Goal: Communication & Community: Answer question/provide support

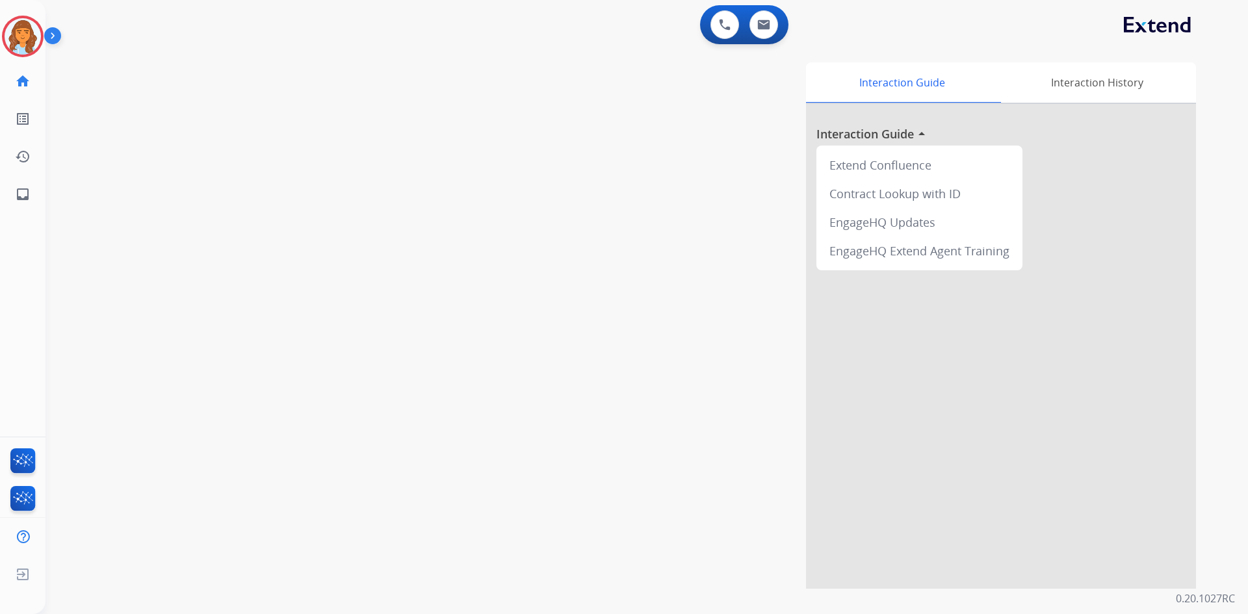
click at [29, 37] on img at bounding box center [23, 36] width 36 height 36
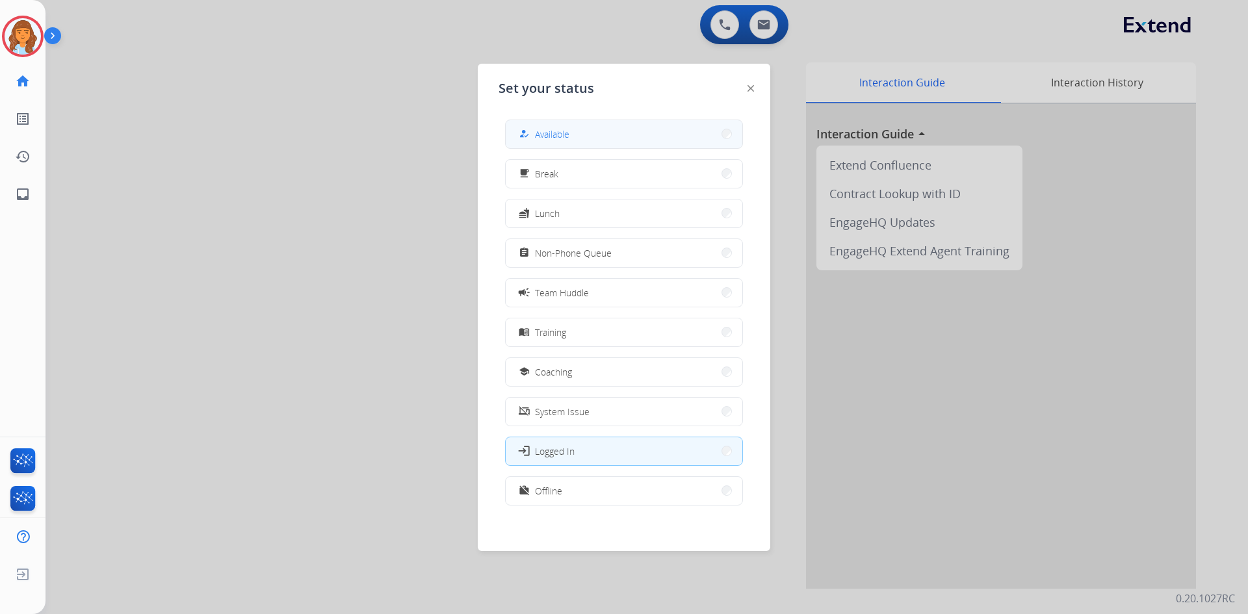
click at [568, 146] on button "how_to_reg Available" at bounding box center [624, 134] width 237 height 28
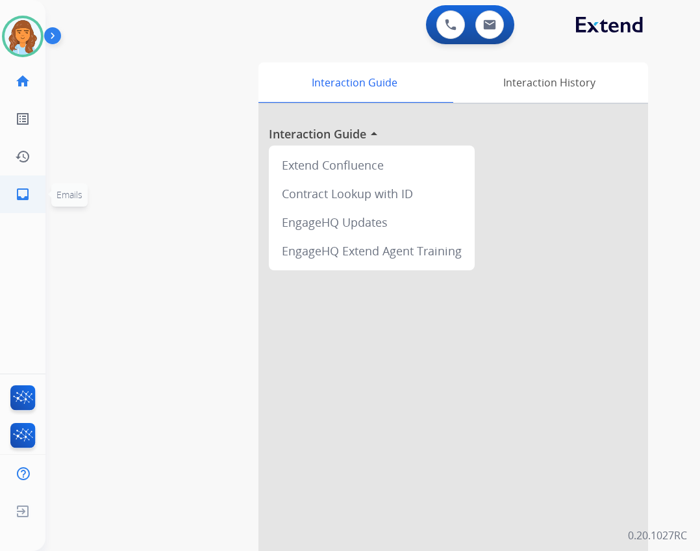
click at [22, 185] on link "inbox Emails" at bounding box center [23, 194] width 36 height 36
select select "**********"
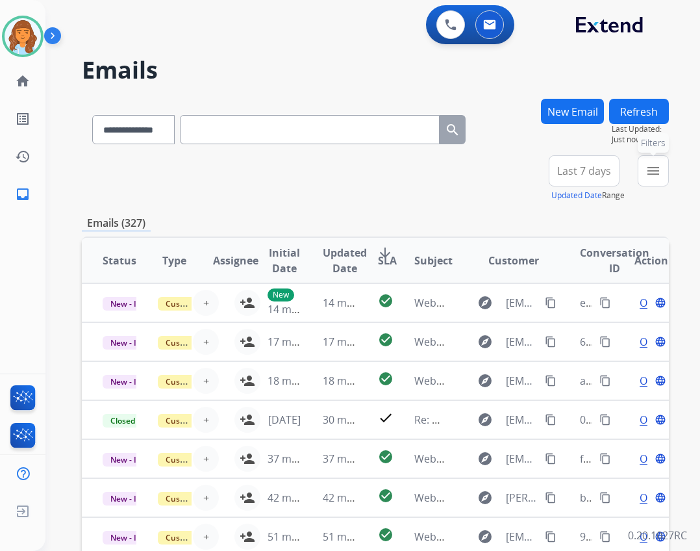
click at [643, 169] on button "menu Filters" at bounding box center [653, 170] width 31 height 31
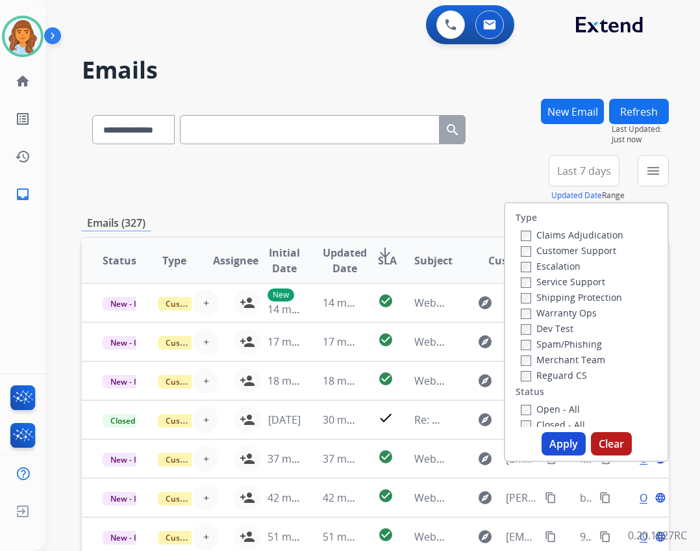
click at [535, 406] on label "Open - All" at bounding box center [550, 409] width 59 height 12
click at [538, 373] on label "Reguard CS" at bounding box center [554, 375] width 66 height 12
click at [554, 300] on label "Shipping Protection" at bounding box center [571, 297] width 101 height 12
click at [535, 248] on label "Customer Support" at bounding box center [569, 250] width 96 height 12
click at [552, 442] on button "Apply" at bounding box center [564, 443] width 44 height 23
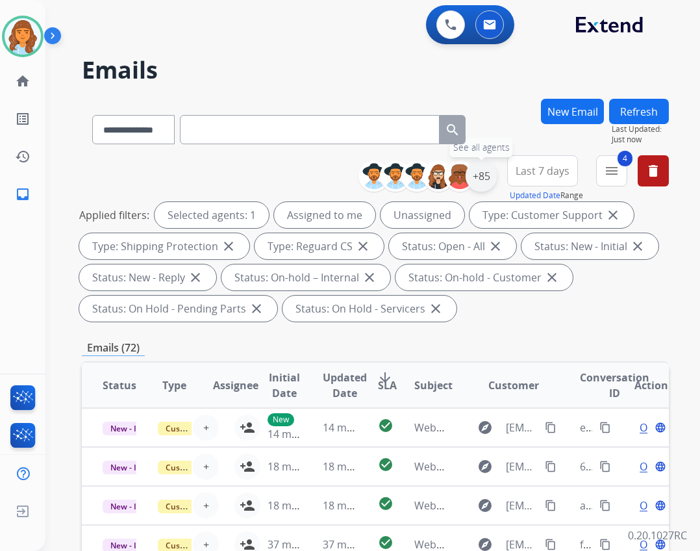
click at [476, 181] on div "+85" at bounding box center [481, 175] width 31 height 31
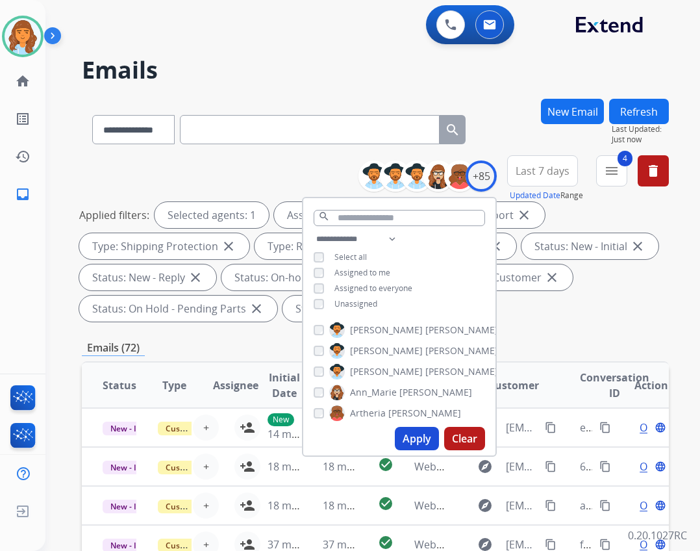
click at [416, 446] on button "Apply" at bounding box center [417, 438] width 44 height 23
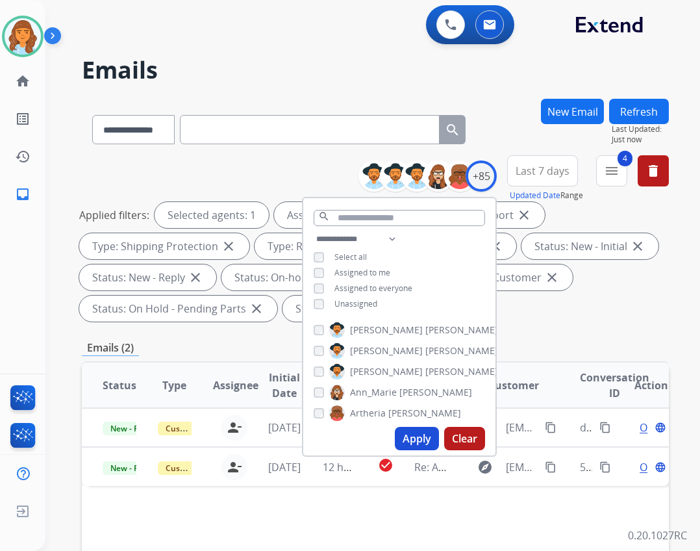
click at [340, 301] on span "Unassigned" at bounding box center [356, 303] width 43 height 11
click at [419, 441] on button "Apply" at bounding box center [417, 438] width 44 height 23
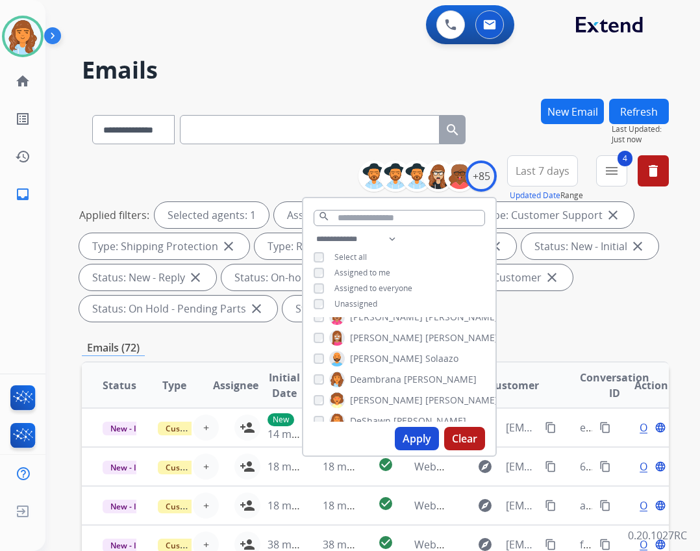
scroll to position [1, 0]
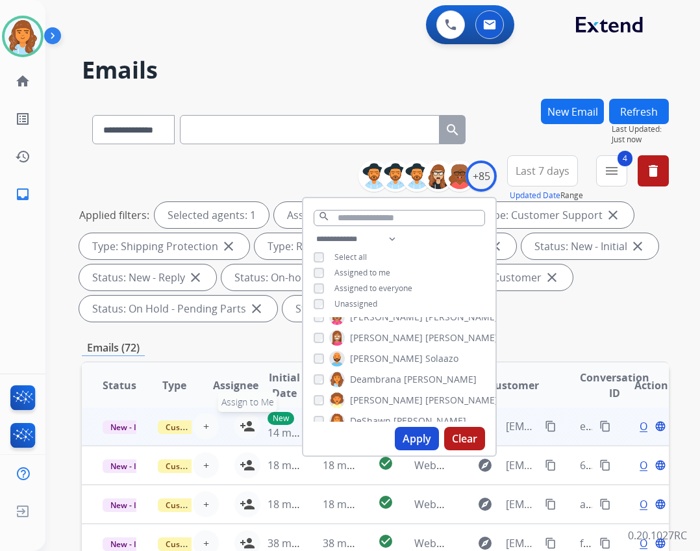
click at [240, 422] on mat-icon "person_add" at bounding box center [248, 426] width 16 height 16
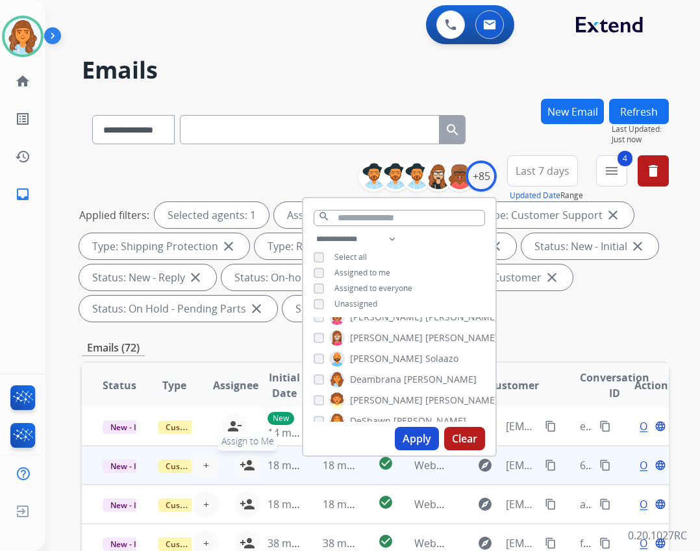
click at [243, 467] on mat-icon "person_add" at bounding box center [248, 465] width 16 height 16
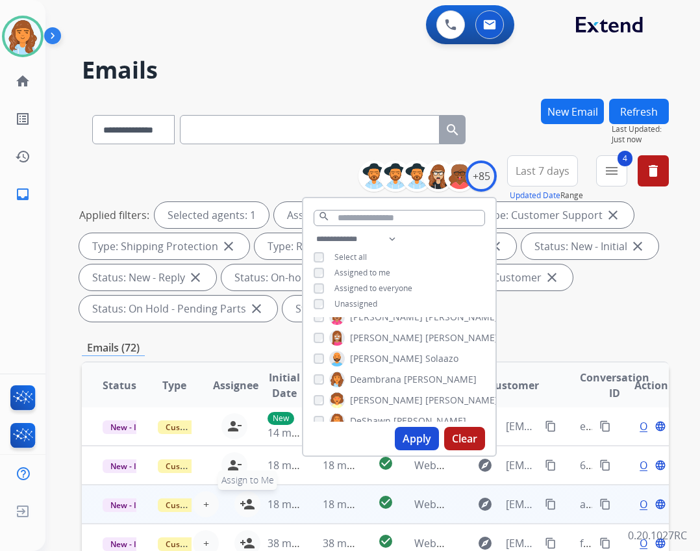
click at [240, 498] on mat-icon "person_add" at bounding box center [248, 504] width 16 height 16
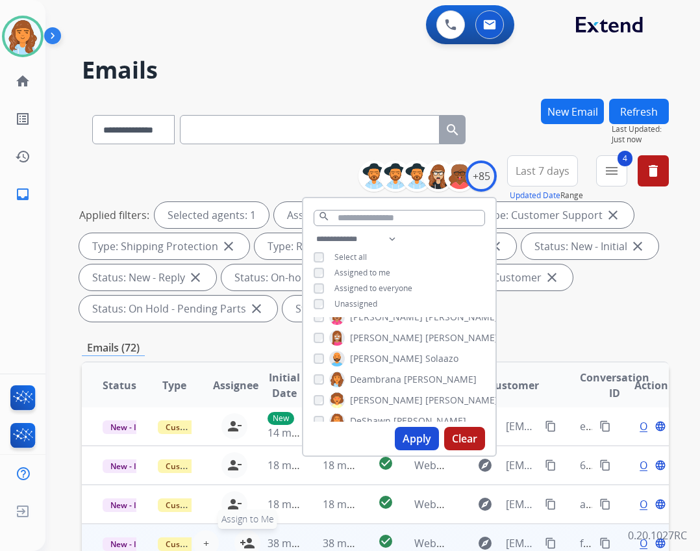
click at [243, 539] on mat-icon "person_add" at bounding box center [248, 543] width 16 height 16
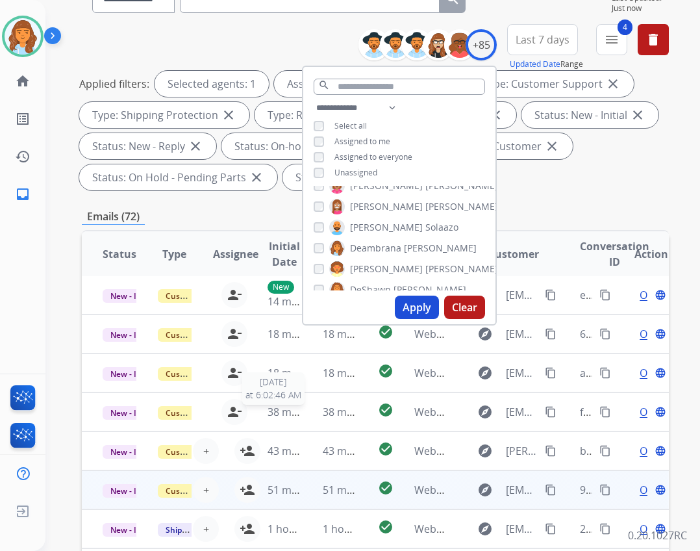
scroll to position [195, 0]
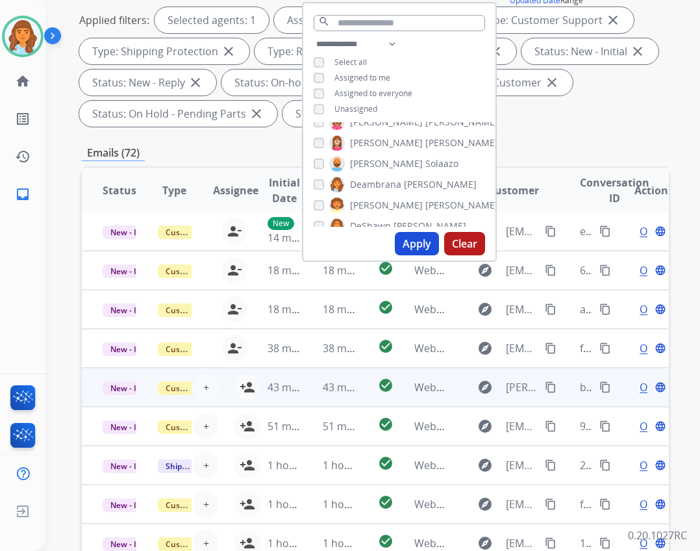
click at [247, 387] on td "43 minutes ago" at bounding box center [274, 387] width 55 height 39
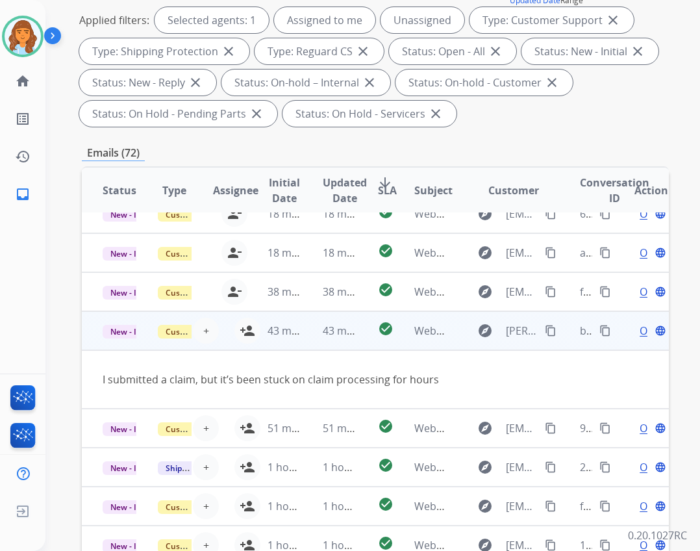
scroll to position [60, 0]
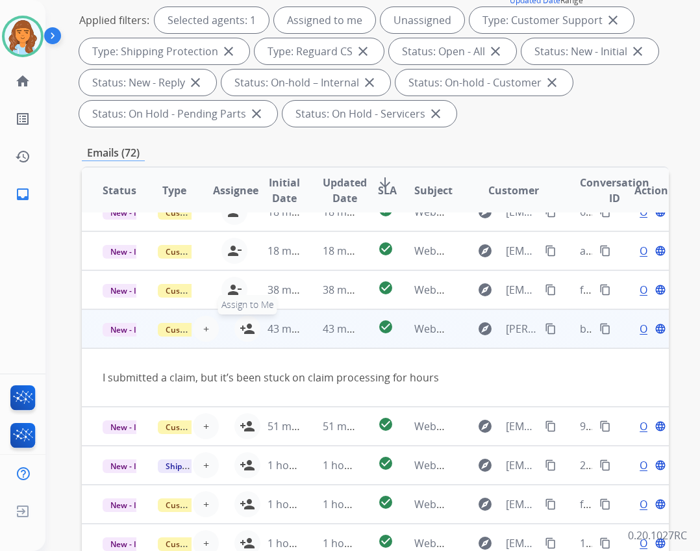
click at [237, 330] on button "person_add Assign to Me" at bounding box center [248, 329] width 26 height 26
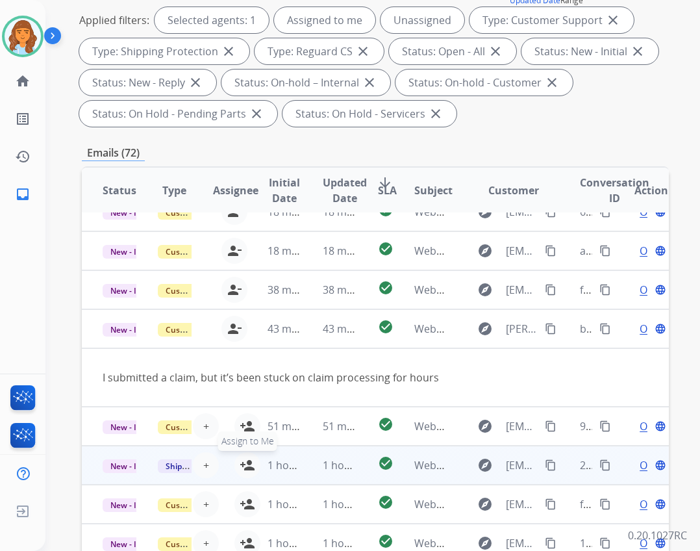
click at [235, 463] on button "person_add Assign to Me" at bounding box center [248, 465] width 26 height 26
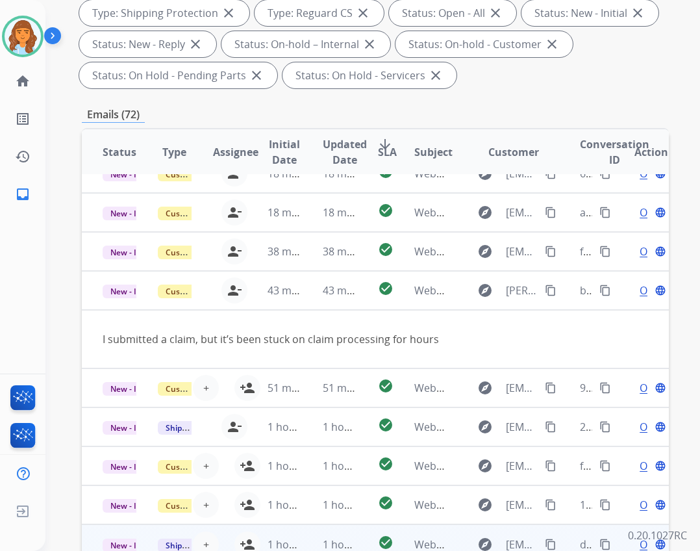
scroll to position [313, 0]
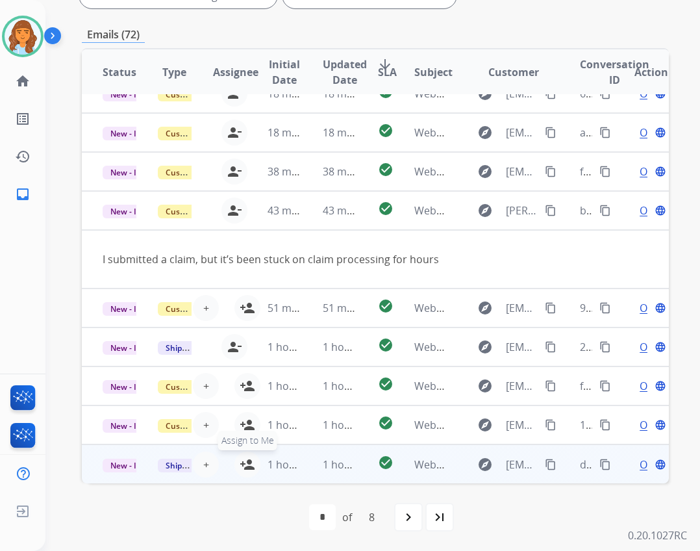
click at [240, 470] on mat-icon "person_add" at bounding box center [248, 465] width 16 height 16
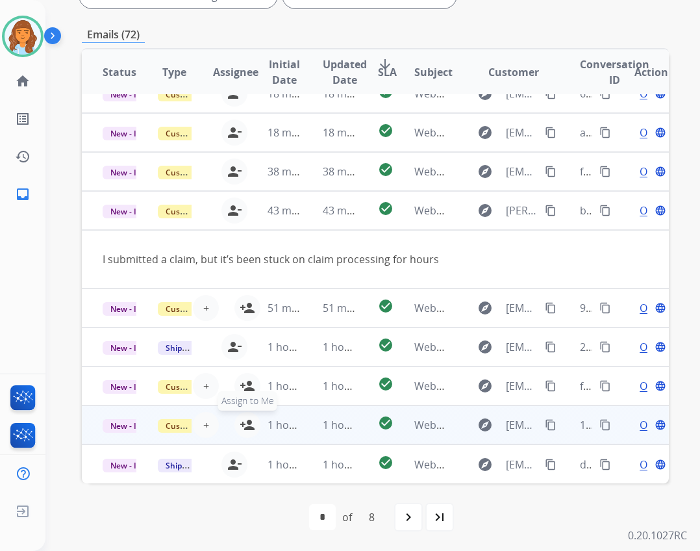
click at [240, 429] on mat-icon "person_add" at bounding box center [248, 425] width 16 height 16
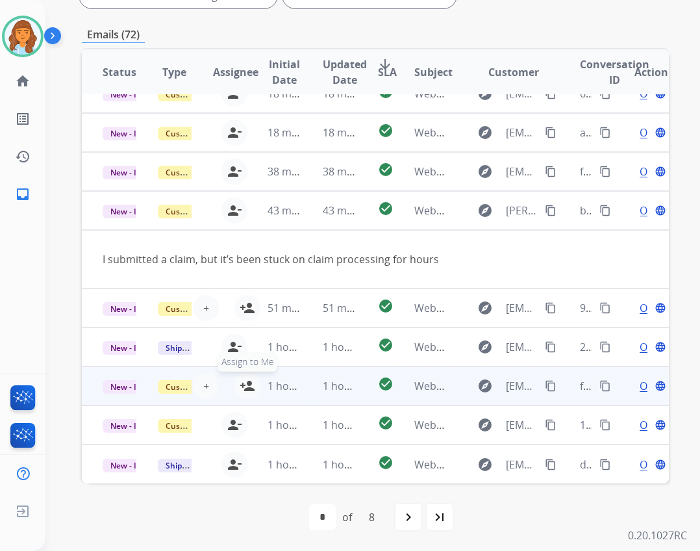
click at [240, 385] on mat-icon "person_add" at bounding box center [248, 386] width 16 height 16
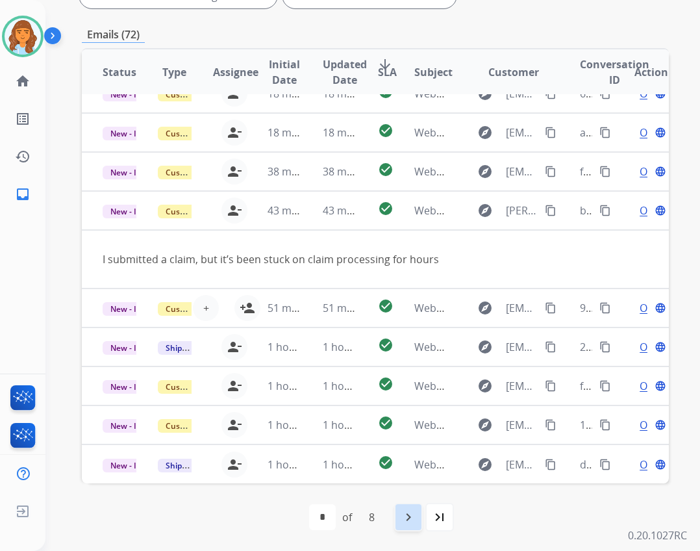
click at [403, 514] on mat-icon "navigate_next" at bounding box center [409, 517] width 16 height 16
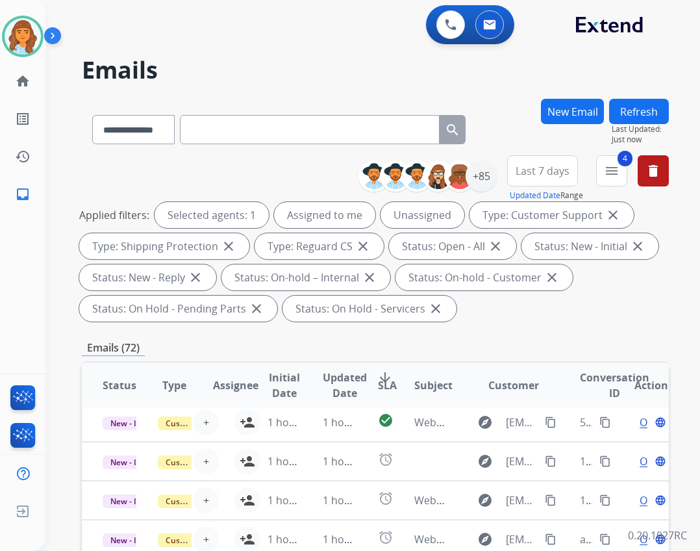
scroll to position [44, 0]
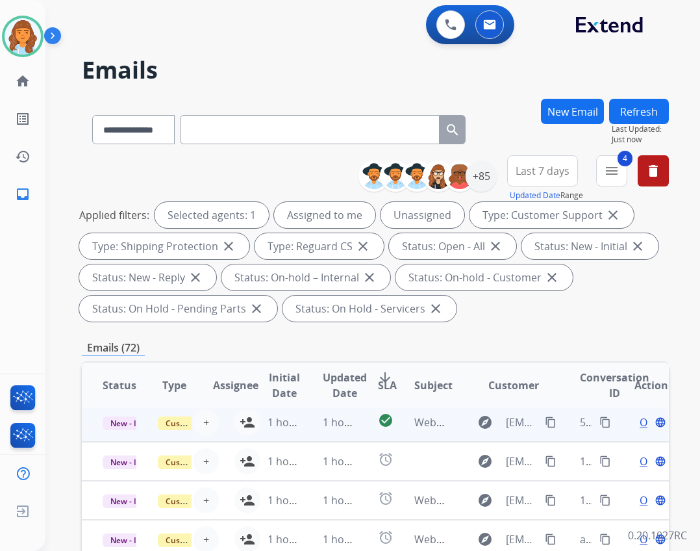
click at [251, 422] on td "1 hour ago" at bounding box center [274, 422] width 55 height 39
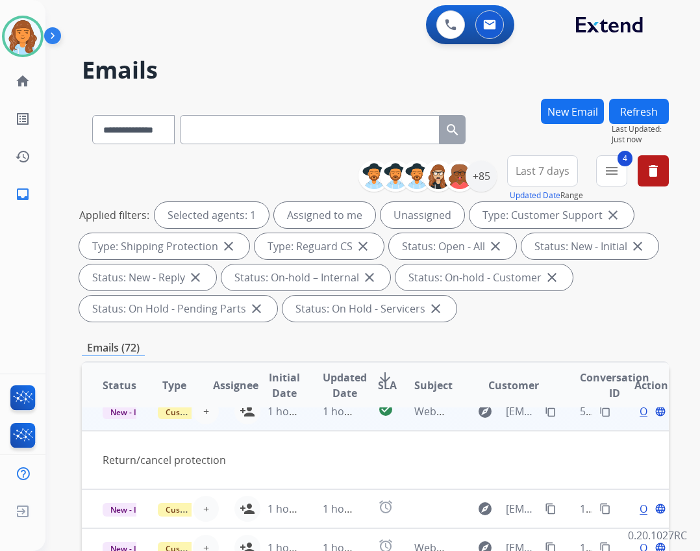
scroll to position [60, 0]
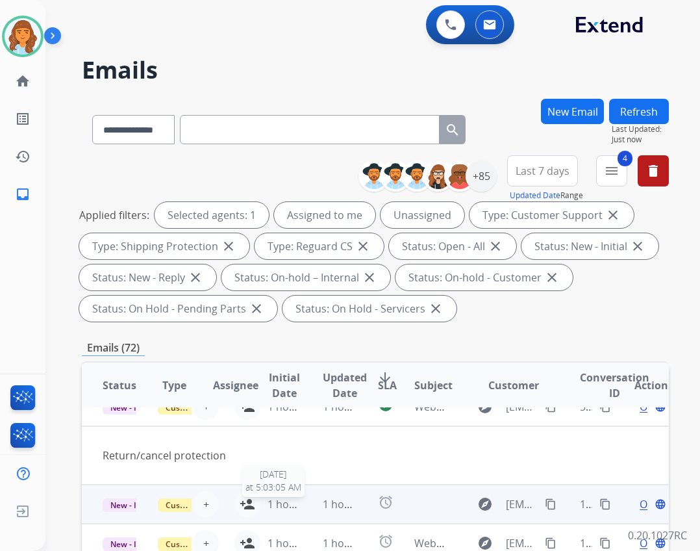
click at [279, 502] on span "1 hour ago" at bounding box center [294, 504] width 53 height 14
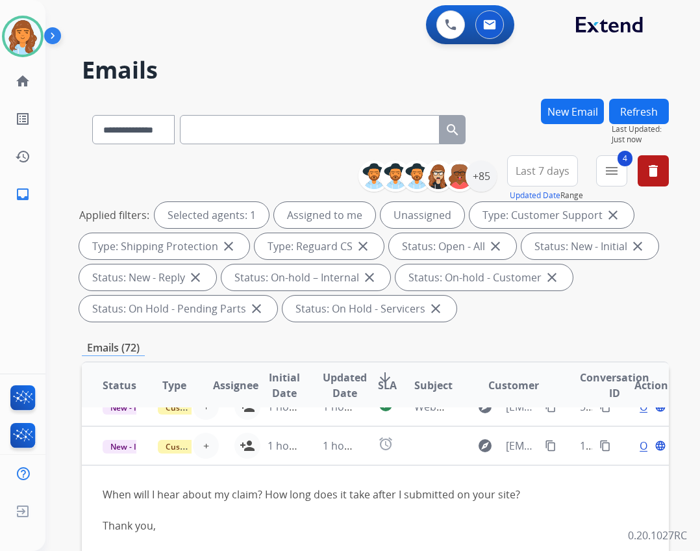
scroll to position [78, 0]
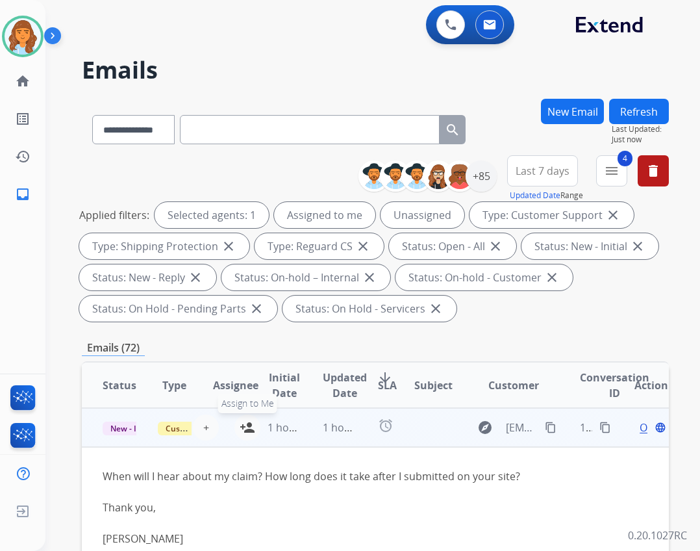
click at [240, 429] on mat-icon "person_add" at bounding box center [248, 428] width 16 height 16
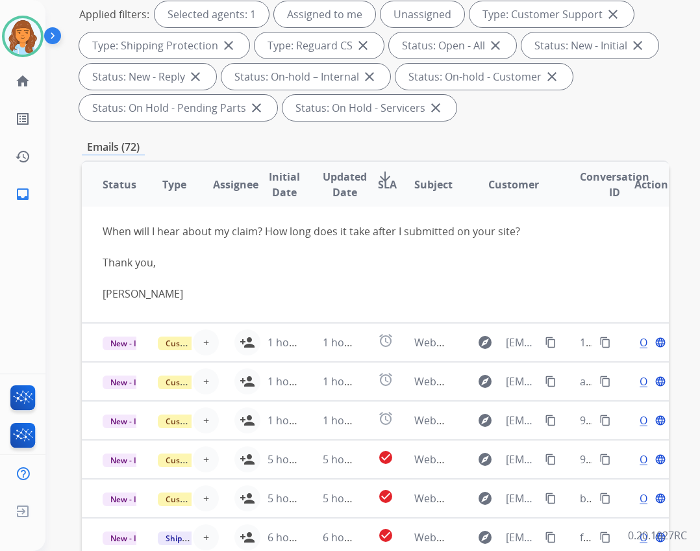
scroll to position [313, 0]
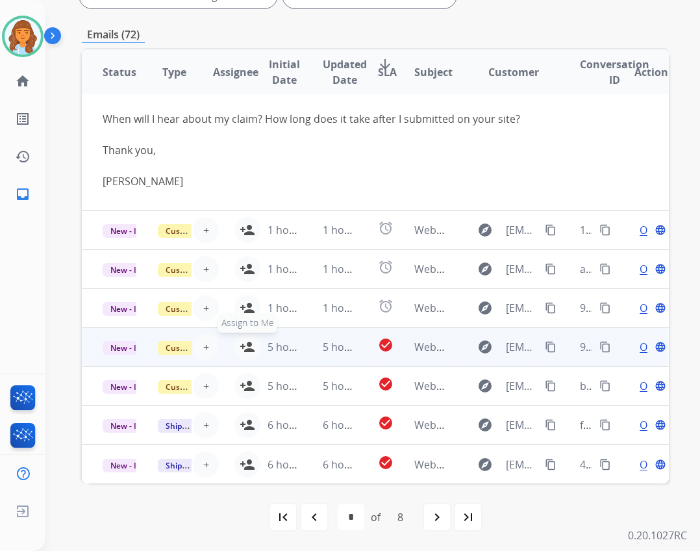
click at [240, 353] on mat-icon "person_add" at bounding box center [248, 347] width 16 height 16
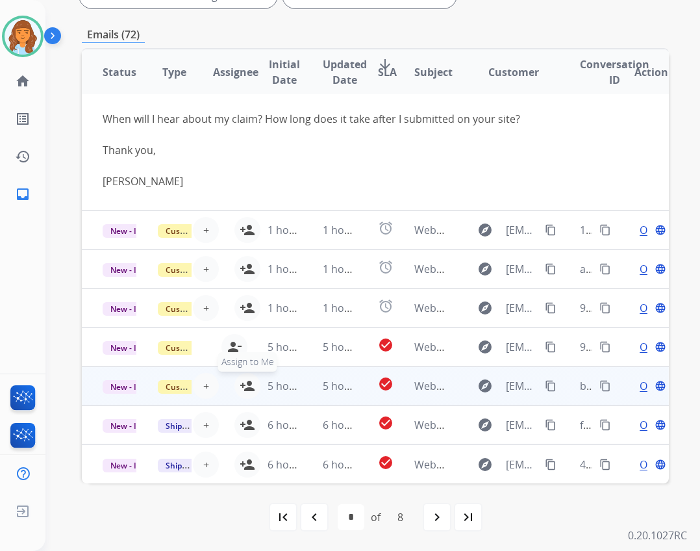
click at [240, 378] on mat-icon "person_add" at bounding box center [248, 386] width 16 height 16
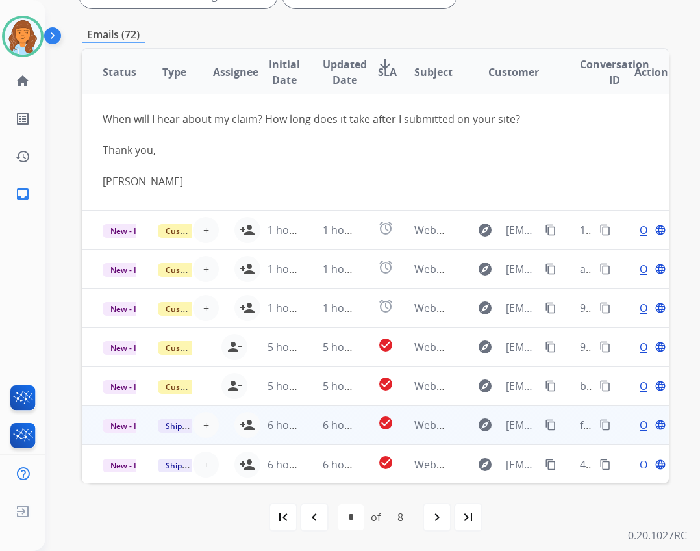
click at [247, 432] on td "6 hours ago" at bounding box center [274, 424] width 55 height 39
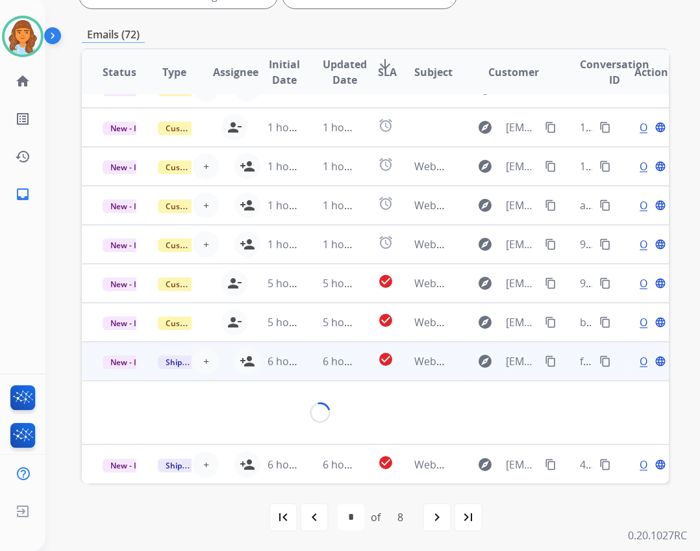
scroll to position [60, 0]
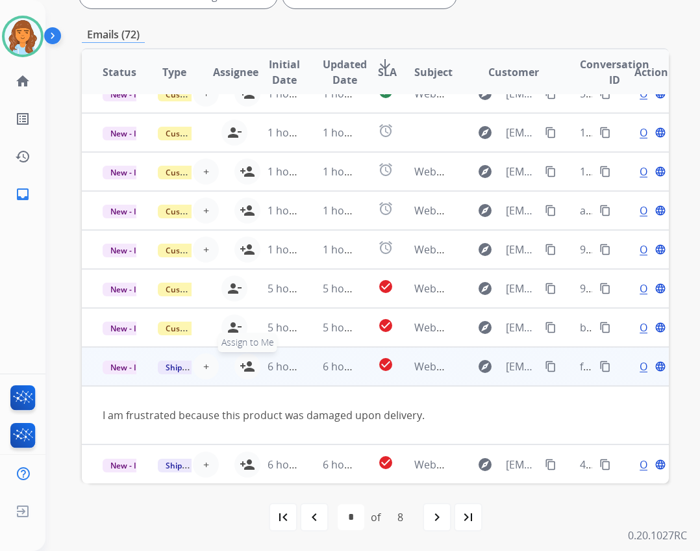
click at [240, 366] on mat-icon "person_add" at bounding box center [248, 367] width 16 height 16
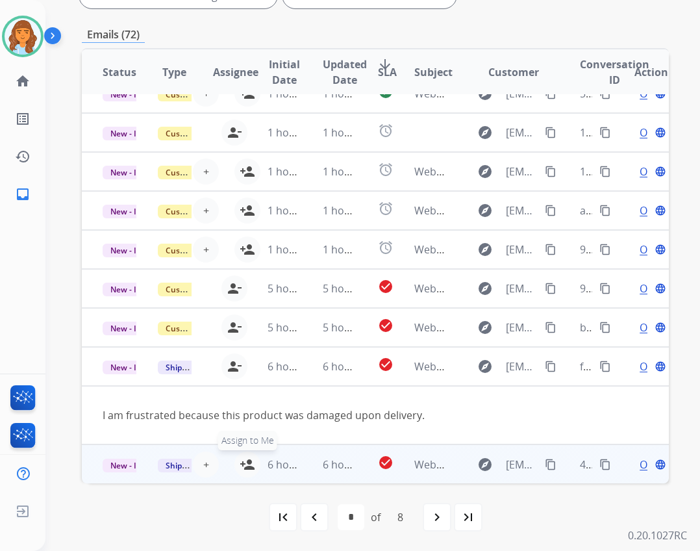
click at [242, 464] on mat-icon "person_add" at bounding box center [248, 465] width 16 height 16
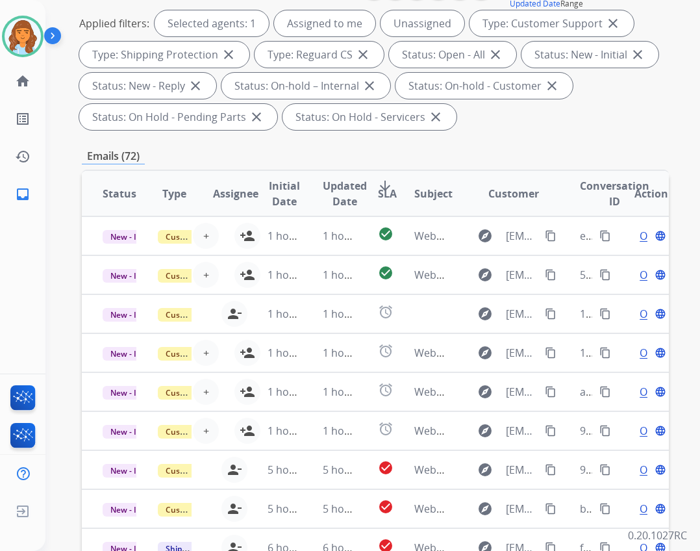
scroll to position [0, 0]
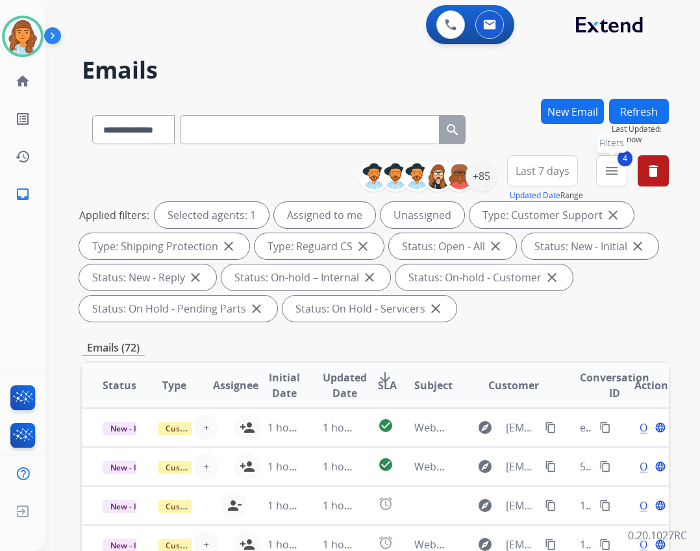
click at [617, 162] on button "4 menu Filters" at bounding box center [611, 170] width 31 height 31
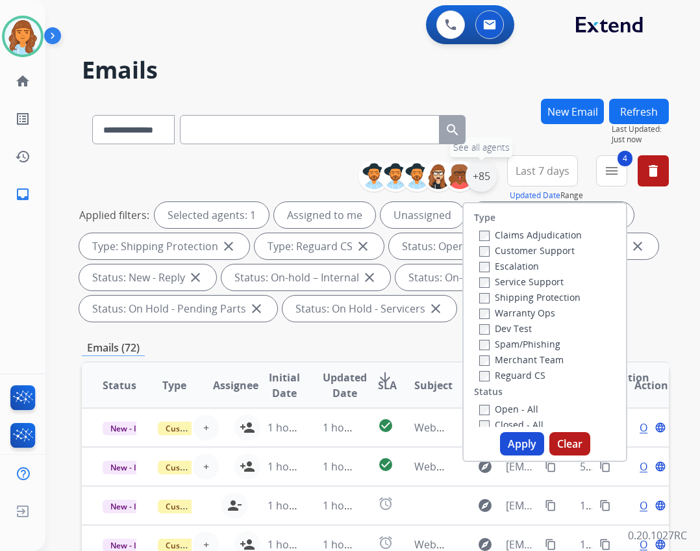
click at [482, 177] on div "+85" at bounding box center [481, 175] width 31 height 31
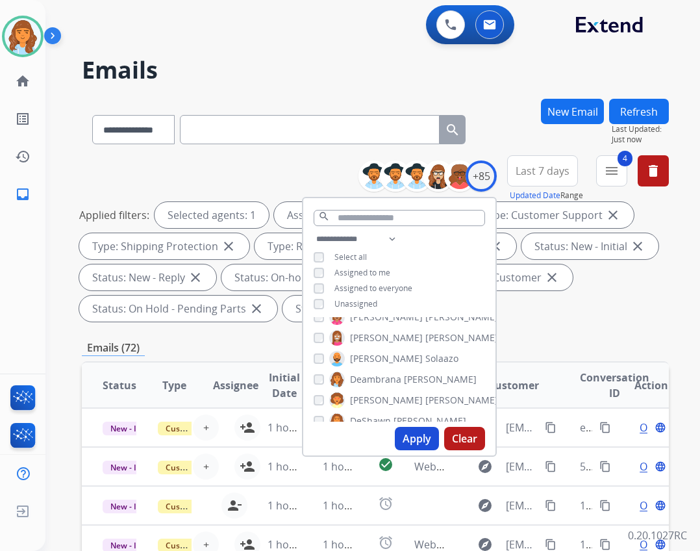
click at [327, 299] on div "Unassigned" at bounding box center [346, 304] width 64 height 10
click at [392, 437] on div "Apply Clear" at bounding box center [399, 439] width 192 height 34
click at [404, 437] on button "Apply" at bounding box center [417, 438] width 44 height 23
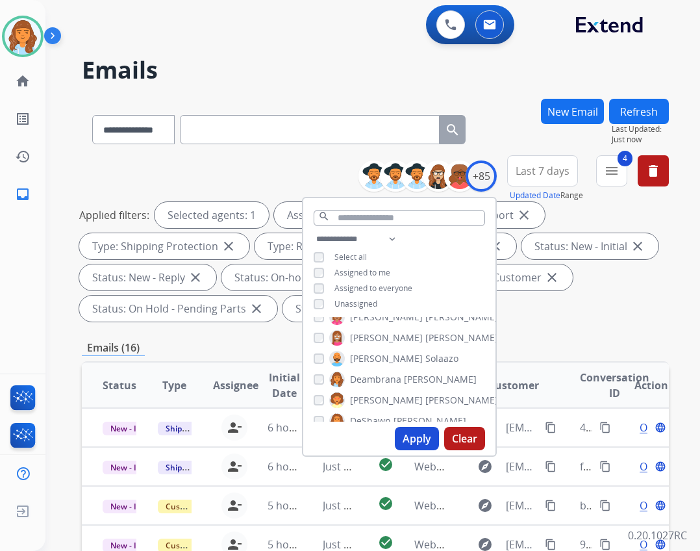
click at [517, 332] on div "**********" at bounding box center [375, 481] width 587 height 765
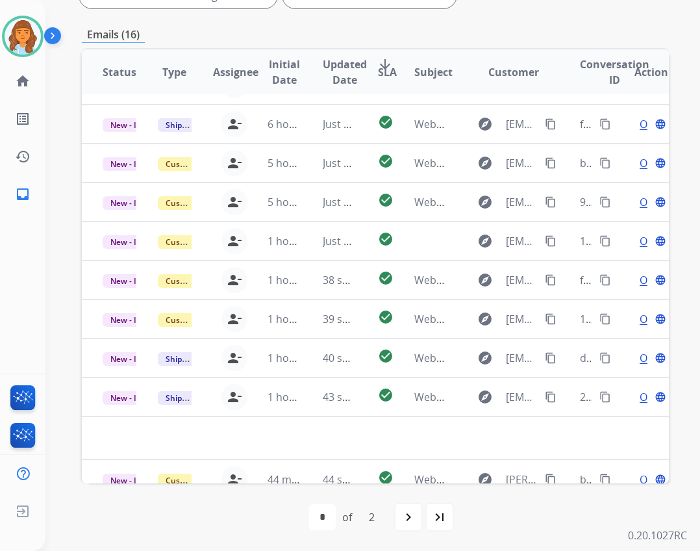
scroll to position [44, 0]
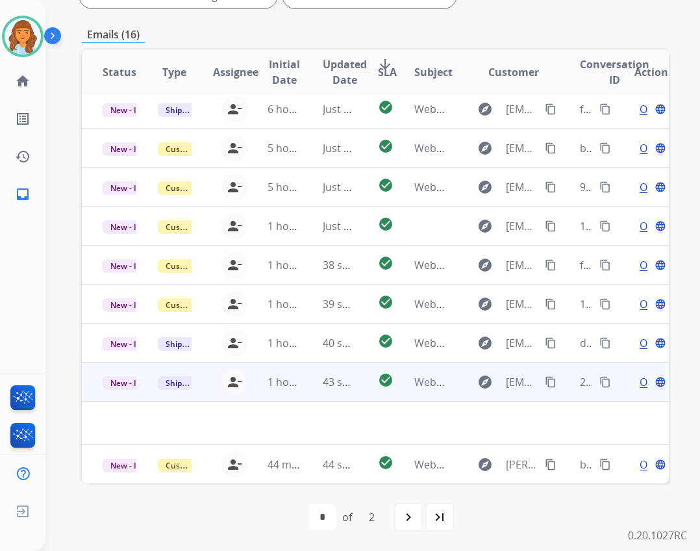
click at [403, 394] on td "Webform from [EMAIL_ADDRESS][DOMAIN_NAME] on [DATE]" at bounding box center [421, 382] width 55 height 39
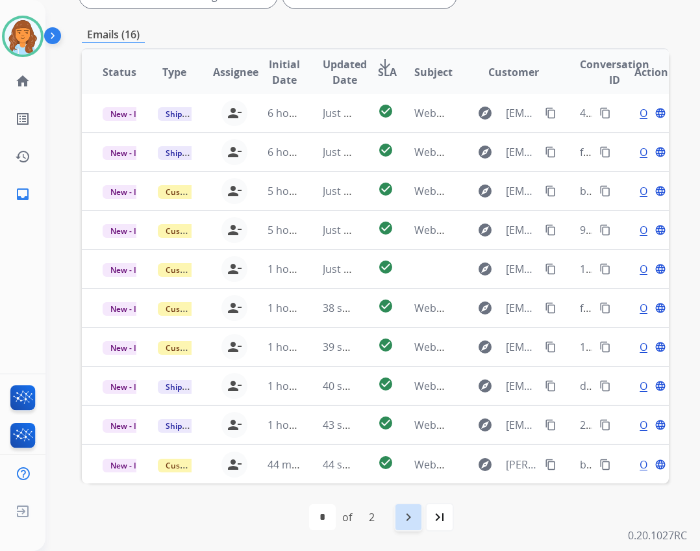
click at [402, 507] on div "navigate_next" at bounding box center [408, 517] width 29 height 29
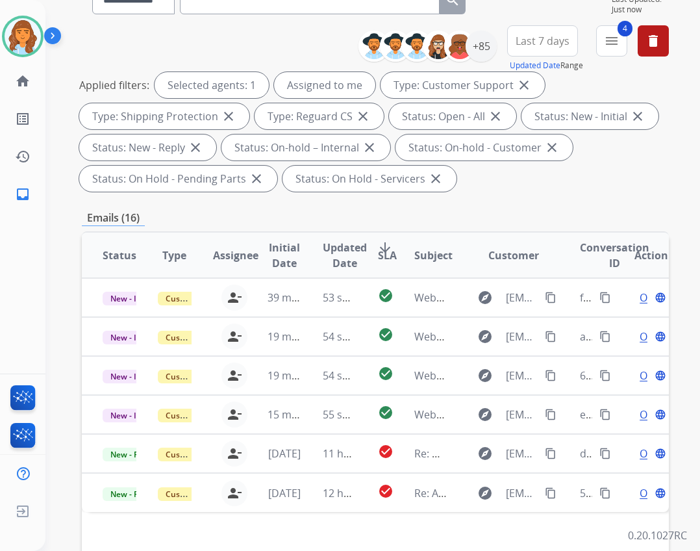
scroll to position [313, 0]
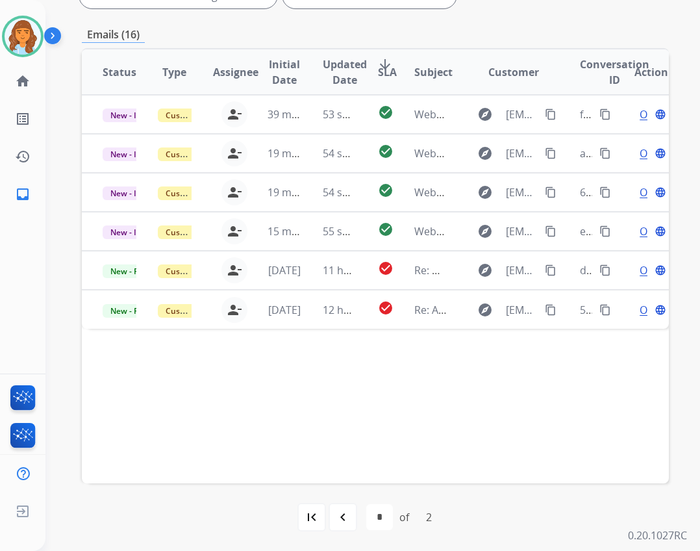
click at [344, 526] on div "navigate_before" at bounding box center [343, 517] width 29 height 29
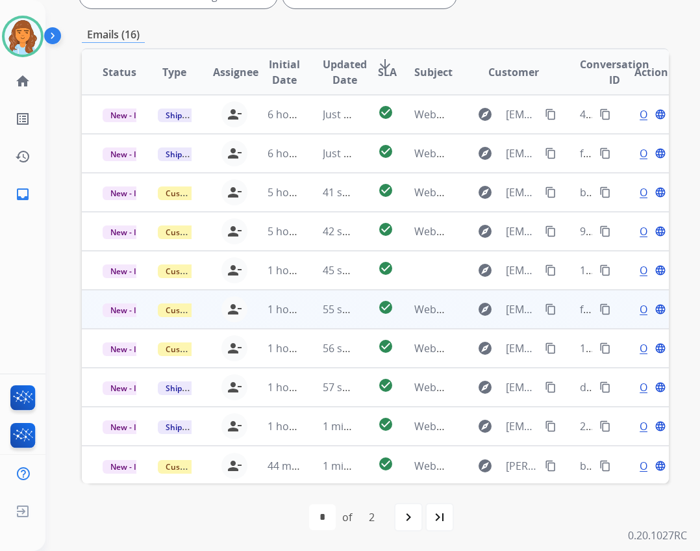
scroll to position [1, 0]
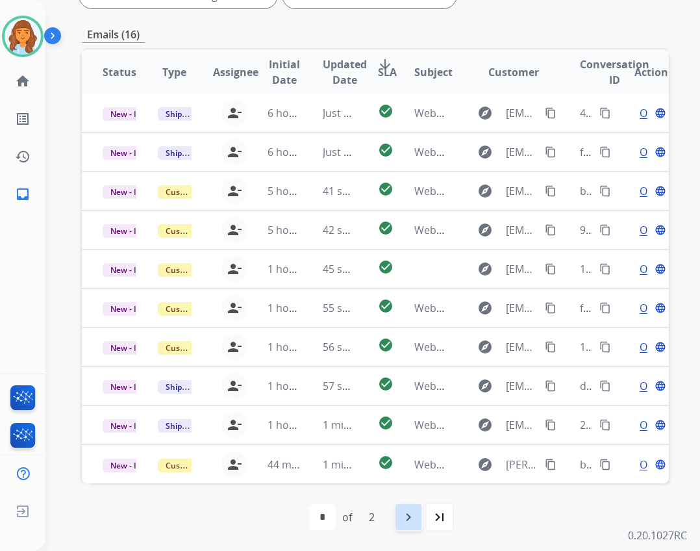
click at [405, 516] on mat-icon "navigate_next" at bounding box center [409, 517] width 16 height 16
select select "*"
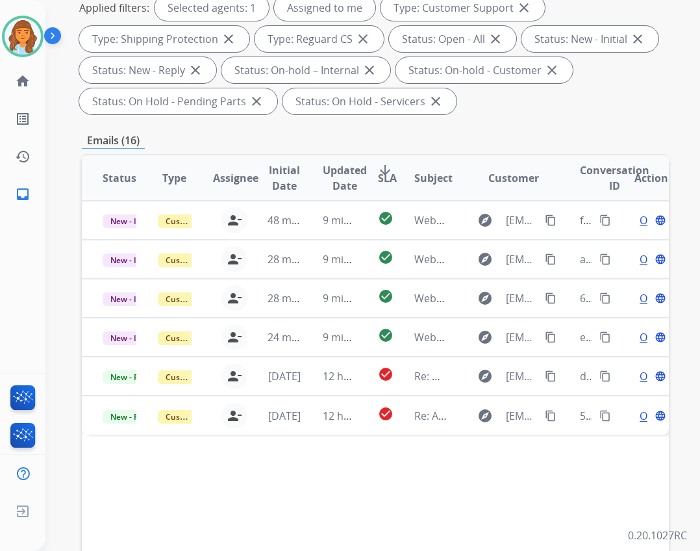
scroll to position [313, 0]
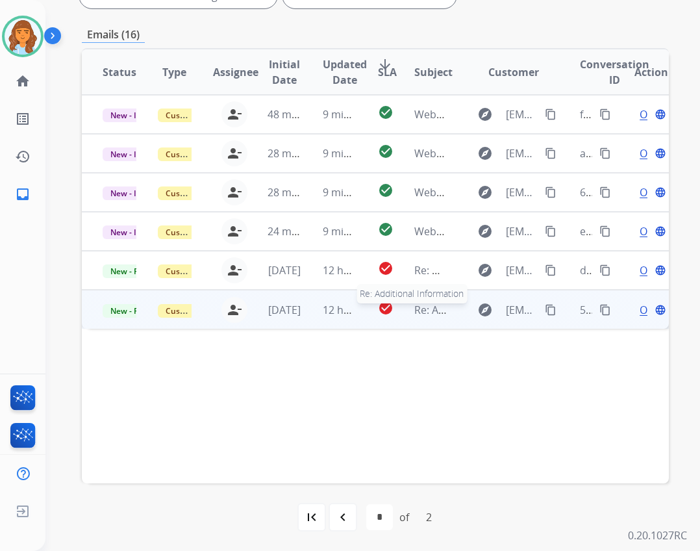
click at [424, 314] on span "Re: Additional Information" at bounding box center [479, 310] width 129 height 14
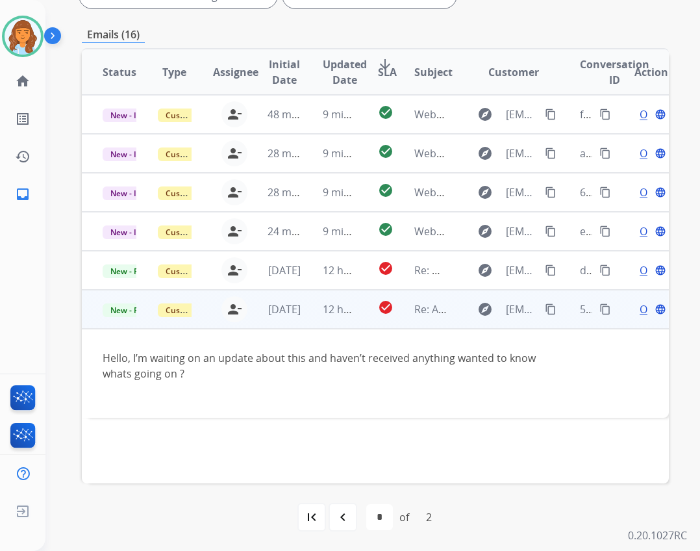
click at [640, 309] on span "Open" at bounding box center [653, 309] width 27 height 16
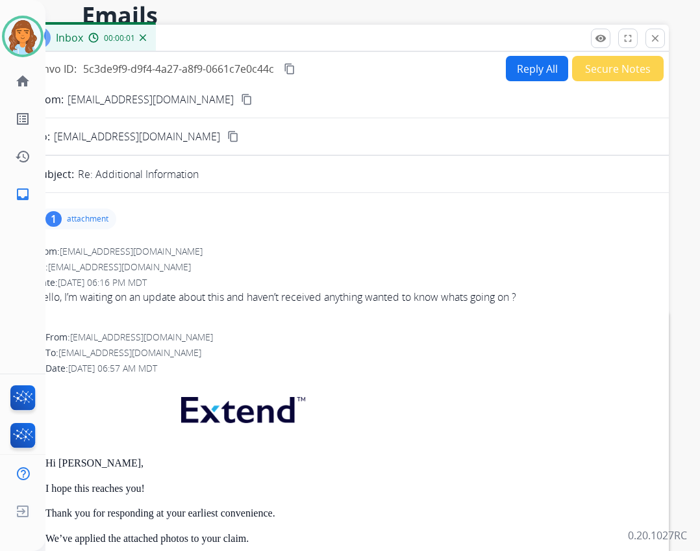
scroll to position [53, 0]
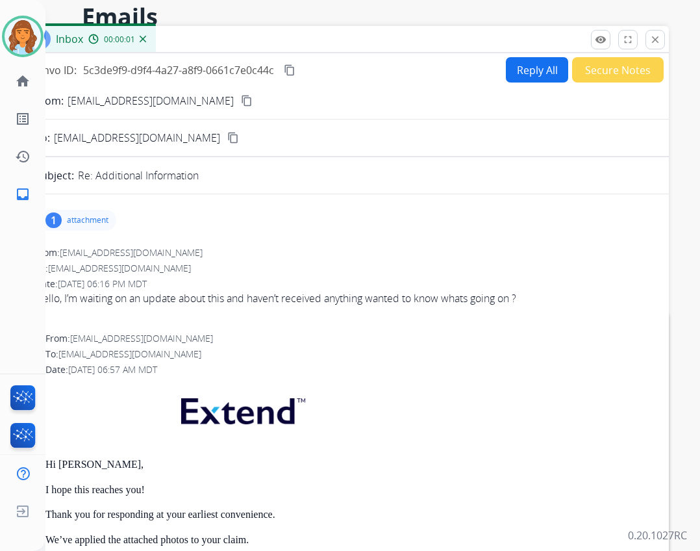
click at [107, 222] on p "attachment" at bounding box center [88, 220] width 42 height 10
click at [116, 248] on p "image0.png" at bounding box center [141, 254] width 57 height 16
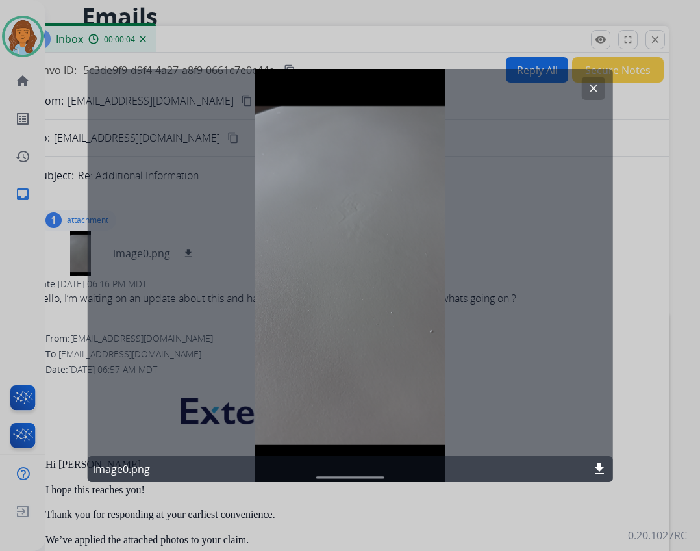
click at [594, 93] on mat-icon "clear" at bounding box center [593, 89] width 12 height 12
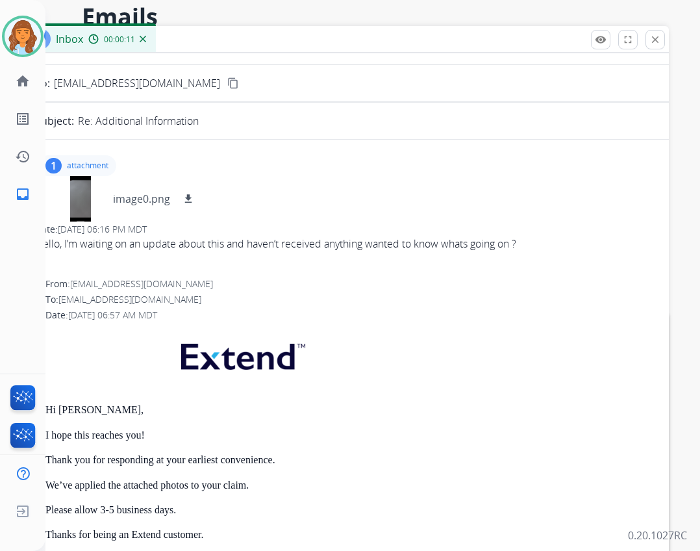
scroll to position [0, 0]
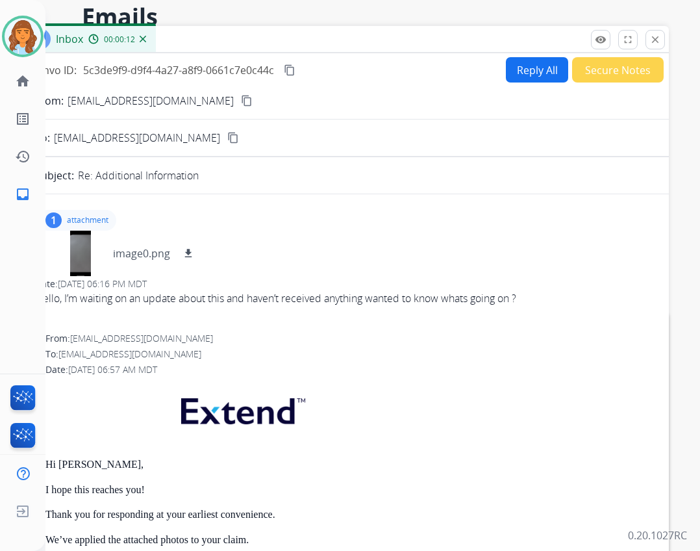
click at [513, 72] on button "Reply All" at bounding box center [537, 69] width 62 height 25
select select "**********"
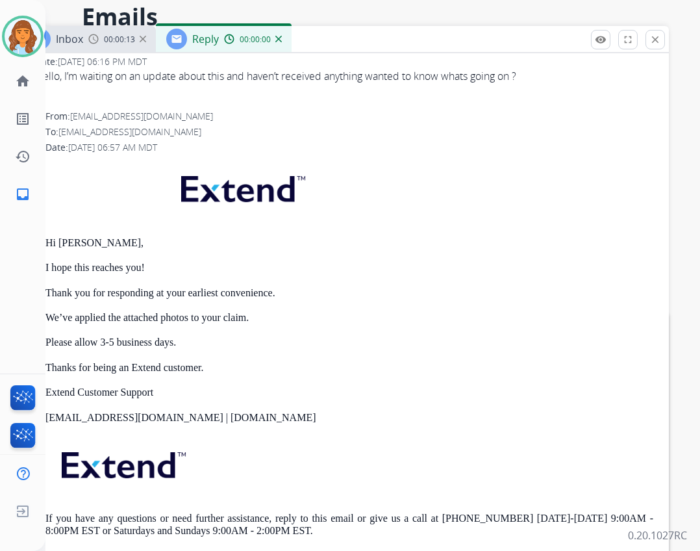
scroll to position [325, 0]
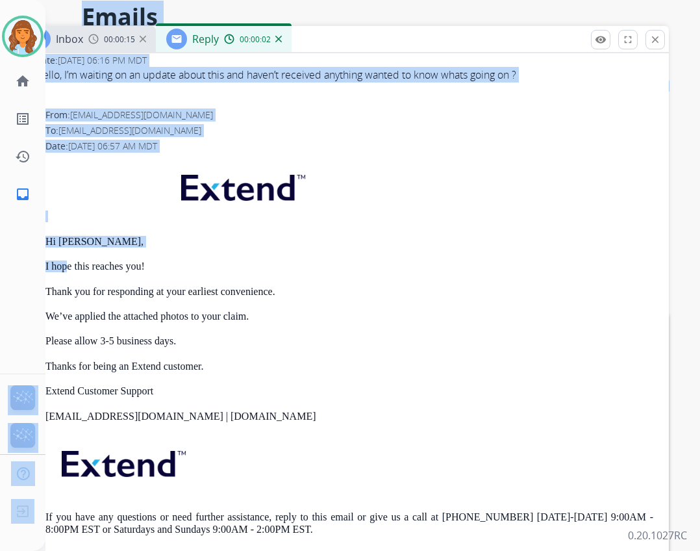
drag, startPoint x: 44, startPoint y: 238, endPoint x: 66, endPoint y: 259, distance: 29.9
click at [66, 259] on div "**********" at bounding box center [350, 275] width 700 height 551
click at [125, 225] on div "Hi [PERSON_NAME], I hope this reaches you! Thank you for responding at your ear…" at bounding box center [349, 357] width 608 height 397
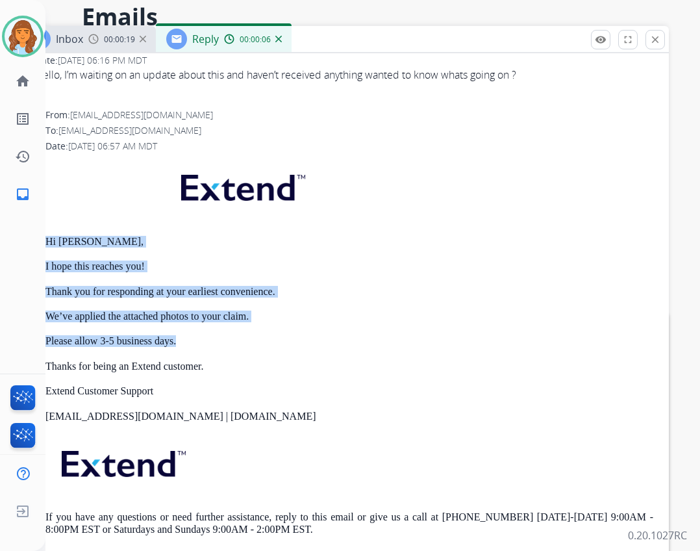
drag, startPoint x: 47, startPoint y: 240, endPoint x: 199, endPoint y: 334, distance: 178.3
click at [199, 334] on div "Hi [PERSON_NAME], I hope this reaches you! Thank you for responding at your ear…" at bounding box center [349, 357] width 608 height 397
copy div "Hi [PERSON_NAME], I hope this reaches you! Thank you for responding at your ear…"
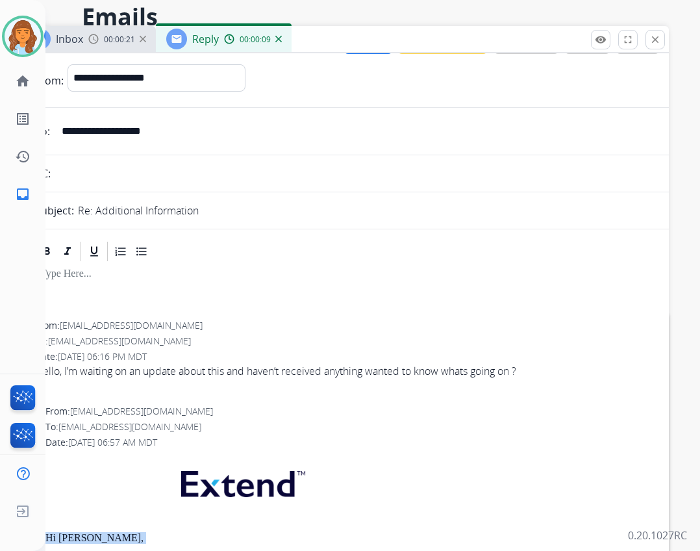
scroll to position [0, 0]
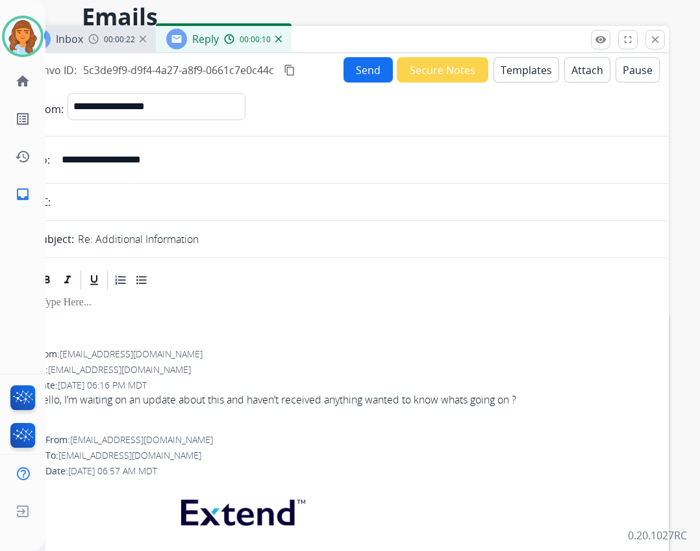
click at [494, 72] on button "Templates" at bounding box center [527, 69] width 66 height 25
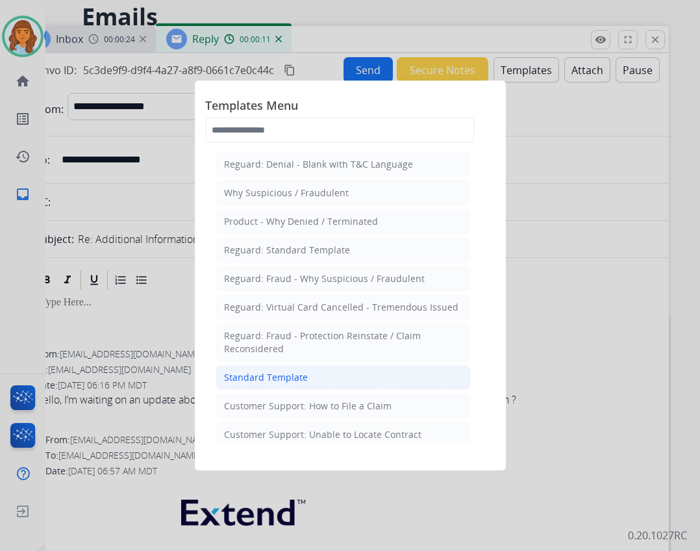
click at [296, 381] on div "Standard Template" at bounding box center [266, 377] width 84 height 13
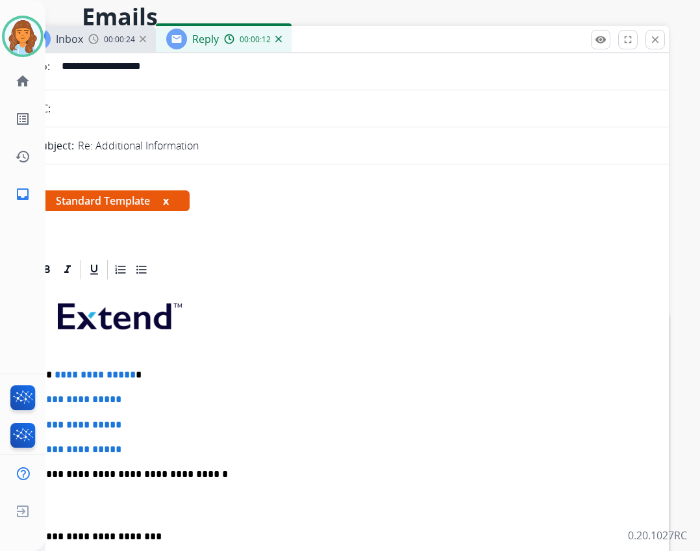
scroll to position [260, 0]
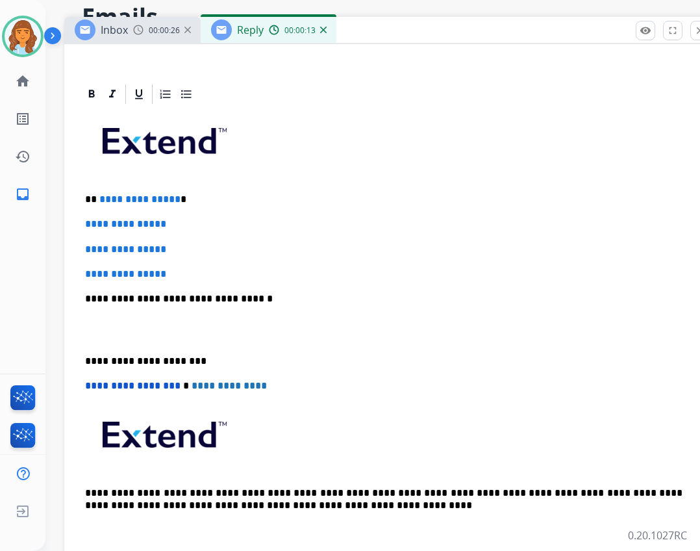
drag, startPoint x: 308, startPoint y: 52, endPoint x: 361, endPoint y: 37, distance: 54.7
click at [361, 37] on div "Inbox 00:00:26 Reply 00:00:13" at bounding box center [389, 30] width 650 height 27
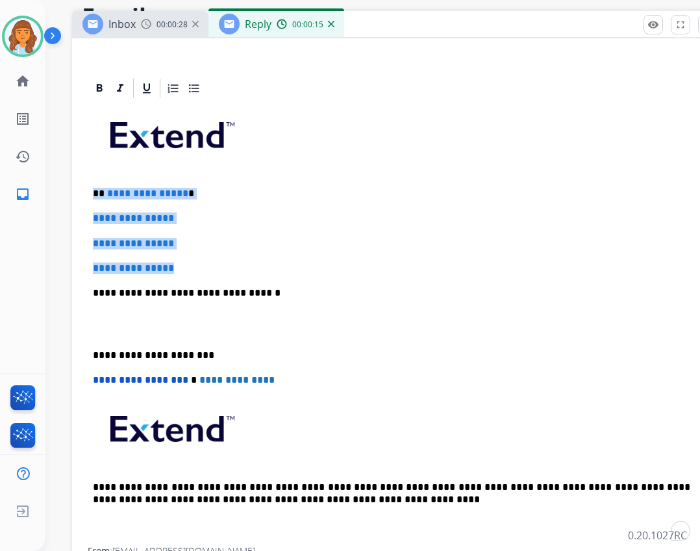
drag, startPoint x: 92, startPoint y: 192, endPoint x: 182, endPoint y: 262, distance: 113.9
click at [182, 262] on div "**********" at bounding box center [397, 323] width 619 height 447
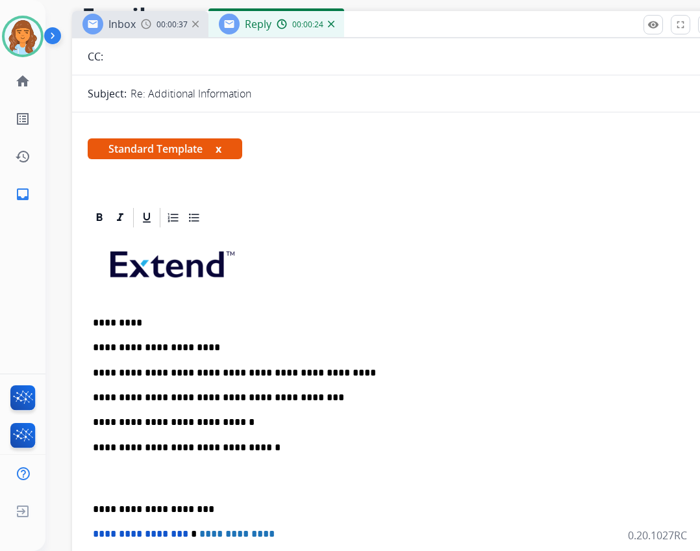
scroll to position [130, 0]
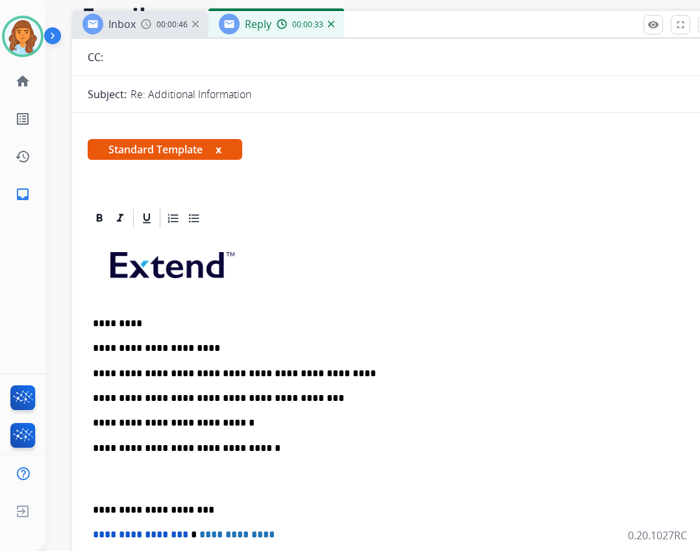
click at [90, 509] on div "**********" at bounding box center [397, 466] width 619 height 472
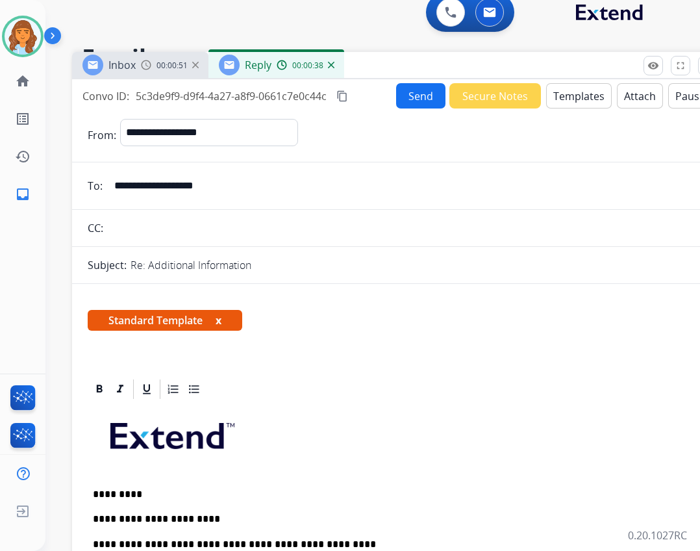
scroll to position [0, 0]
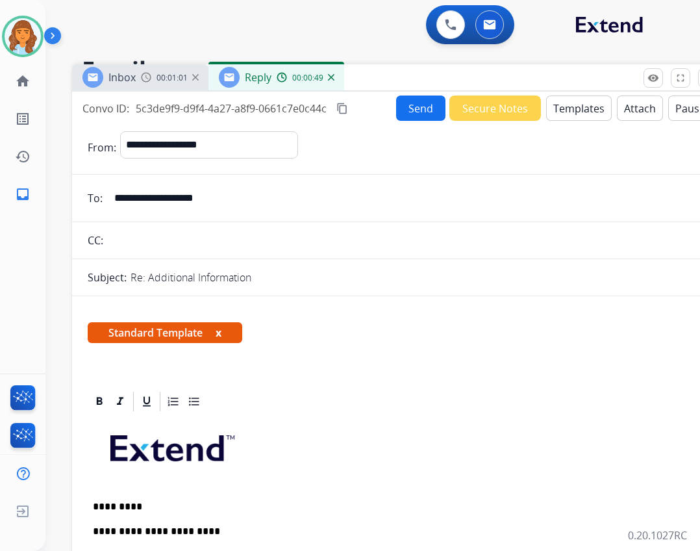
click at [400, 109] on button "Send" at bounding box center [420, 108] width 49 height 25
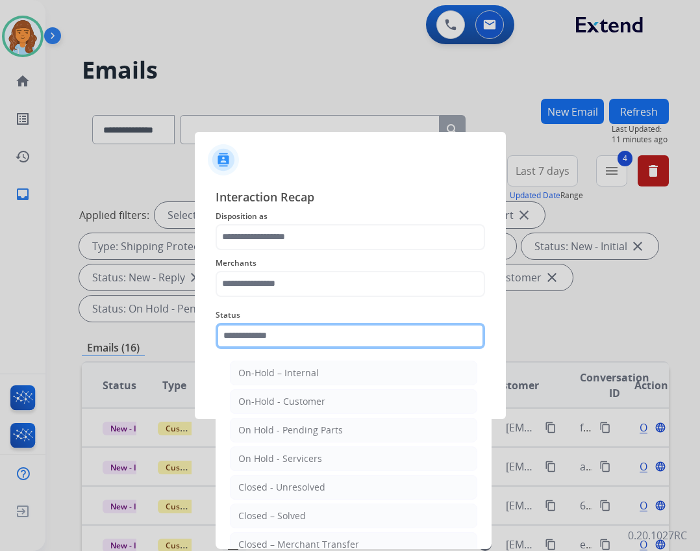
click at [309, 337] on input "text" at bounding box center [351, 336] width 270 height 26
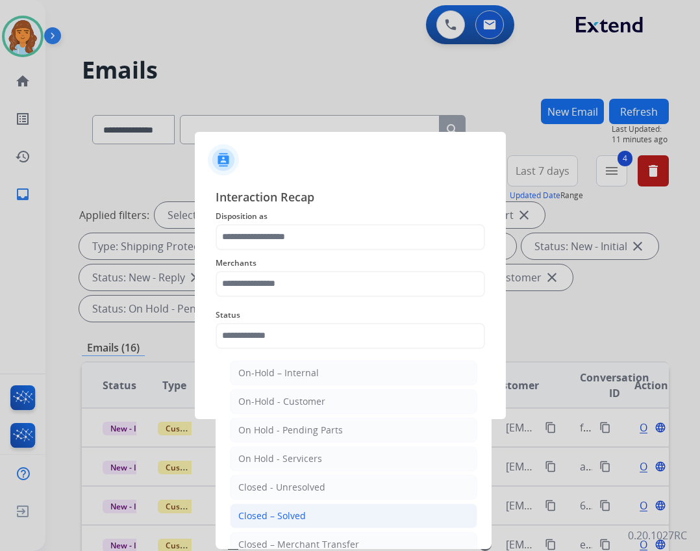
click at [307, 522] on li "Closed – Solved" at bounding box center [354, 516] width 248 height 25
type input "**********"
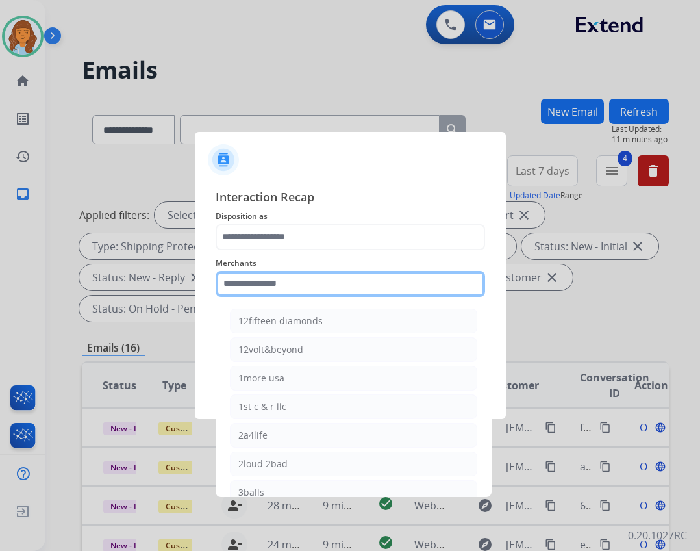
click at [248, 296] on input "text" at bounding box center [351, 284] width 270 height 26
click at [309, 286] on input "text" at bounding box center [351, 284] width 270 height 26
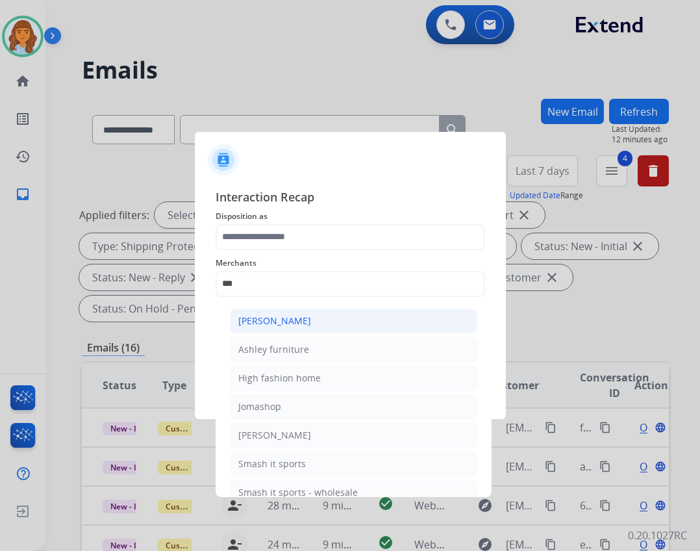
click at [402, 326] on li "[PERSON_NAME]" at bounding box center [354, 321] width 248 height 25
type input "**********"
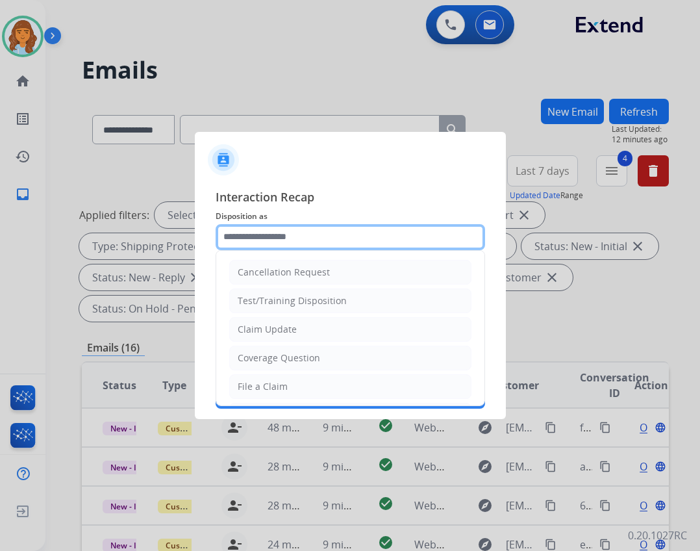
click at [342, 245] on input "text" at bounding box center [351, 237] width 270 height 26
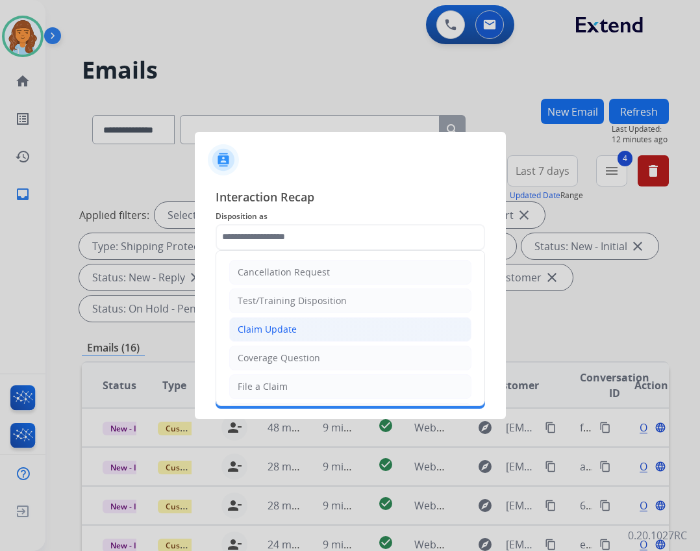
click at [324, 337] on li "Claim Update" at bounding box center [350, 329] width 242 height 25
type input "**********"
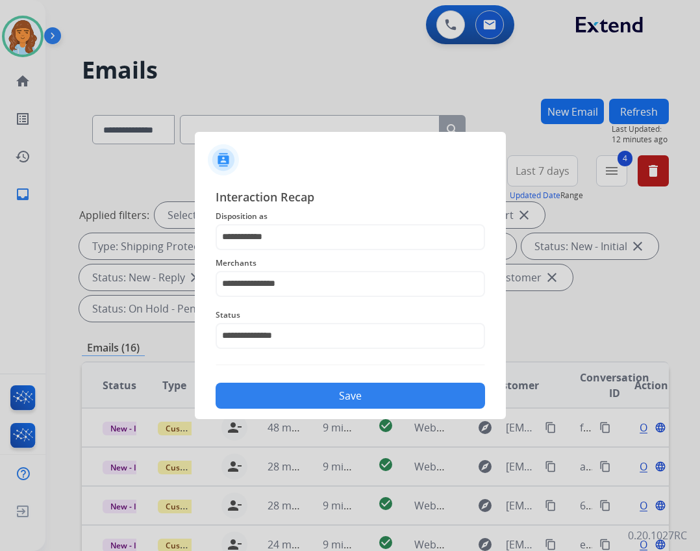
click at [357, 394] on button "Save" at bounding box center [351, 396] width 270 height 26
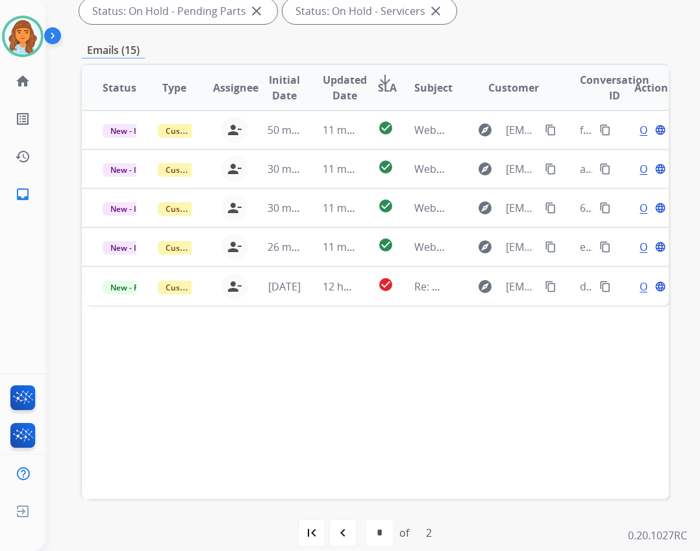
scroll to position [313, 0]
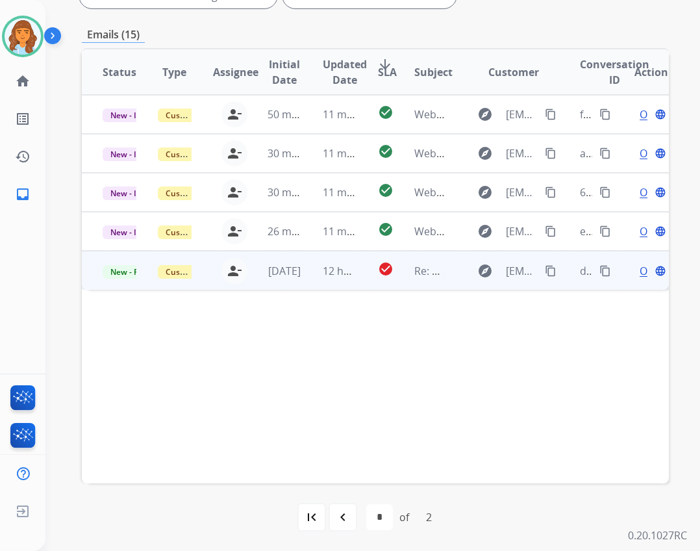
click at [400, 278] on td "Re: Webform from [EMAIL_ADDRESS][DOMAIN_NAME] on [DATE]" at bounding box center [421, 270] width 55 height 39
click at [640, 272] on span "Open" at bounding box center [653, 270] width 27 height 16
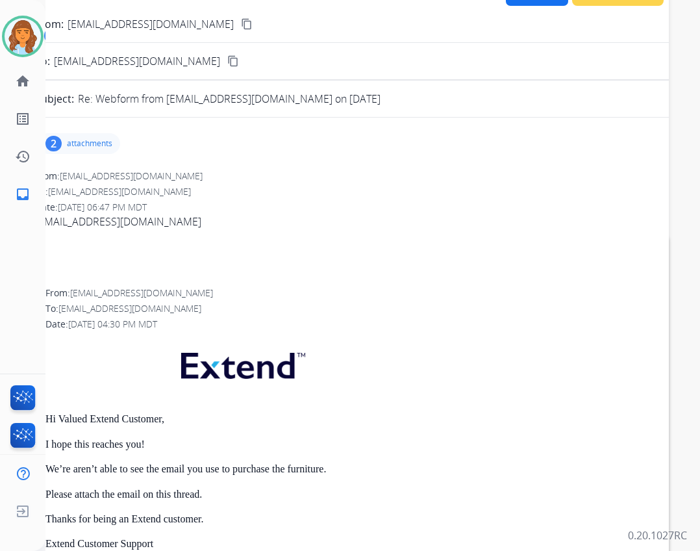
scroll to position [53, 0]
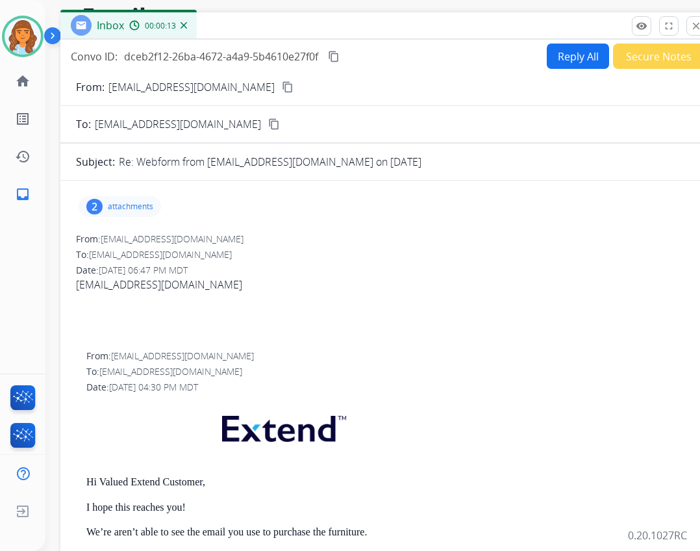
drag, startPoint x: 292, startPoint y: 44, endPoint x: 333, endPoint y: 30, distance: 43.1
click at [333, 30] on div "Inbox 00:00:13" at bounding box center [385, 25] width 650 height 27
click at [282, 84] on mat-icon "content_copy" at bounding box center [288, 87] width 12 height 12
click at [563, 55] on button "Reply All" at bounding box center [578, 56] width 62 height 25
select select "**********"
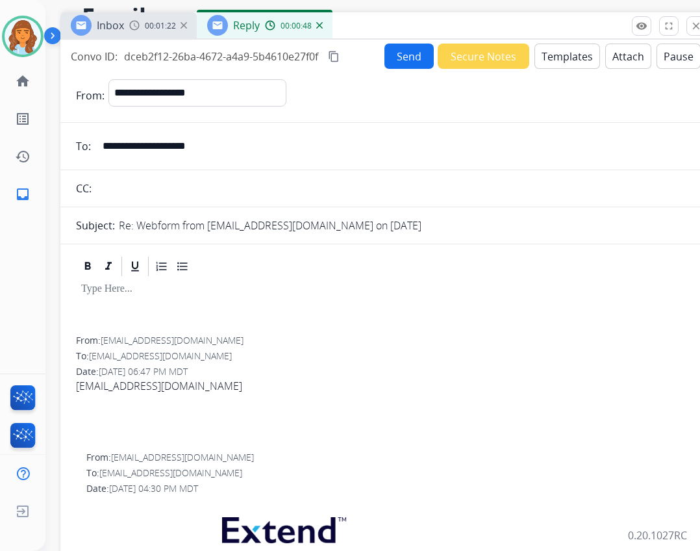
click at [544, 44] on button "Templates" at bounding box center [568, 56] width 66 height 25
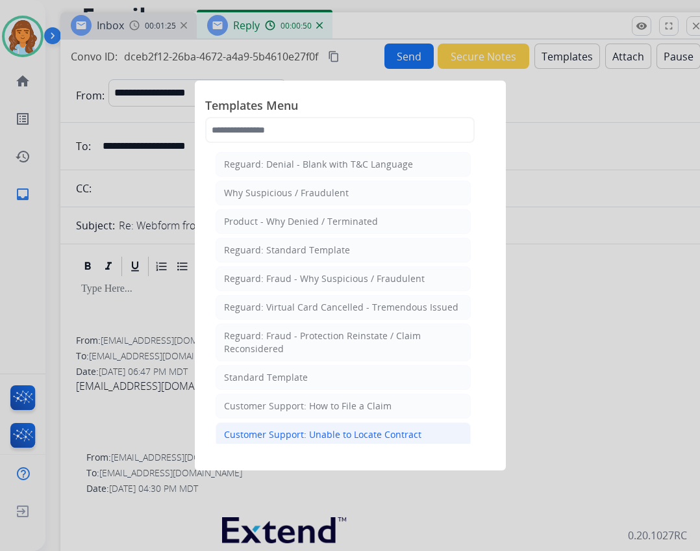
click at [394, 433] on div "Customer Support: Unable to Locate Contract" at bounding box center [323, 434] width 198 height 13
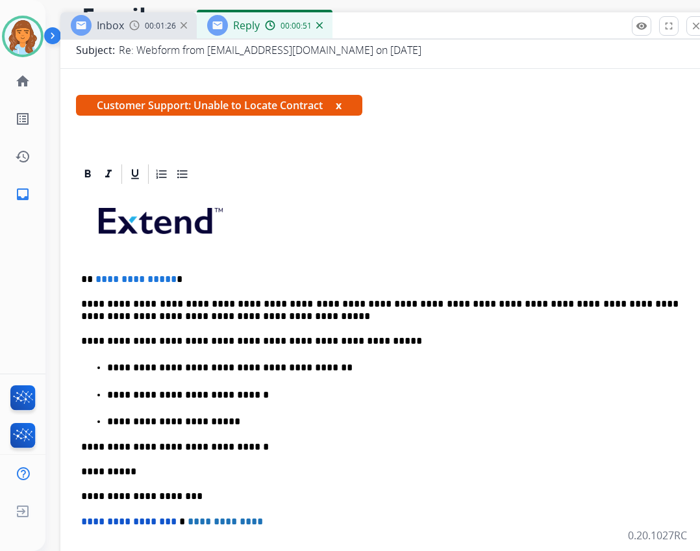
scroll to position [195, 0]
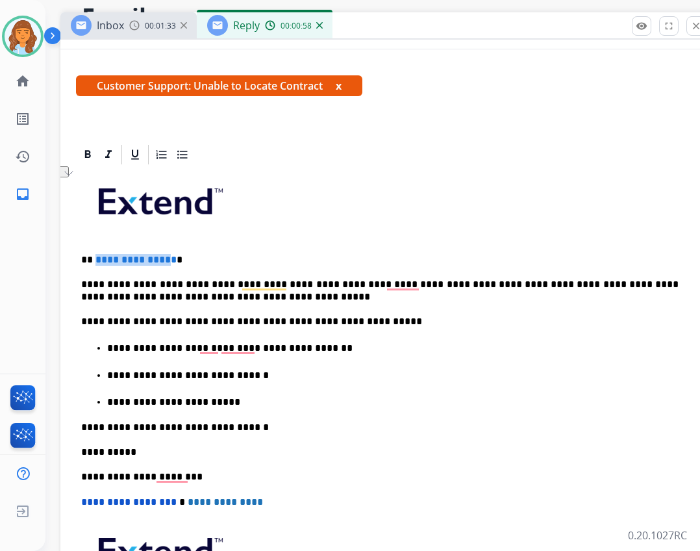
drag, startPoint x: 94, startPoint y: 261, endPoint x: 166, endPoint y: 261, distance: 71.5
click at [166, 261] on span "**********" at bounding box center [136, 260] width 81 height 10
click at [99, 260] on p "** * *" at bounding box center [380, 260] width 598 height 12
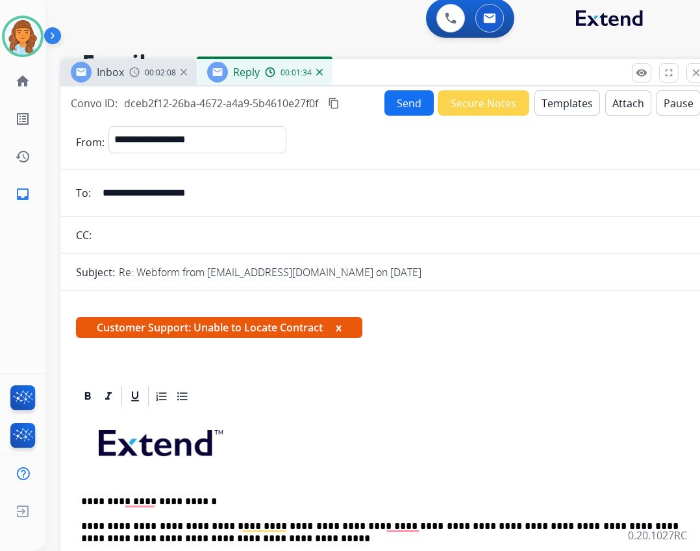
scroll to position [0, 0]
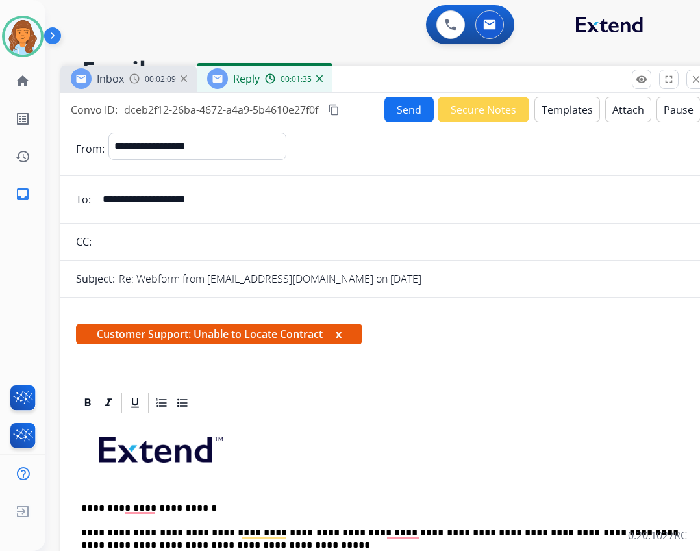
click at [390, 109] on button "Send" at bounding box center [409, 109] width 49 height 25
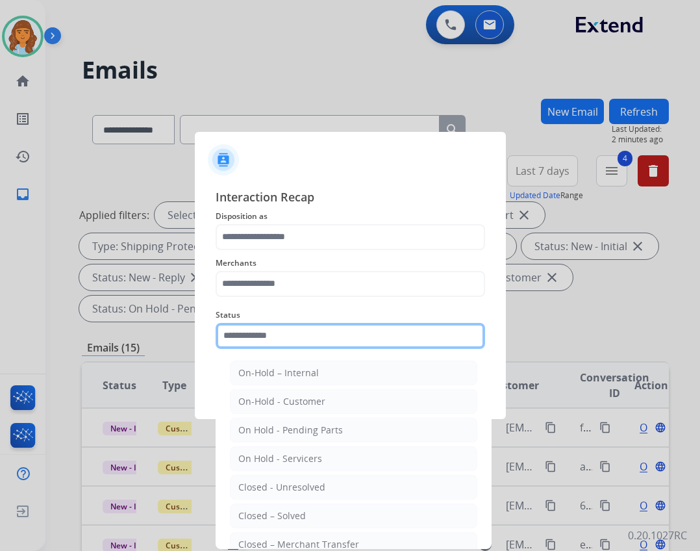
click at [284, 347] on input "text" at bounding box center [351, 336] width 270 height 26
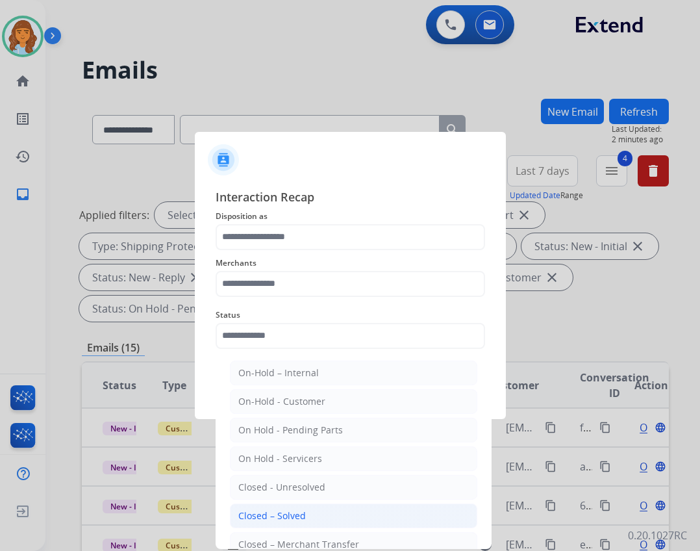
click at [275, 522] on li "Closed – Solved" at bounding box center [354, 516] width 248 height 25
type input "**********"
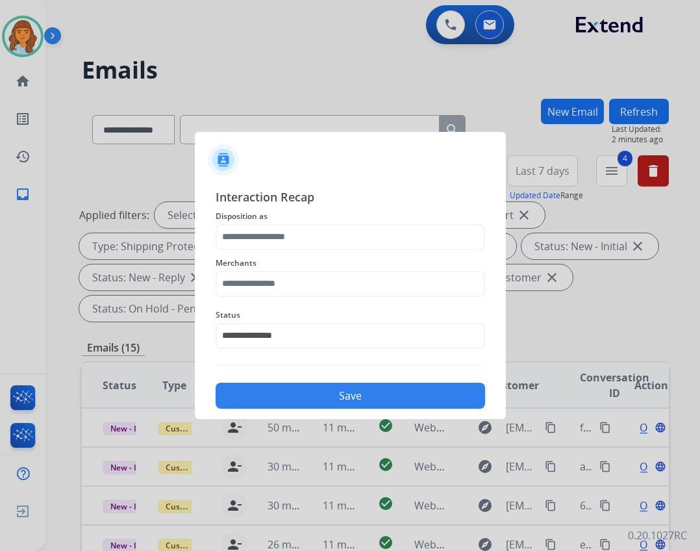
click at [273, 268] on span "Merchants" at bounding box center [351, 263] width 270 height 16
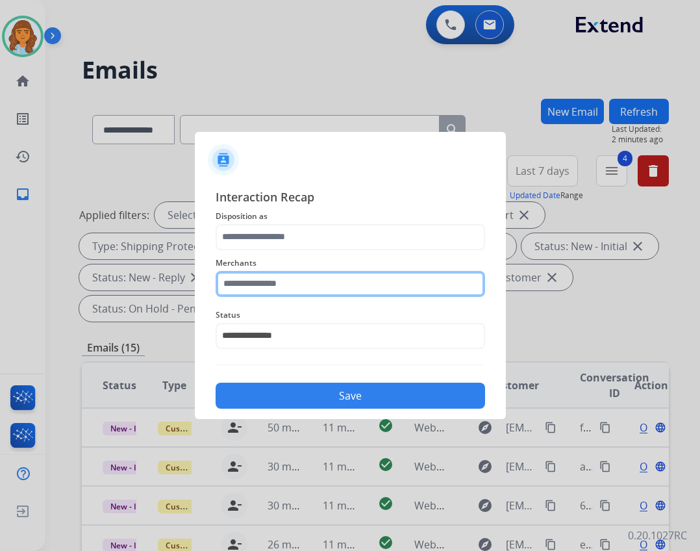
click at [273, 281] on input "text" at bounding box center [351, 284] width 270 height 26
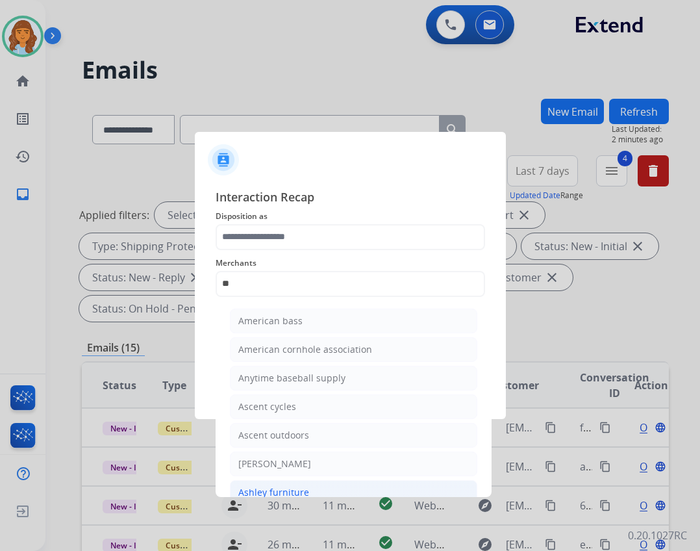
click at [279, 495] on div "Ashley furniture" at bounding box center [273, 492] width 71 height 13
type input "**********"
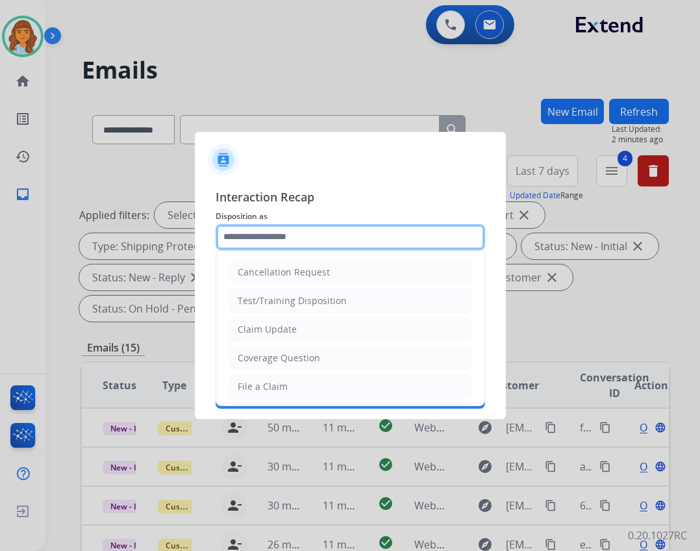
click at [305, 233] on input "text" at bounding box center [351, 237] width 270 height 26
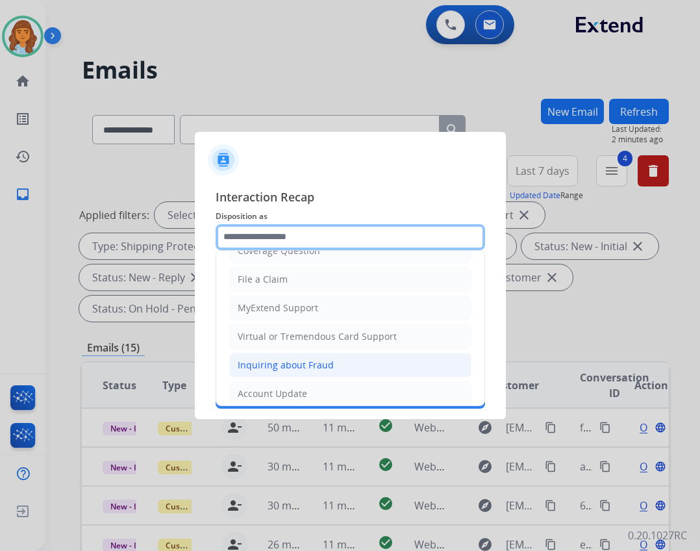
scroll to position [130, 0]
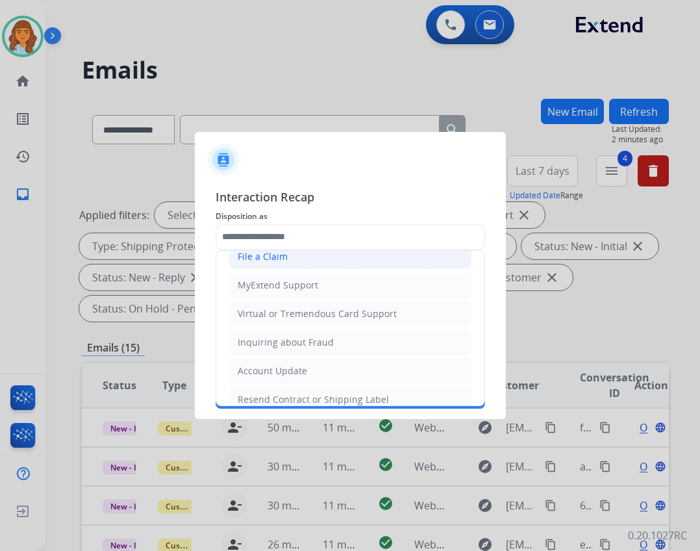
click at [301, 266] on li "File a Claim" at bounding box center [350, 256] width 242 height 25
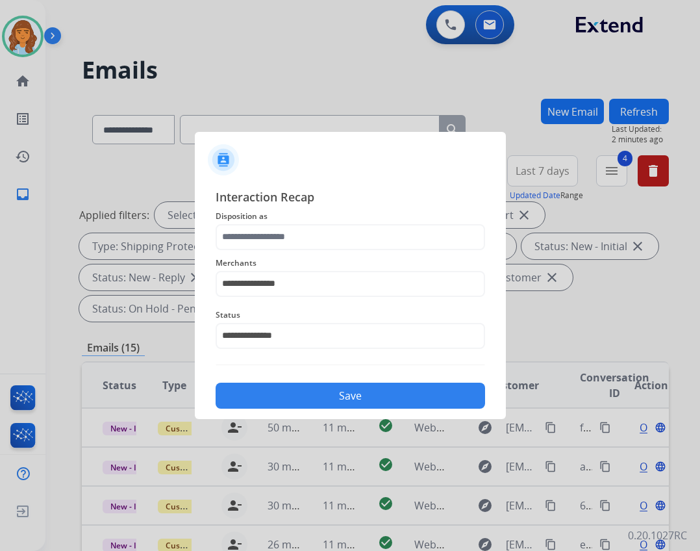
type input "**********"
click at [322, 394] on button "Save" at bounding box center [351, 396] width 270 height 26
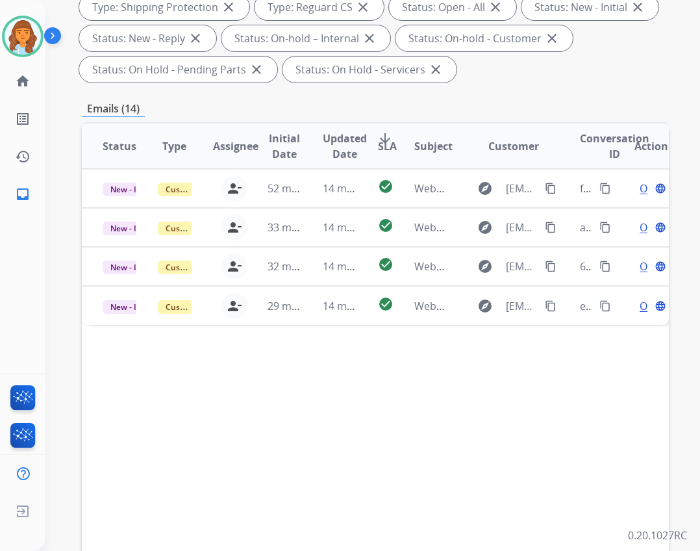
scroll to position [260, 0]
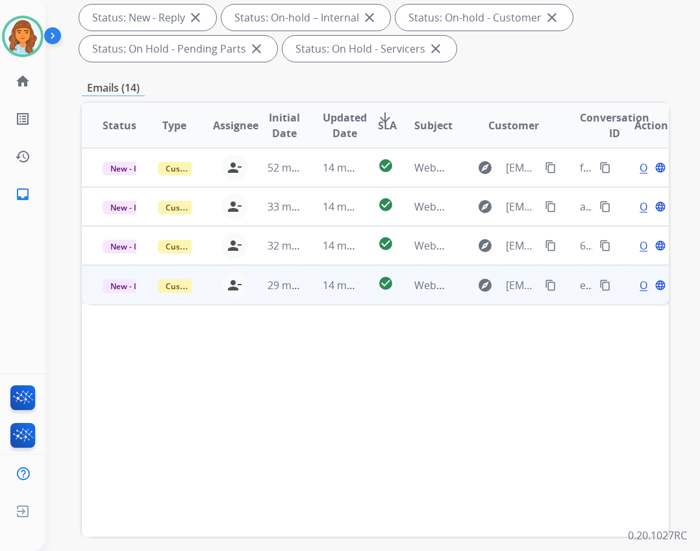
click at [399, 283] on td "Webform from [EMAIL_ADDRESS][DOMAIN_NAME] on [DATE]" at bounding box center [421, 284] width 55 height 39
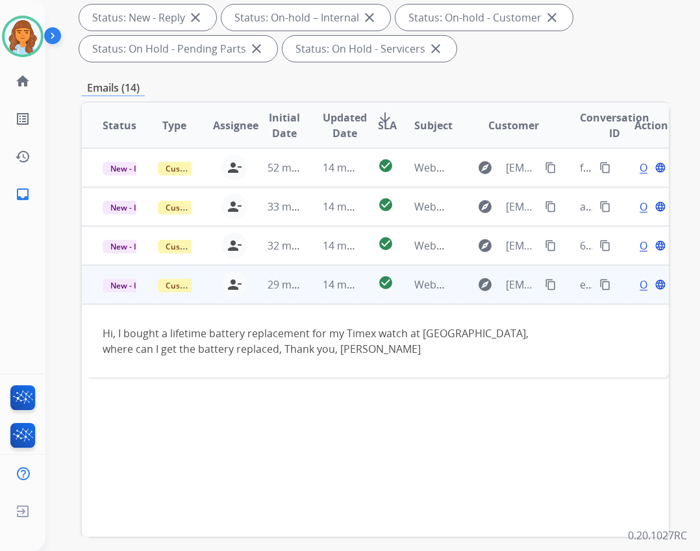
click at [640, 285] on span "Open" at bounding box center [653, 285] width 27 height 16
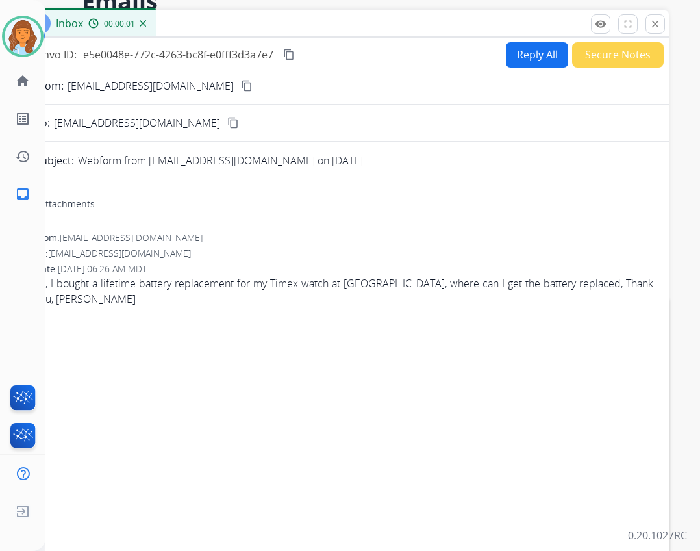
scroll to position [65, 0]
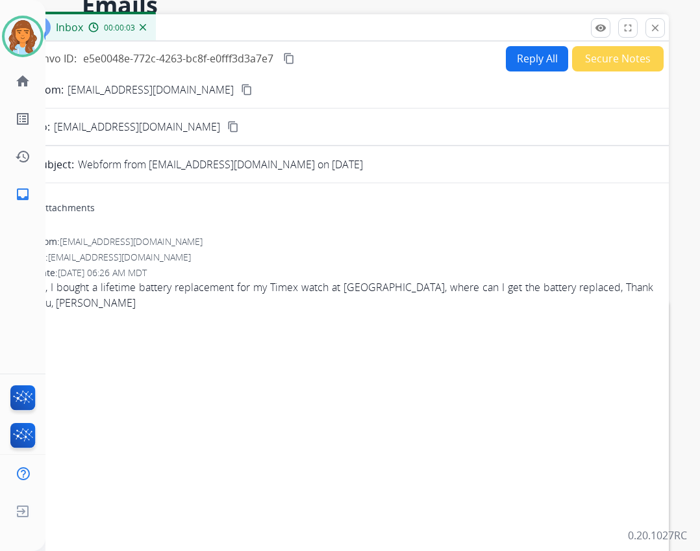
click at [524, 57] on button "Reply All" at bounding box center [537, 58] width 62 height 25
select select "**********"
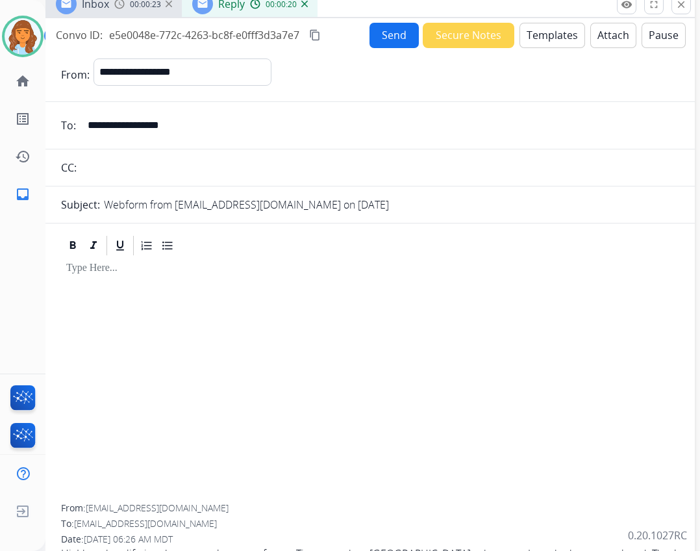
drag, startPoint x: 371, startPoint y: 32, endPoint x: 397, endPoint y: 8, distance: 35.0
click at [397, 8] on div "Inbox 00:00:23 Reply 00:00:20" at bounding box center [370, 4] width 650 height 27
click at [551, 32] on button "Templates" at bounding box center [553, 35] width 66 height 25
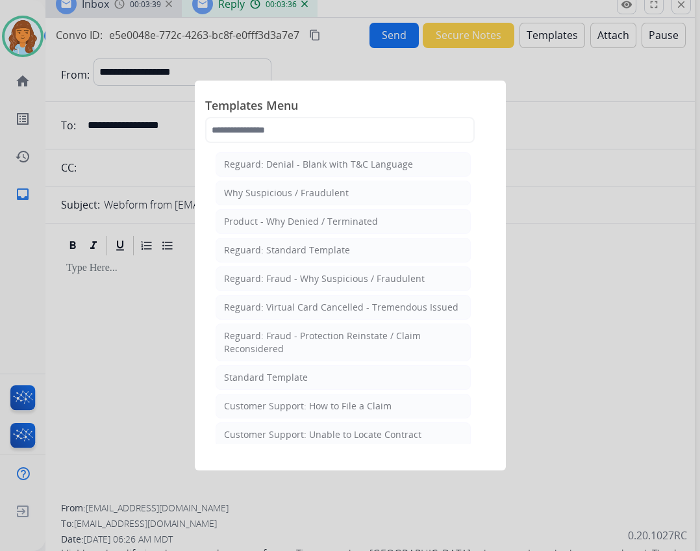
click at [555, 330] on div at bounding box center [350, 275] width 700 height 551
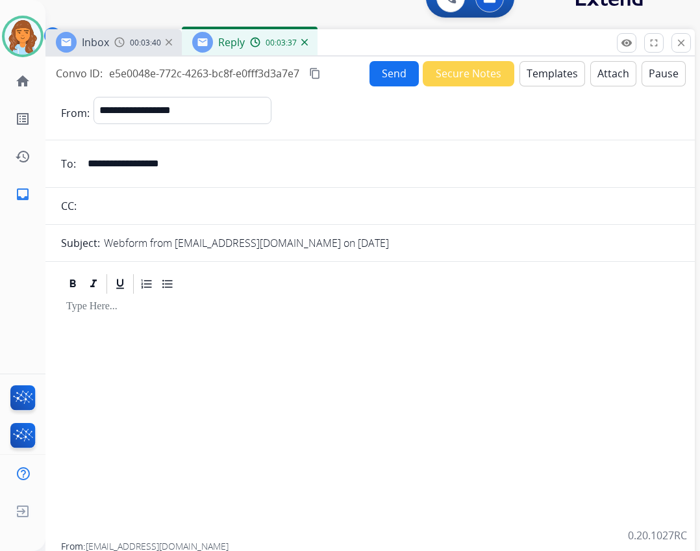
scroll to position [0, 0]
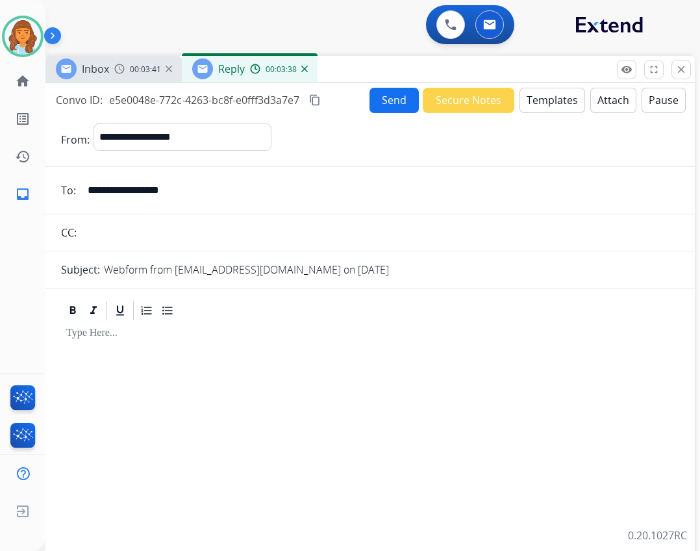
click at [533, 102] on button "Templates" at bounding box center [553, 100] width 66 height 25
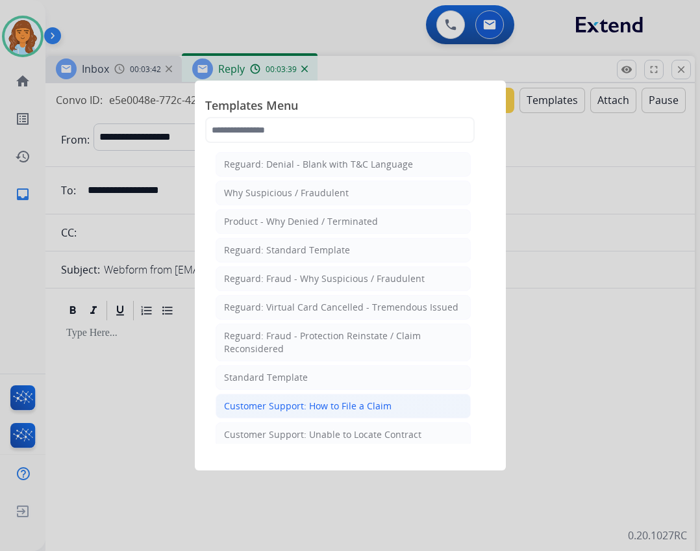
click at [318, 413] on li "Customer Support: How to File a Claim" at bounding box center [343, 406] width 255 height 25
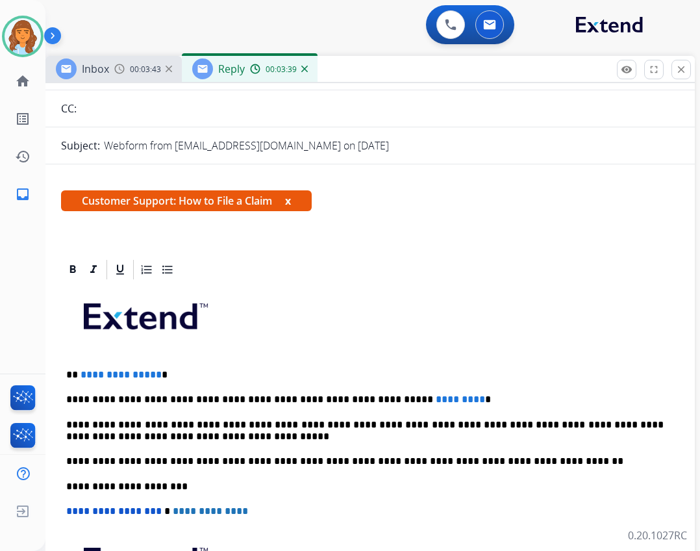
scroll to position [195, 0]
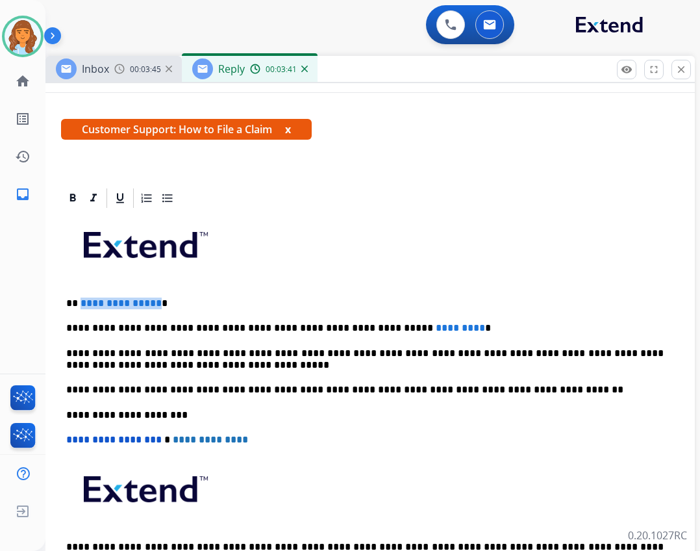
drag, startPoint x: 79, startPoint y: 305, endPoint x: 155, endPoint y: 296, distance: 75.9
click at [155, 298] on p "**********" at bounding box center [365, 304] width 598 height 12
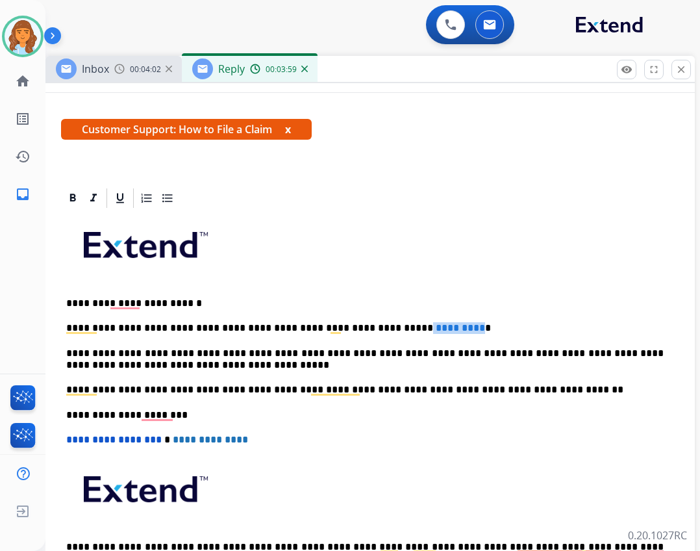
drag, startPoint x: 363, startPoint y: 329, endPoint x: 445, endPoint y: 338, distance: 82.4
click at [420, 333] on p "**********" at bounding box center [365, 328] width 598 height 12
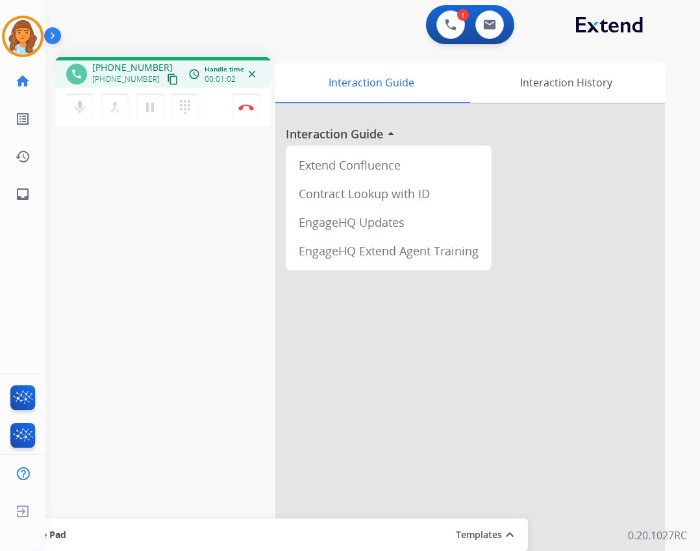
click at [167, 79] on mat-icon "content_copy" at bounding box center [173, 79] width 12 height 12
click at [165, 79] on button "content_copy" at bounding box center [173, 79] width 16 height 16
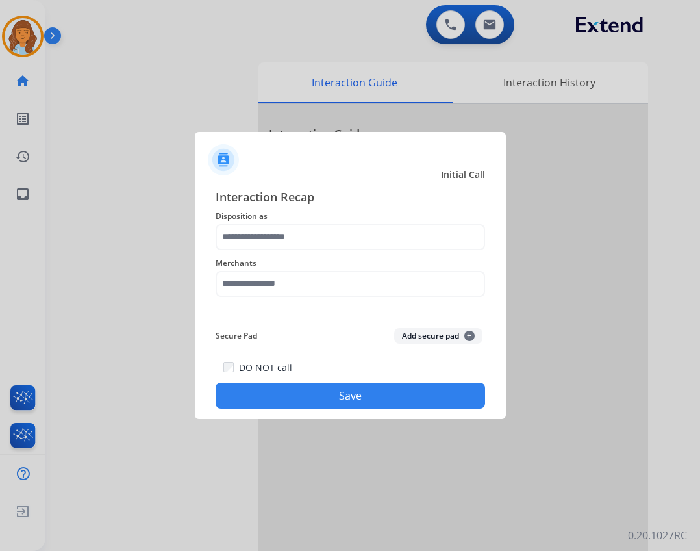
click at [281, 296] on div "Merchants" at bounding box center [351, 276] width 270 height 52
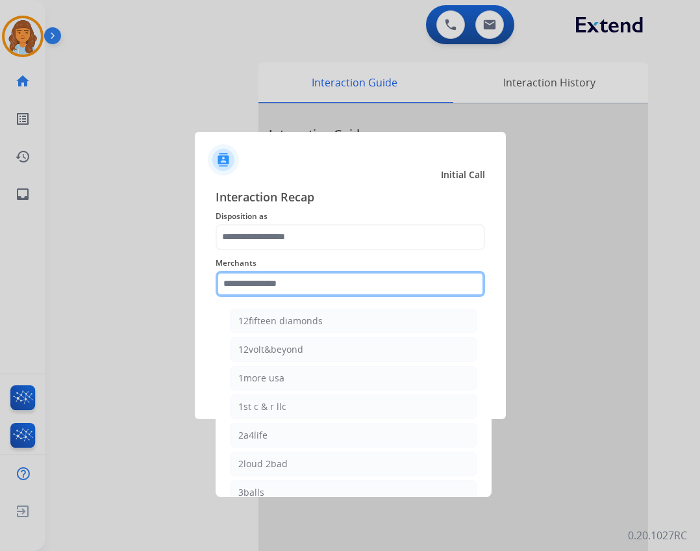
click at [277, 272] on input "text" at bounding box center [351, 284] width 270 height 26
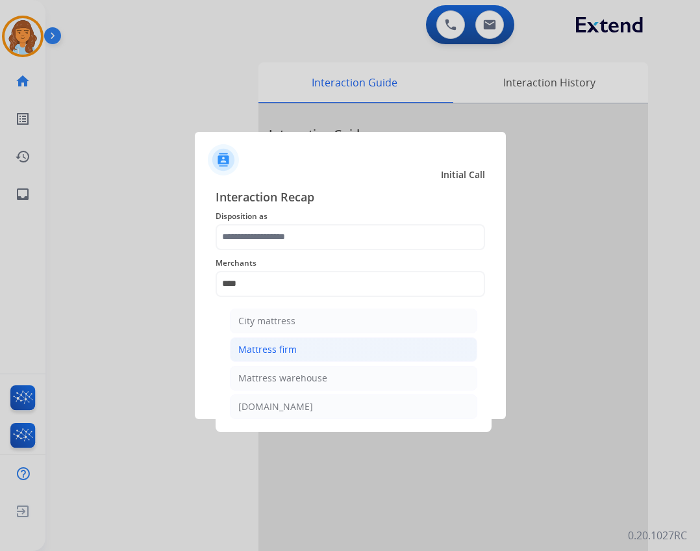
click at [323, 347] on li "Mattress firm" at bounding box center [354, 349] width 248 height 25
type input "**********"
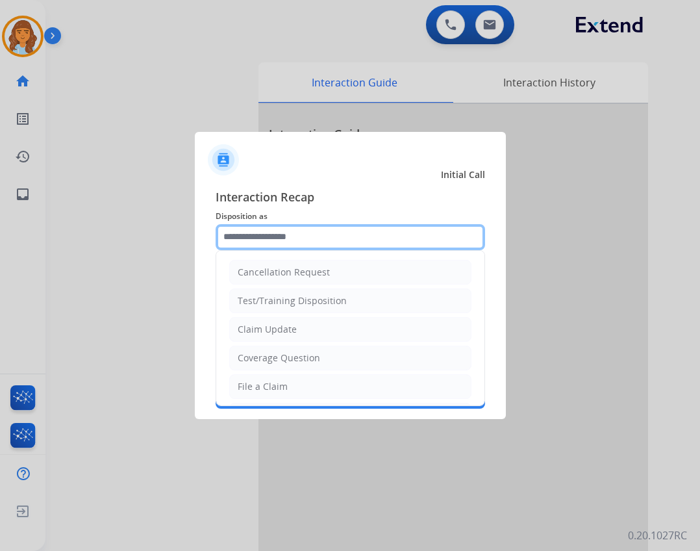
click at [327, 243] on input "text" at bounding box center [351, 237] width 270 height 26
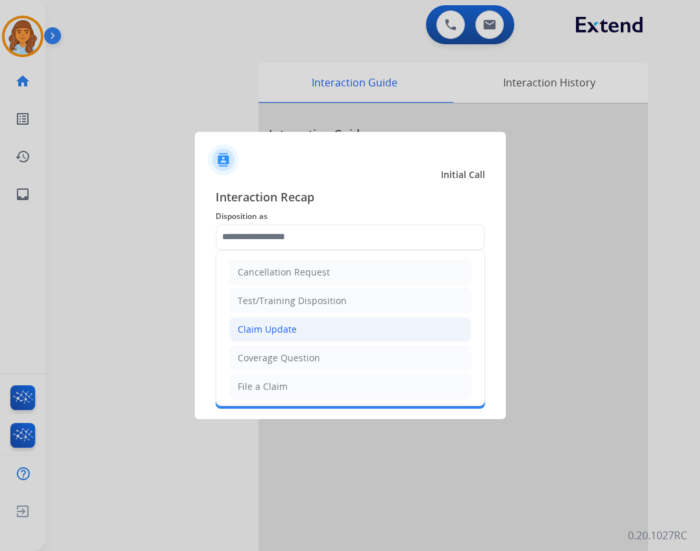
click at [330, 336] on li "Claim Update" at bounding box center [350, 329] width 242 height 25
type input "**********"
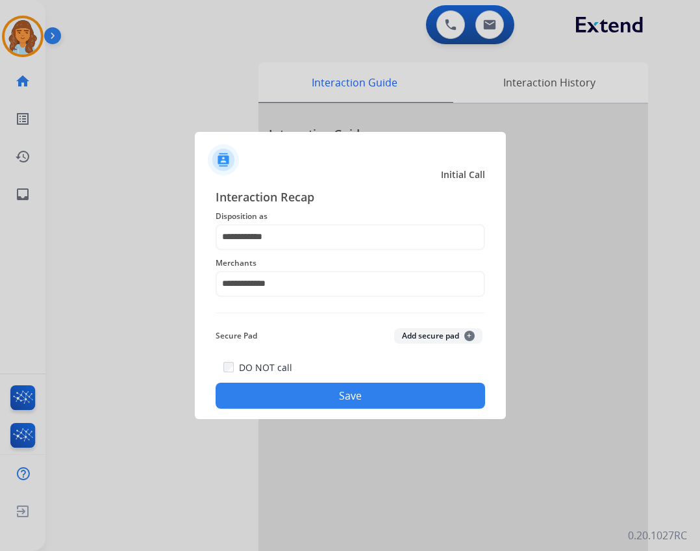
click at [343, 382] on div "DO NOT call Save" at bounding box center [351, 383] width 270 height 49
click at [347, 402] on button "Save" at bounding box center [351, 396] width 270 height 26
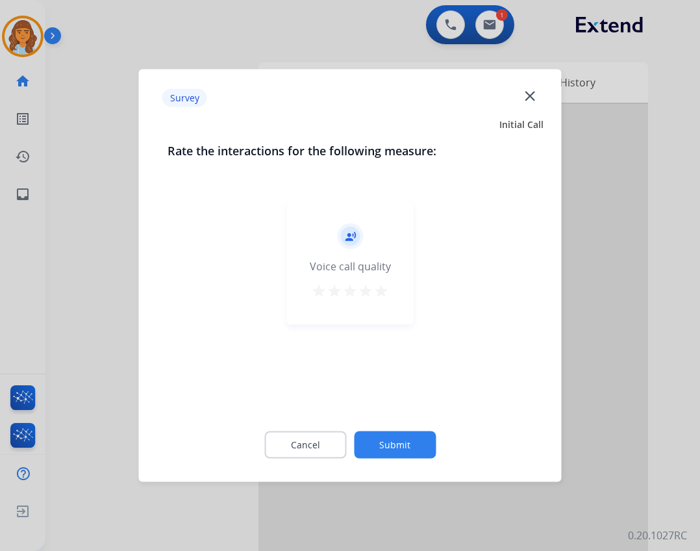
click at [375, 442] on button "Submit" at bounding box center [395, 444] width 82 height 27
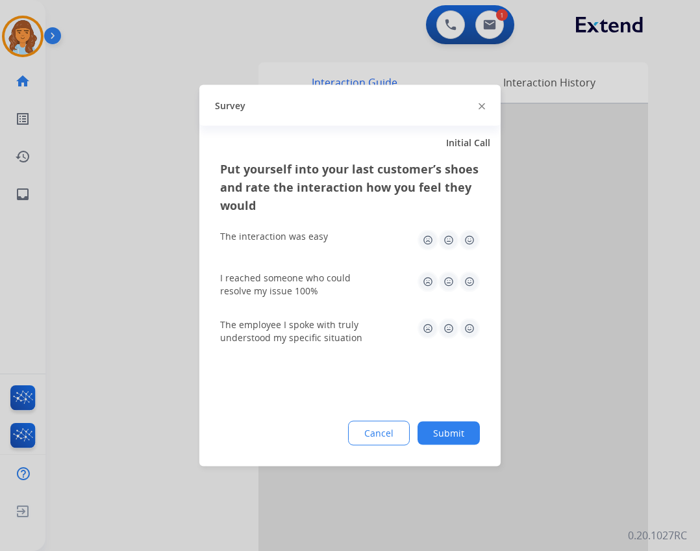
click at [441, 439] on button "Submit" at bounding box center [449, 433] width 62 height 23
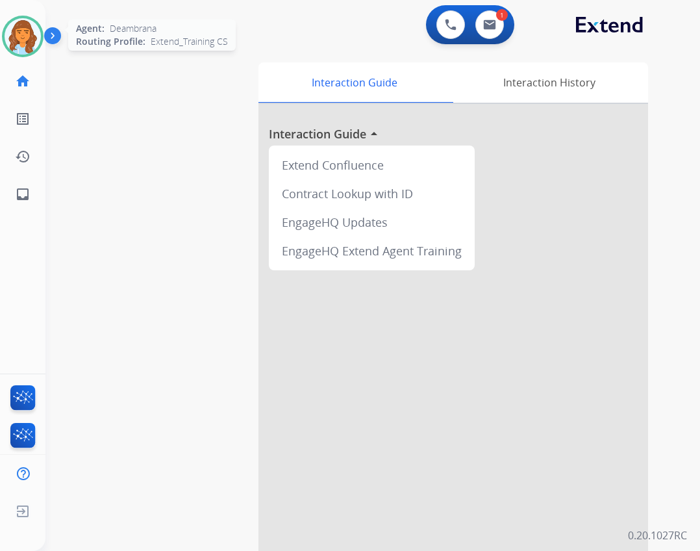
click at [25, 49] on img at bounding box center [23, 36] width 36 height 36
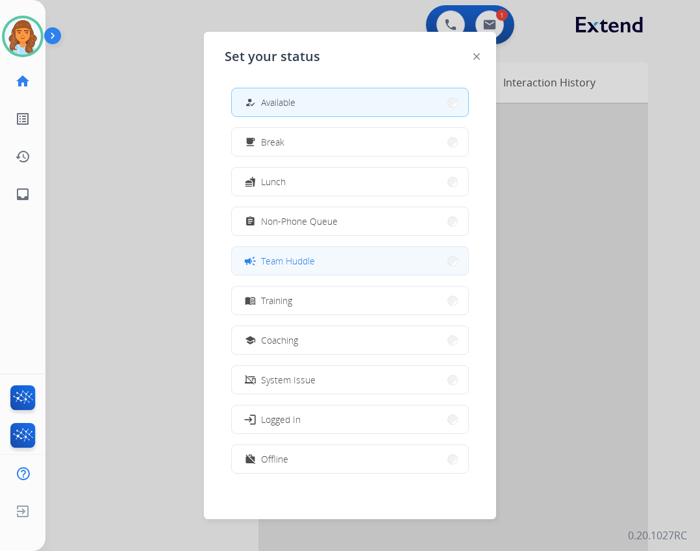
click at [409, 253] on button "campaign Team Huddle" at bounding box center [350, 261] width 237 height 28
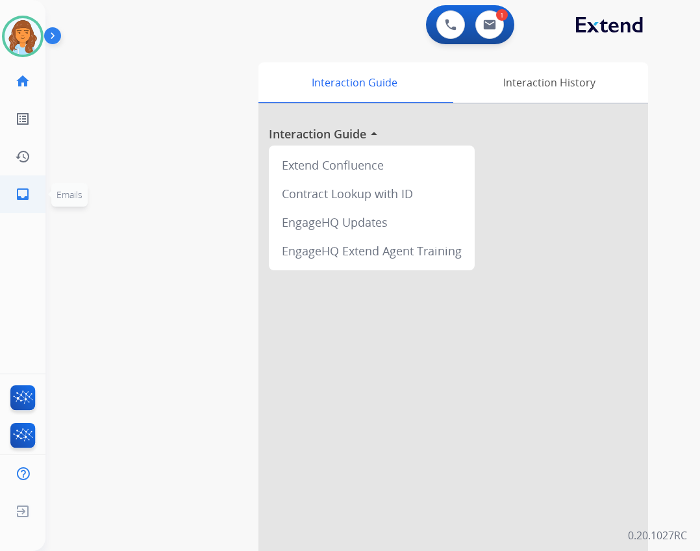
click at [45, 202] on ul "inbox Emails Emails" at bounding box center [22, 194] width 45 height 38
click at [34, 195] on link "inbox Emails" at bounding box center [23, 194] width 36 height 36
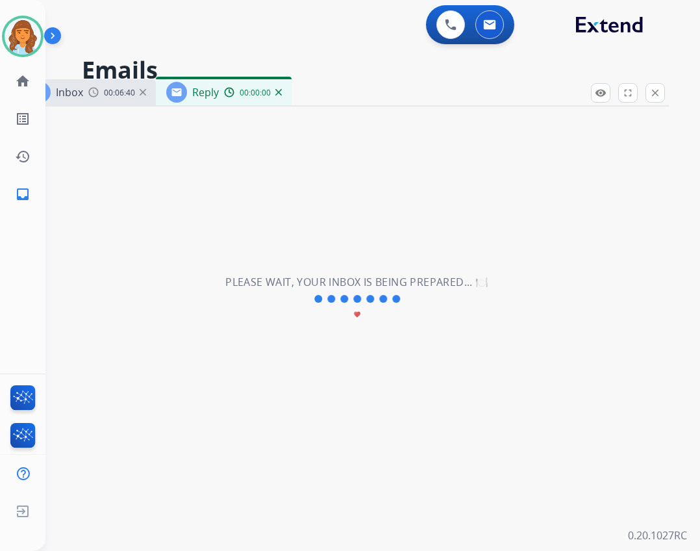
select select "**********"
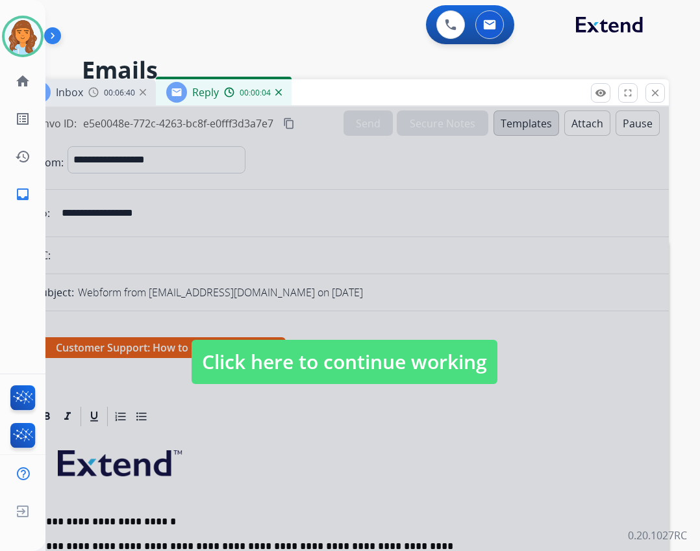
click at [433, 370] on span "Click here to continue working" at bounding box center [345, 362] width 306 height 44
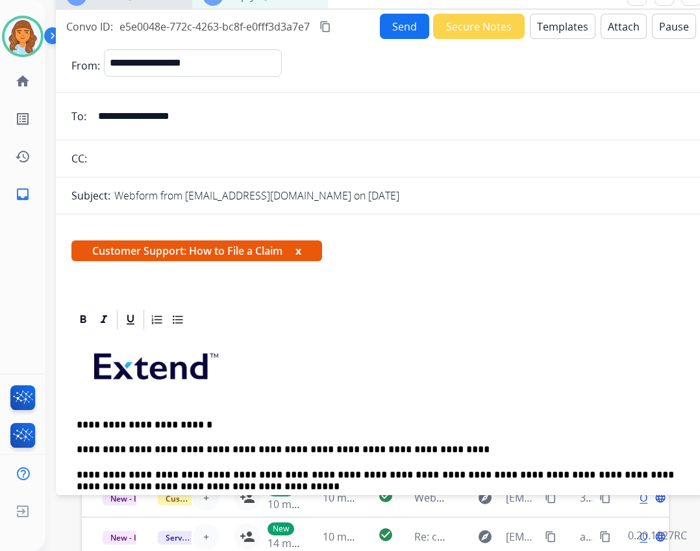
drag, startPoint x: 327, startPoint y: 98, endPoint x: 364, endPoint y: 1, distance: 103.4
click at [398, 43] on form "**********" at bounding box center [381, 430] width 650 height 783
click at [398, 41] on form "**********" at bounding box center [381, 430] width 650 height 783
click at [418, 25] on button "Send" at bounding box center [404, 26] width 49 height 25
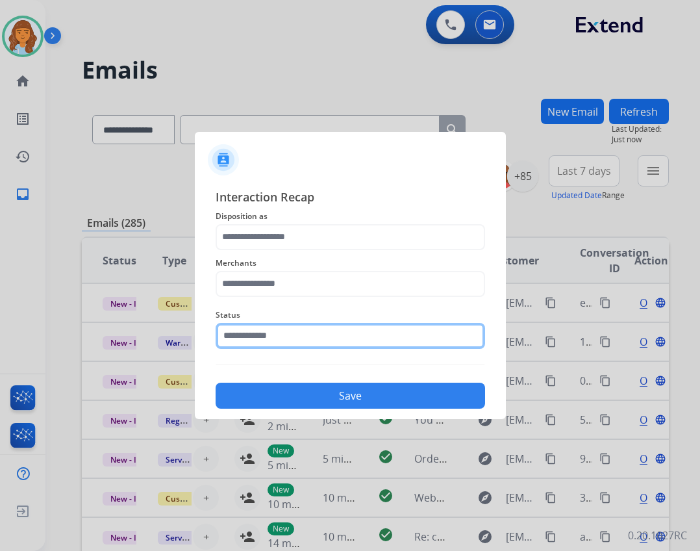
click at [357, 339] on input "text" at bounding box center [351, 336] width 270 height 26
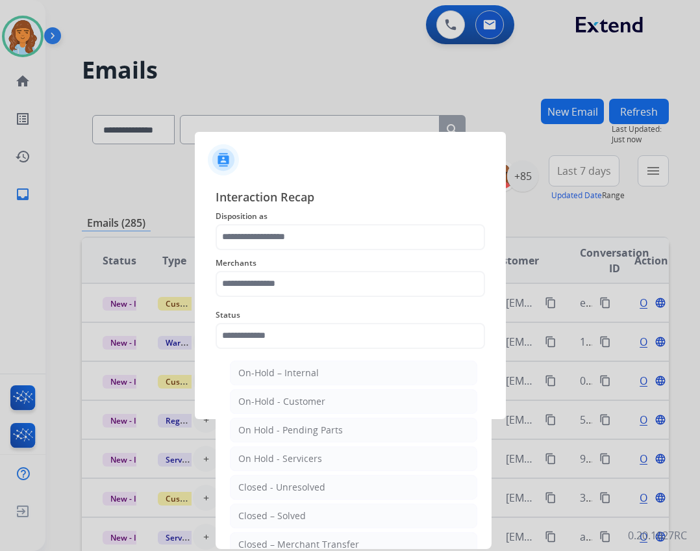
click at [309, 509] on li "Closed – Solved" at bounding box center [354, 516] width 248 height 25
type input "**********"
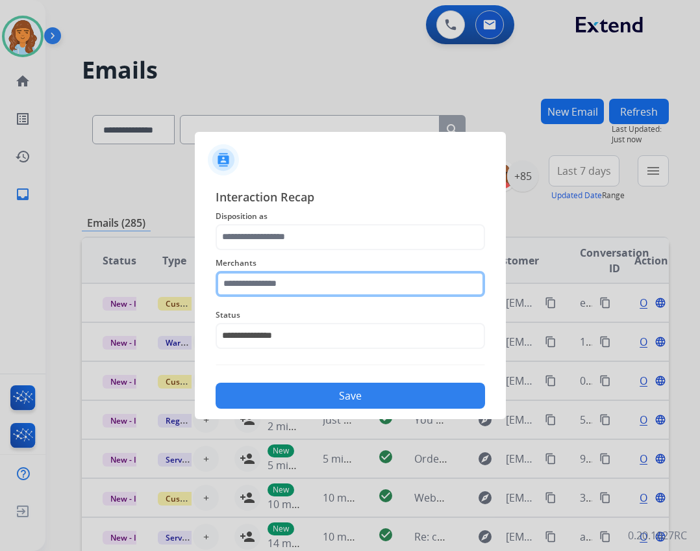
click at [301, 287] on input "text" at bounding box center [351, 284] width 270 height 26
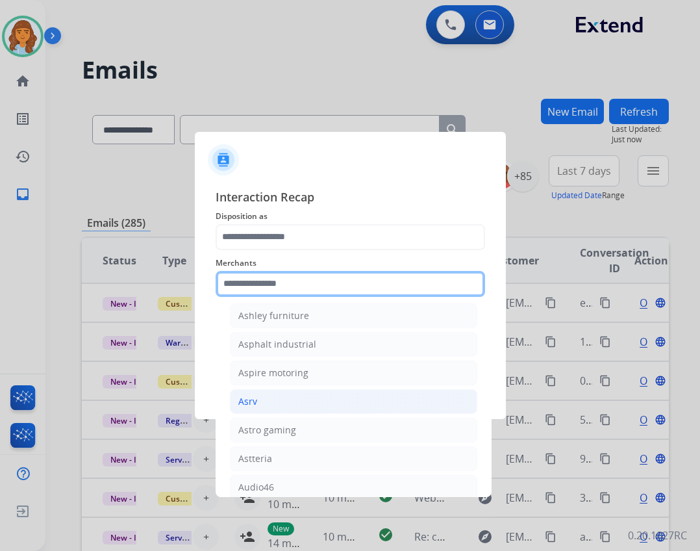
scroll to position [2014, 0]
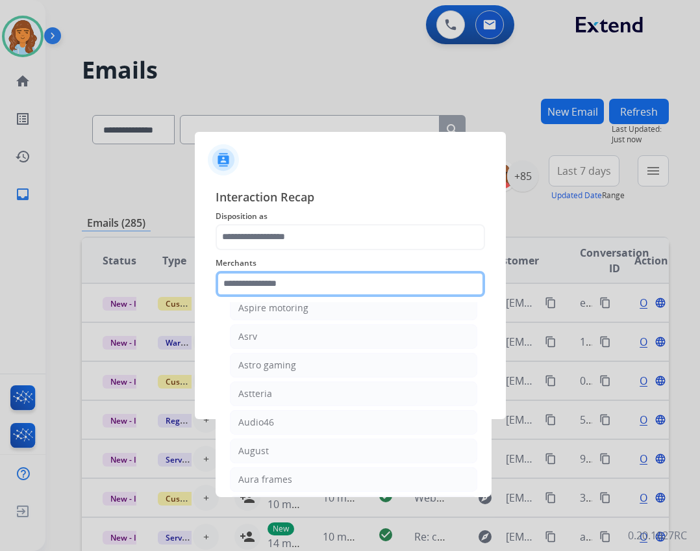
click at [311, 279] on input "text" at bounding box center [351, 284] width 270 height 26
click at [307, 285] on input "text" at bounding box center [351, 284] width 270 height 26
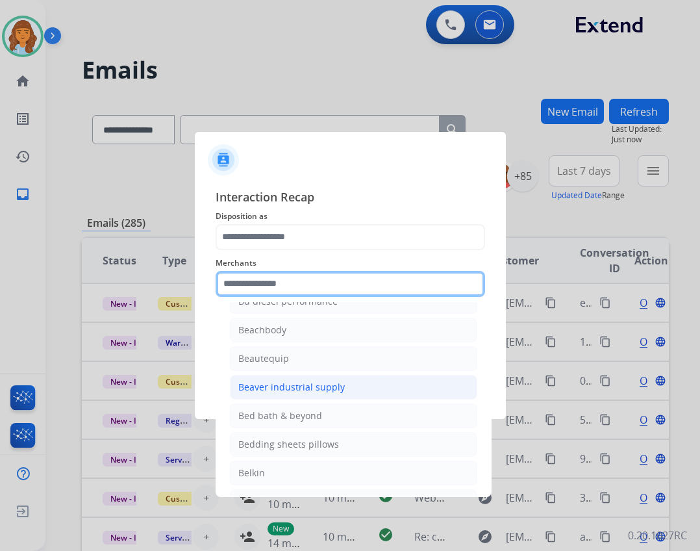
scroll to position [3054, 0]
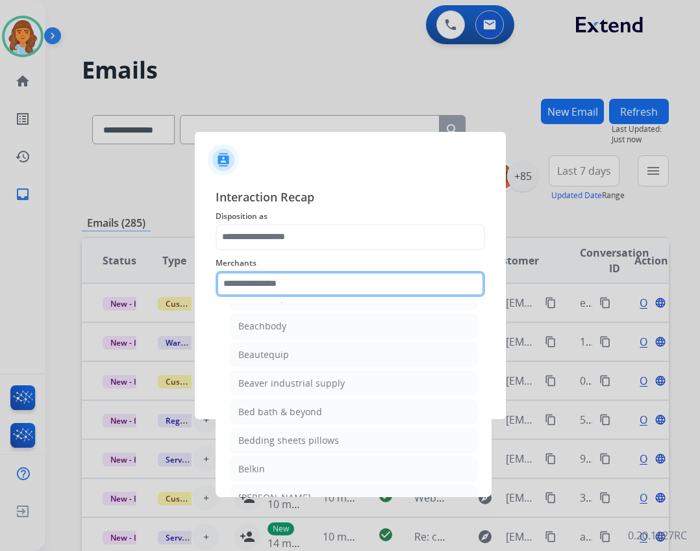
click at [279, 288] on input "text" at bounding box center [351, 284] width 270 height 26
type input "*"
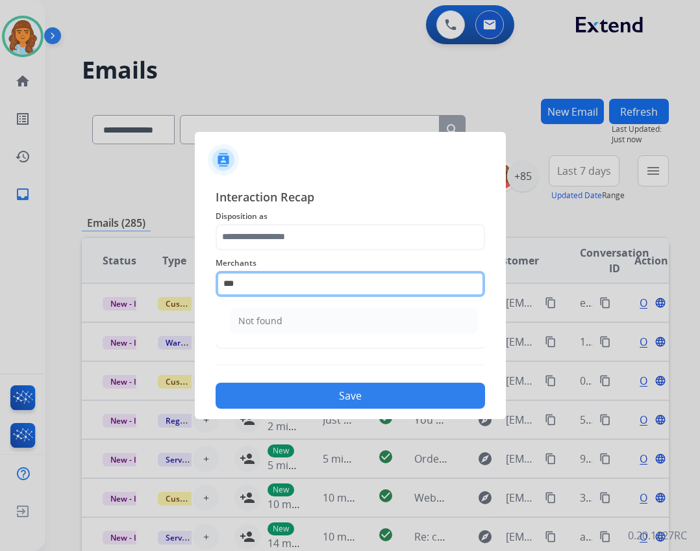
scroll to position [0, 0]
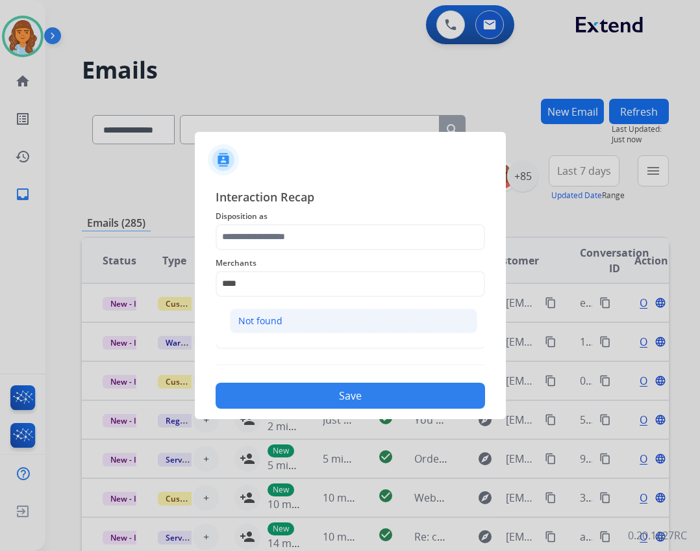
click at [246, 327] on div "Not found" at bounding box center [260, 320] width 44 height 13
type input "*********"
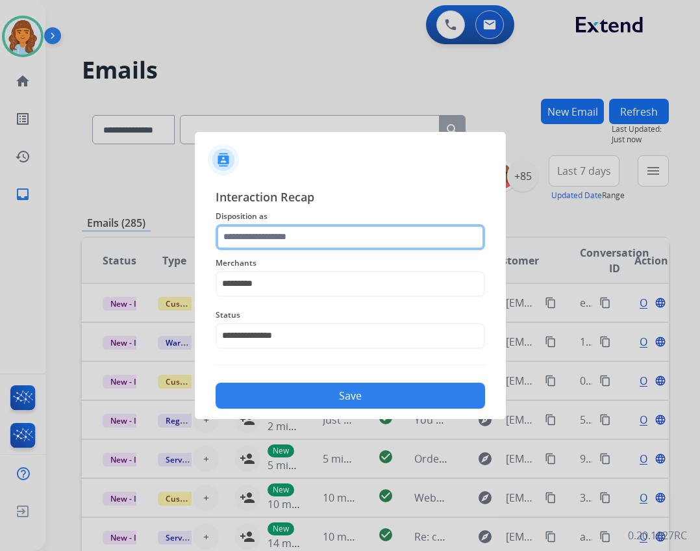
click at [253, 234] on input "text" at bounding box center [351, 237] width 270 height 26
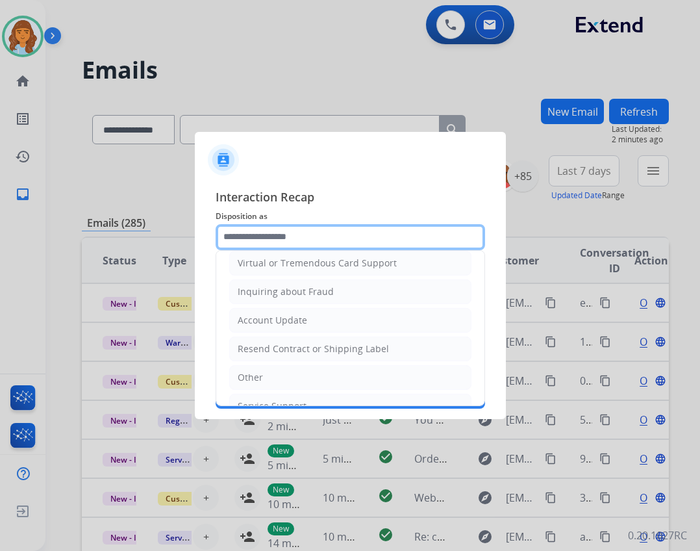
scroll to position [203, 0]
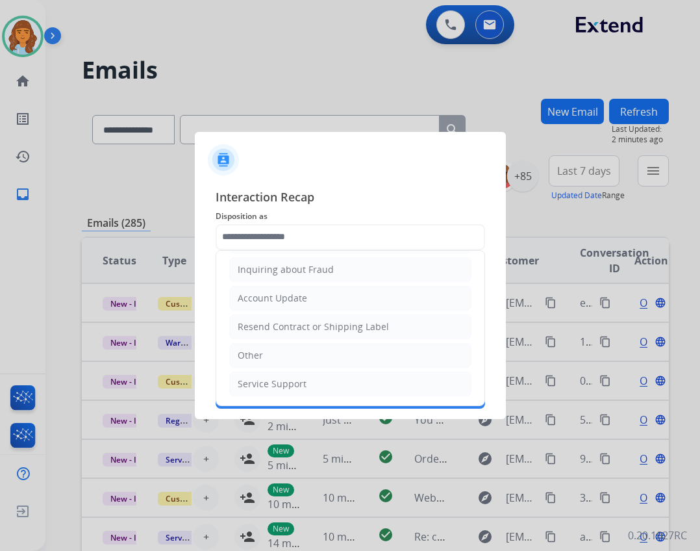
click at [312, 369] on ul "Cancellation Request Test/Training Disposition Claim Update Coverage Question F…" at bounding box center [350, 226] width 268 height 357
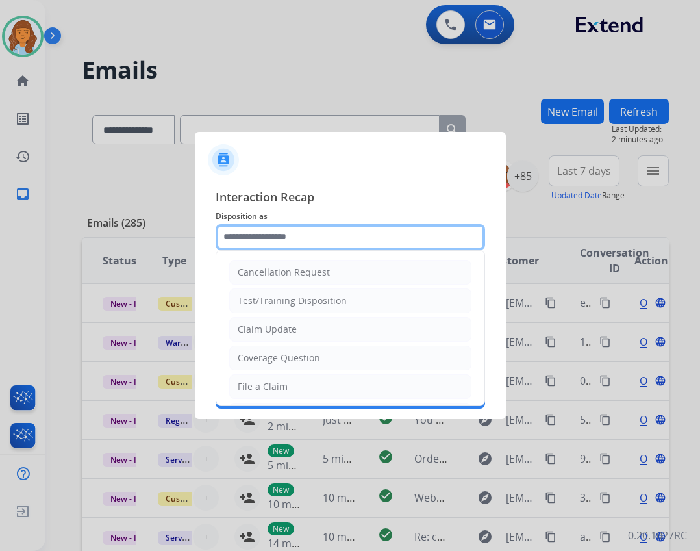
click at [350, 243] on input "text" at bounding box center [351, 237] width 270 height 26
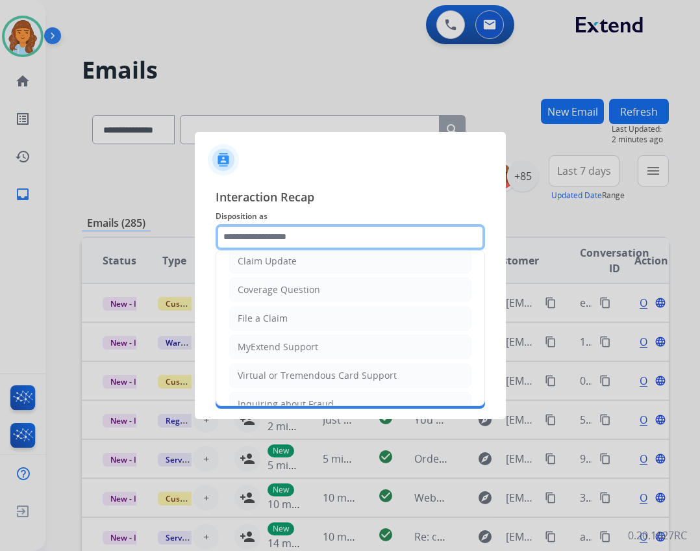
scroll to position [195, 0]
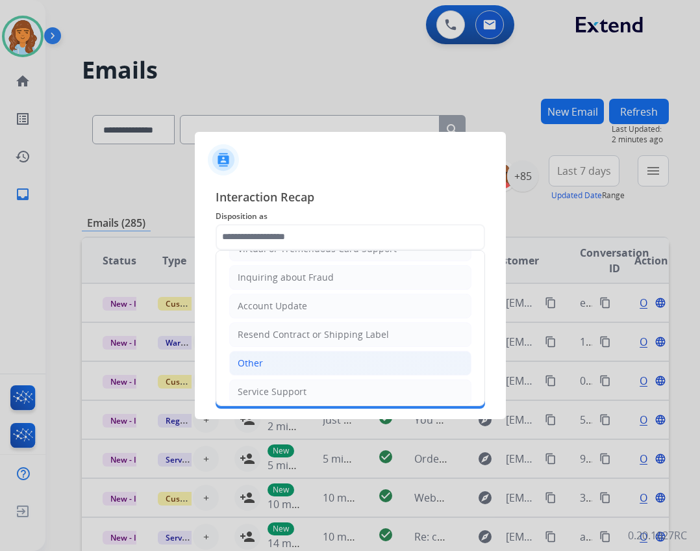
click at [288, 361] on li "Other" at bounding box center [350, 363] width 242 height 25
type input "*****"
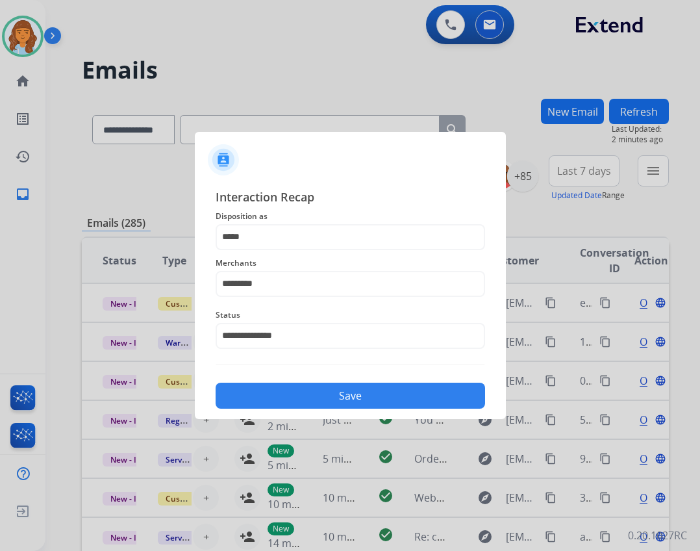
click at [322, 390] on button "Save" at bounding box center [351, 396] width 270 height 26
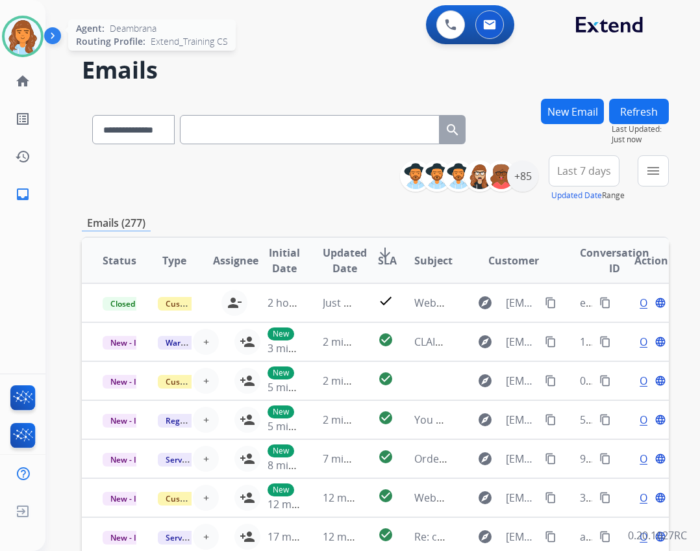
click at [38, 45] on img at bounding box center [23, 36] width 36 height 36
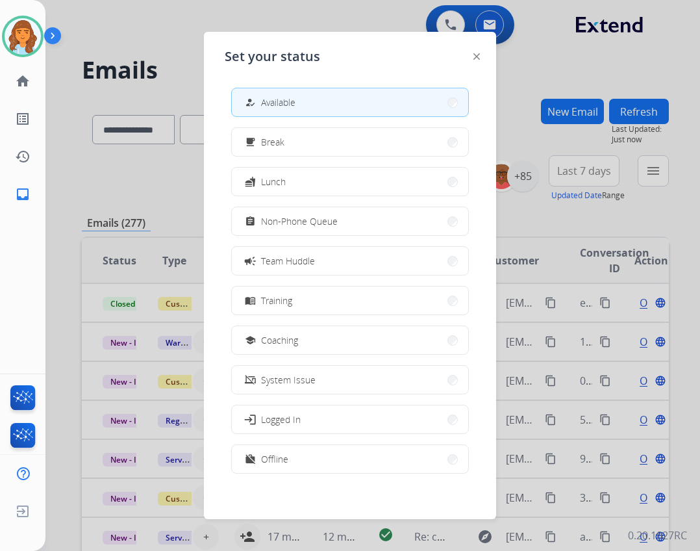
click at [333, 264] on button "campaign Team Huddle" at bounding box center [350, 261] width 237 height 28
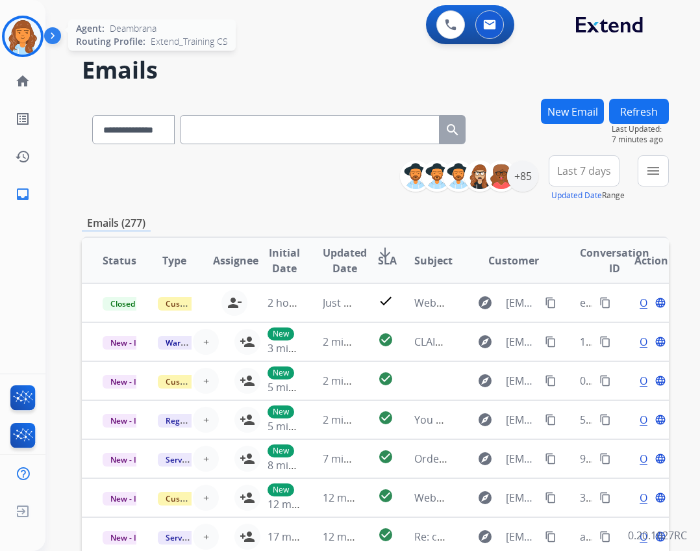
click at [32, 35] on img at bounding box center [23, 36] width 36 height 36
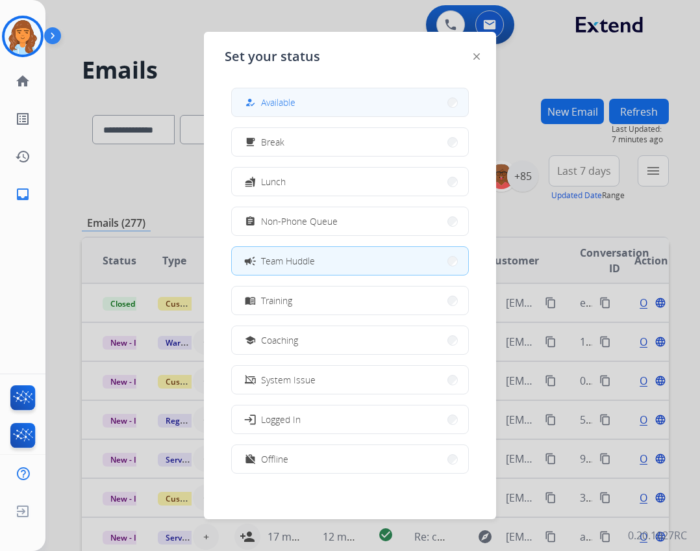
click at [326, 102] on button "how_to_reg Available" at bounding box center [350, 102] width 237 height 28
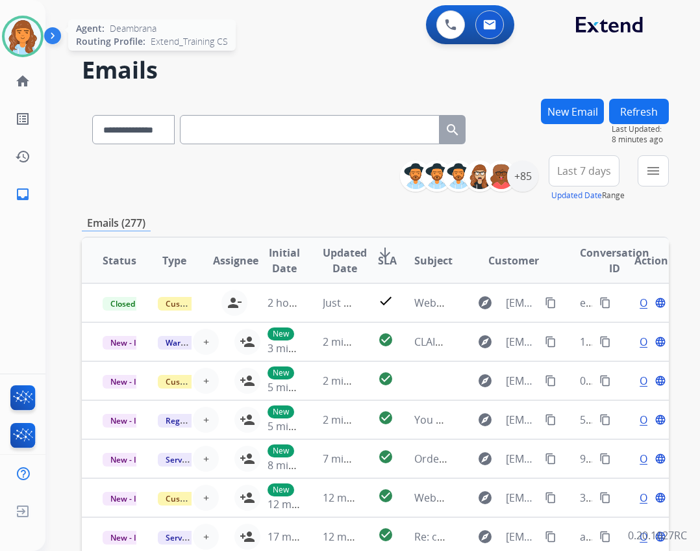
click at [18, 46] on img at bounding box center [23, 36] width 36 height 36
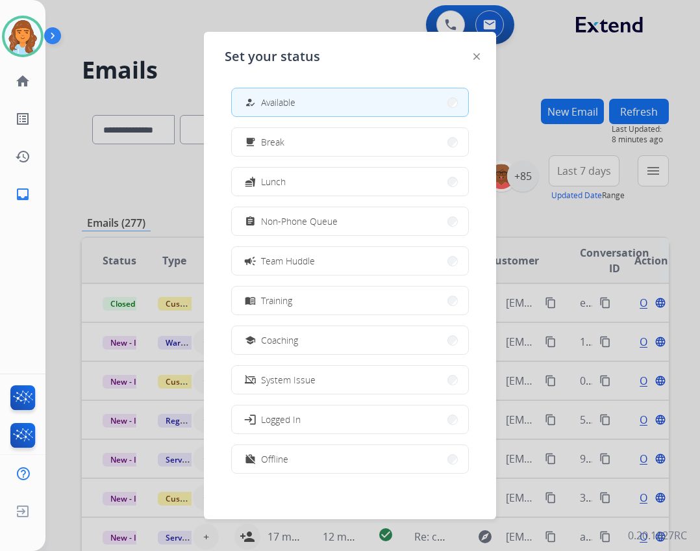
drag, startPoint x: 329, startPoint y: 264, endPoint x: 355, endPoint y: 248, distance: 30.6
click at [331, 260] on button "campaign Team Huddle" at bounding box center [350, 261] width 237 height 28
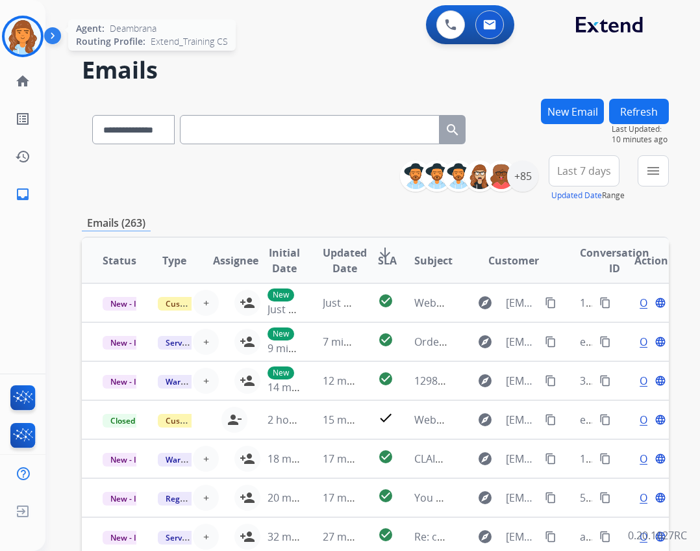
click at [36, 43] on img at bounding box center [23, 36] width 36 height 36
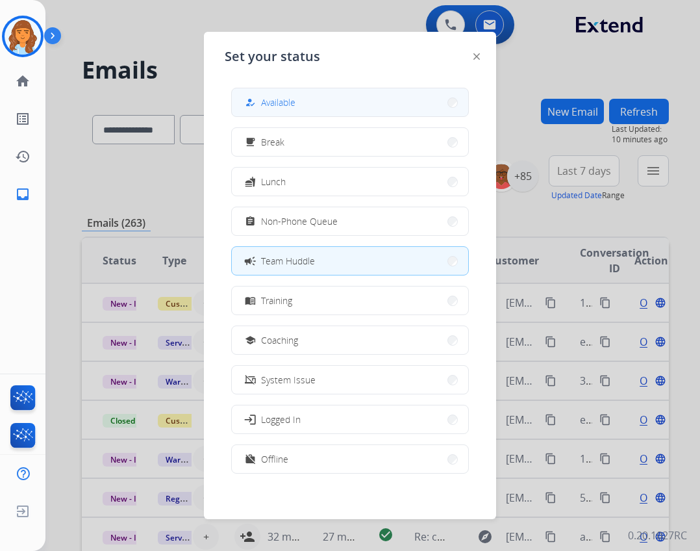
click at [279, 112] on button "how_to_reg Available" at bounding box center [350, 102] width 237 height 28
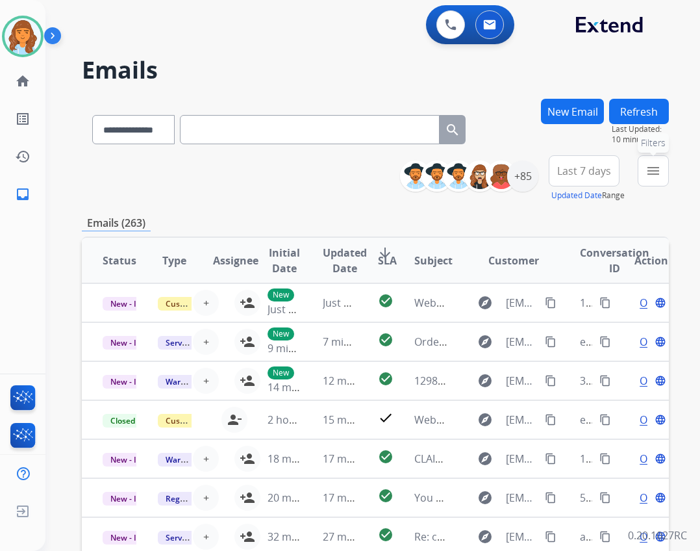
click at [651, 166] on mat-icon "menu" at bounding box center [654, 171] width 16 height 16
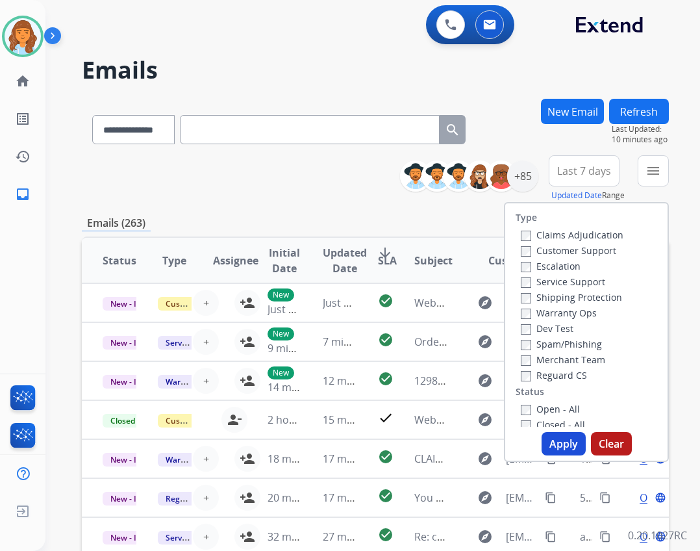
click at [575, 254] on label "Customer Support" at bounding box center [569, 250] width 96 height 12
click at [591, 298] on label "Shipping Protection" at bounding box center [571, 297] width 101 height 12
click at [562, 374] on label "Reguard CS" at bounding box center [554, 375] width 66 height 12
click at [549, 409] on label "Open - All" at bounding box center [550, 409] width 59 height 12
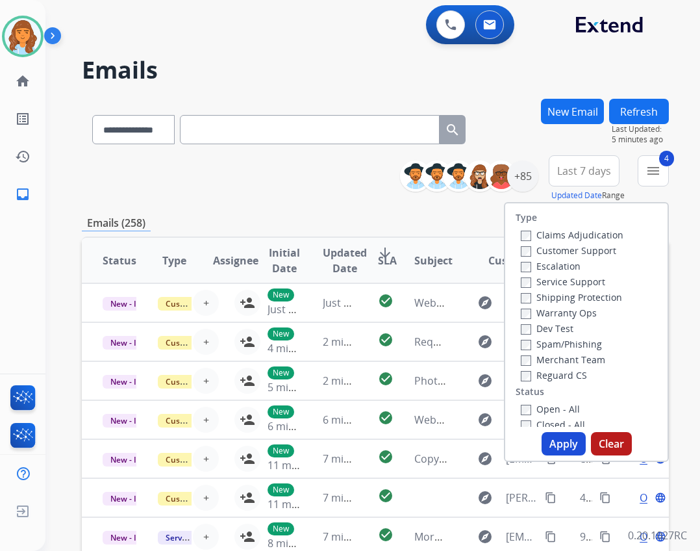
click at [551, 441] on button "Apply" at bounding box center [564, 443] width 44 height 23
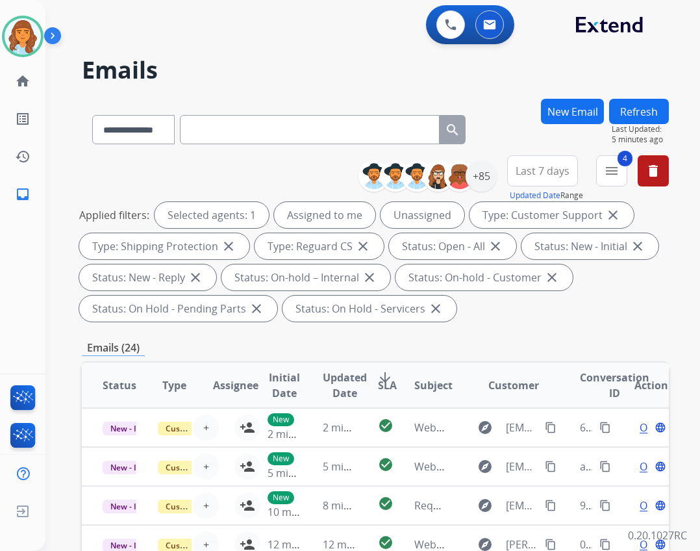
scroll to position [1, 0]
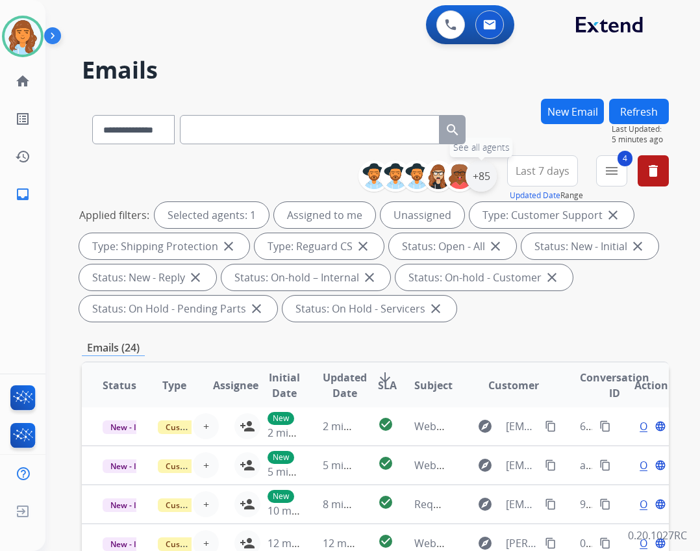
click at [483, 185] on div "+85" at bounding box center [481, 175] width 31 height 31
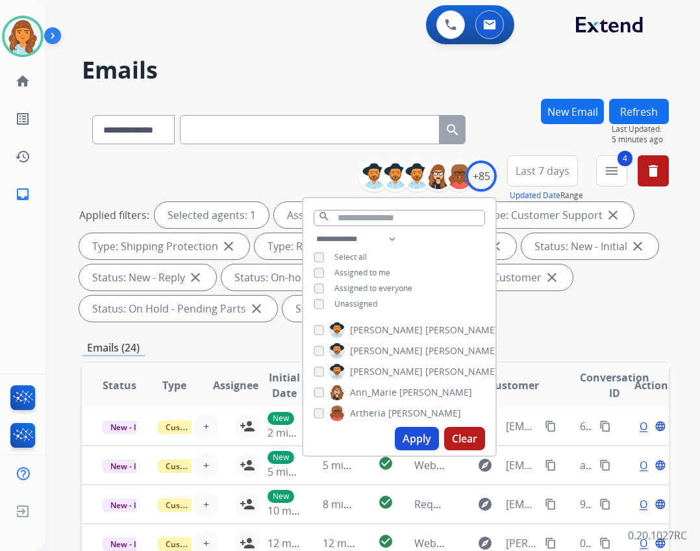
click at [342, 309] on div "**********" at bounding box center [399, 272] width 192 height 83
click at [342, 305] on span "Unassigned" at bounding box center [356, 303] width 43 height 11
click at [427, 440] on button "Apply" at bounding box center [417, 438] width 44 height 23
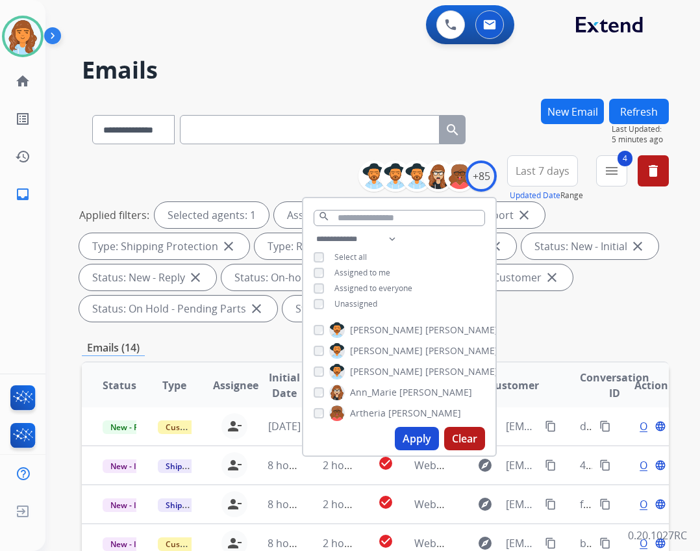
click at [563, 326] on div "**********" at bounding box center [375, 241] width 587 height 172
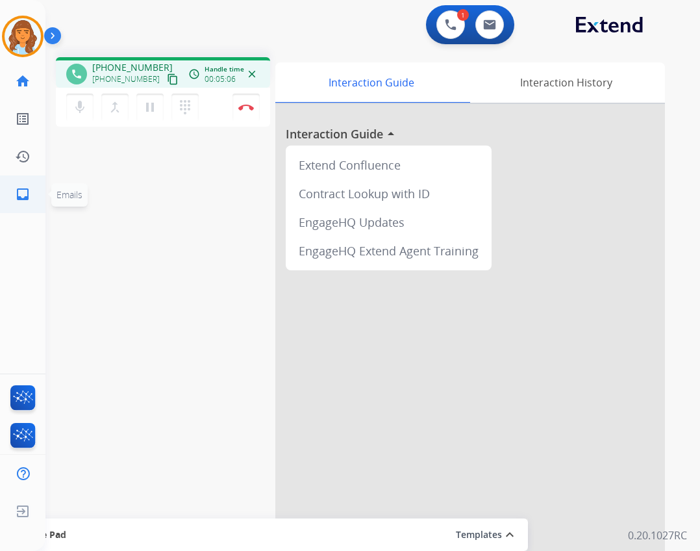
click at [21, 190] on mat-icon "inbox" at bounding box center [23, 194] width 16 height 16
select select "**********"
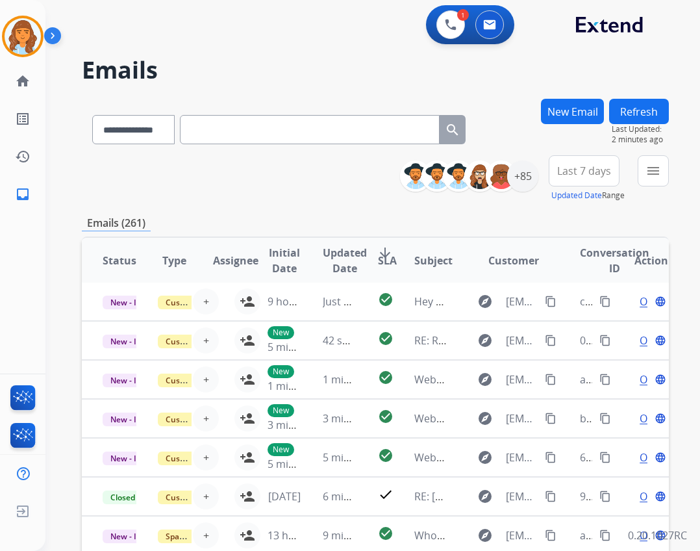
click at [640, 118] on button "Refresh" at bounding box center [639, 111] width 60 height 25
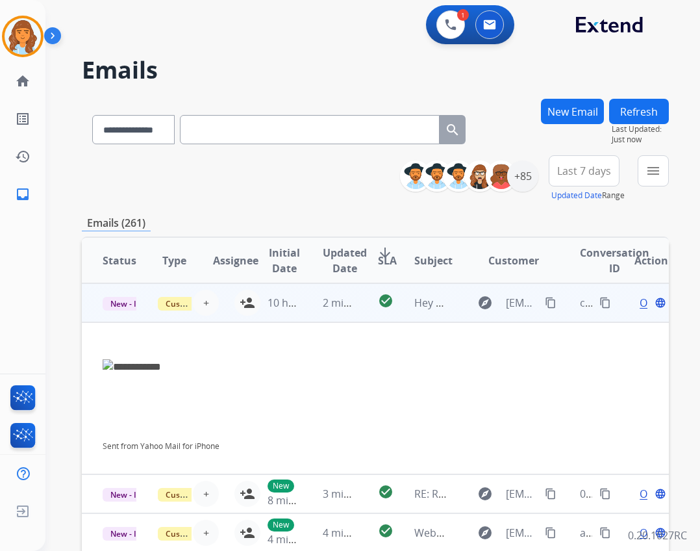
click at [640, 305] on span "Open" at bounding box center [653, 303] width 27 height 16
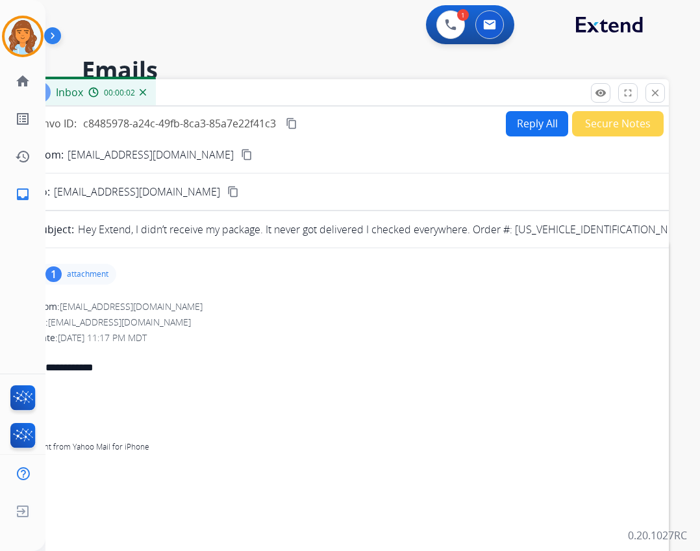
click at [80, 270] on p "attachment" at bounding box center [88, 274] width 42 height 10
click at [658, 92] on mat-icon "close" at bounding box center [656, 93] width 12 height 12
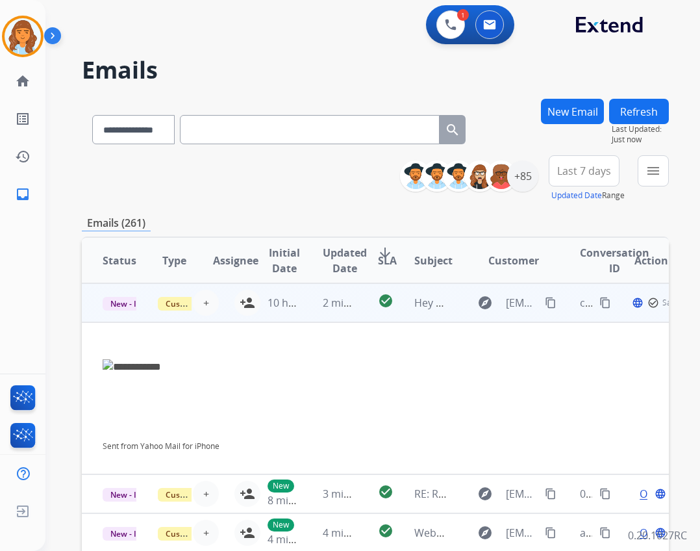
click at [501, 382] on div at bounding box center [321, 383] width 436 height 16
click at [517, 337] on td "Sent from Yahoo Mail for iPhone" at bounding box center [321, 398] width 478 height 152
click at [291, 389] on div at bounding box center [321, 383] width 436 height 16
click at [470, 309] on button "explore Show history" at bounding box center [485, 302] width 31 height 21
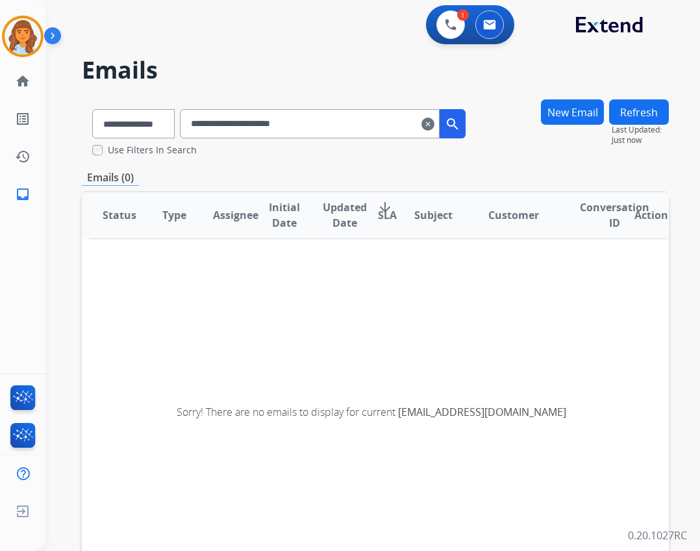
click at [440, 125] on input "**********" at bounding box center [310, 123] width 260 height 29
click at [435, 126] on mat-icon "clear" at bounding box center [428, 124] width 13 height 16
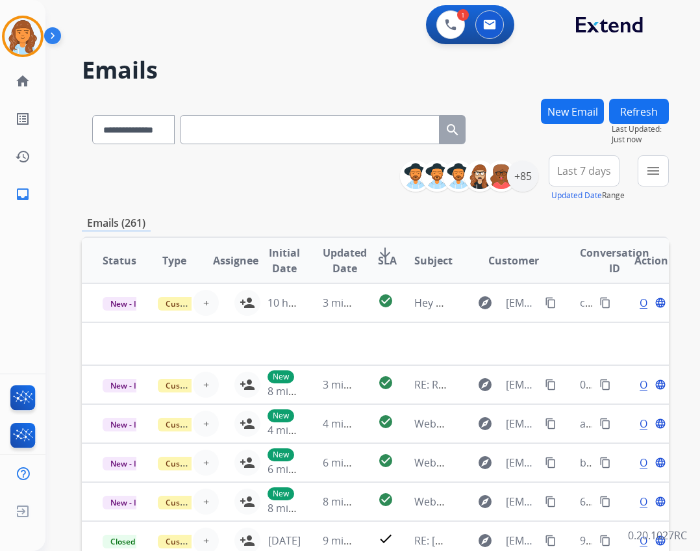
click at [641, 114] on button "Refresh" at bounding box center [639, 111] width 60 height 25
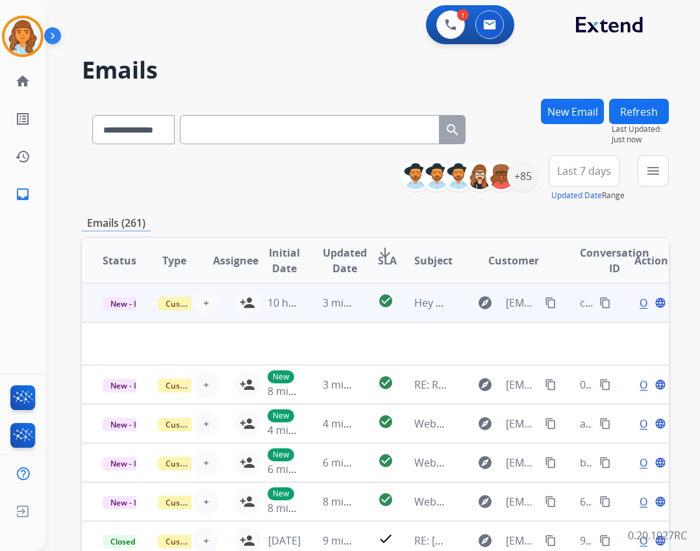
click at [335, 344] on td at bounding box center [321, 343] width 478 height 43
click at [437, 339] on td at bounding box center [321, 343] width 478 height 43
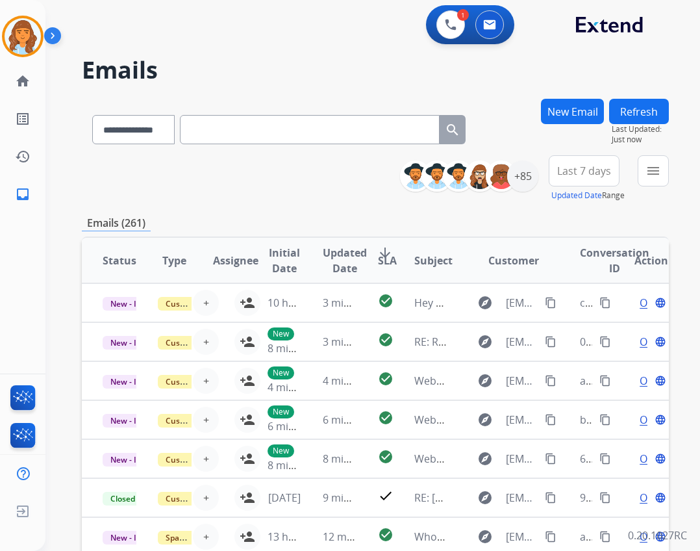
click at [652, 99] on button "Refresh" at bounding box center [639, 111] width 60 height 25
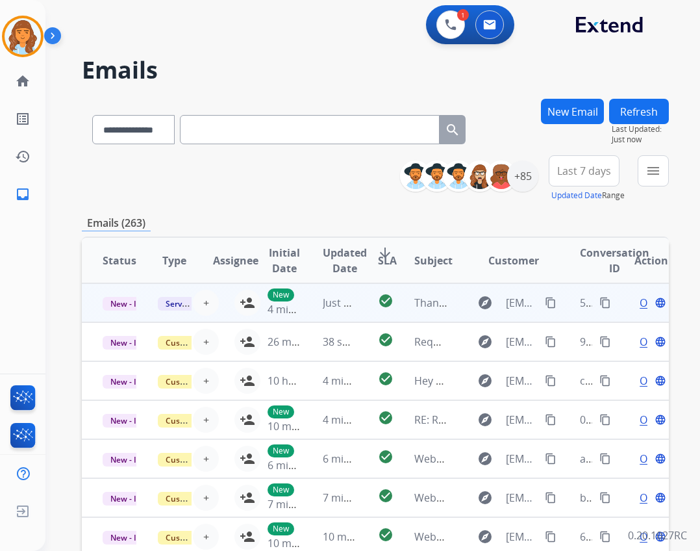
click at [435, 291] on td "Thank you for your purchase from Rad Power Bikes" at bounding box center [421, 302] width 55 height 39
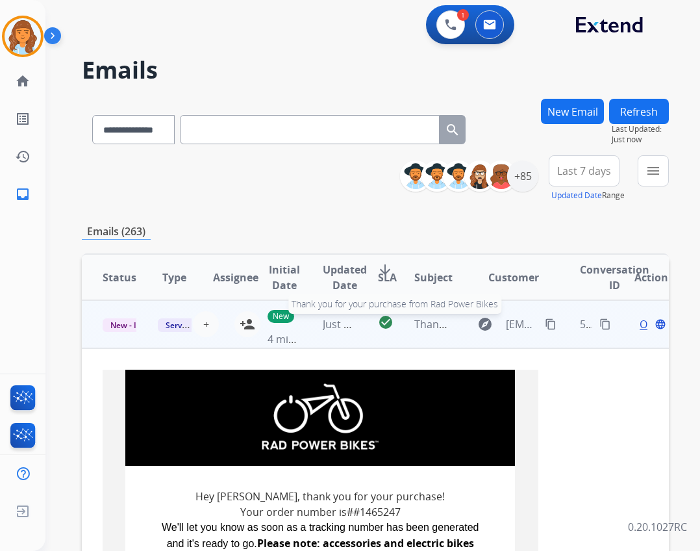
click at [431, 323] on span "Thank you for your purchase from Rad Power Bikes" at bounding box center [540, 324] width 251 height 14
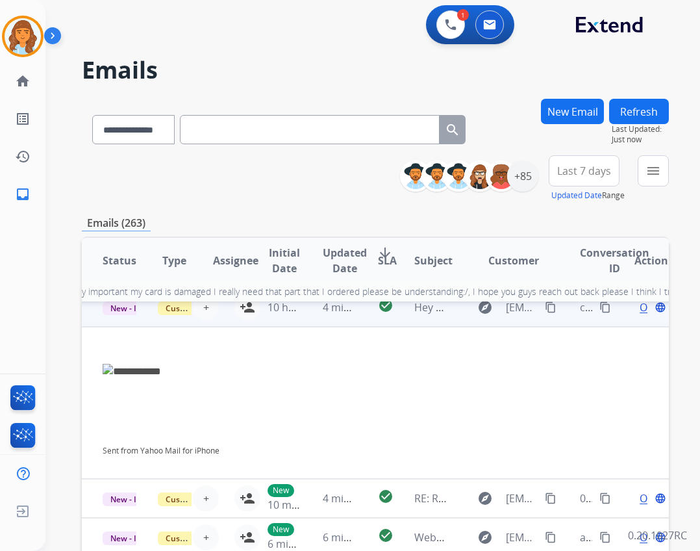
scroll to position [78, 0]
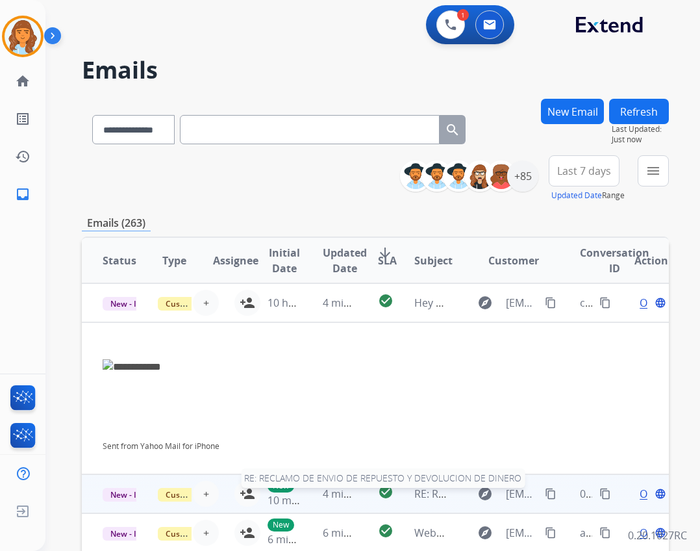
click at [437, 496] on span "RE: RECLAMO DE ENVIO DE REPUESTO Y DEVOLUCION DE DINERO" at bounding box center [574, 494] width 319 height 14
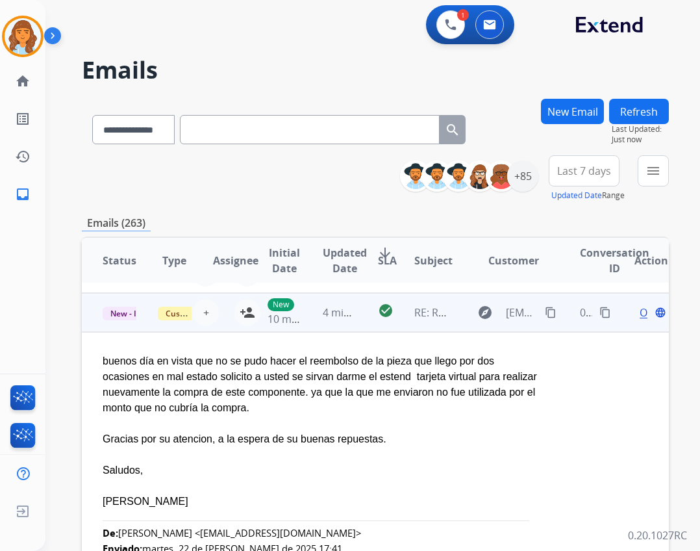
scroll to position [117, 0]
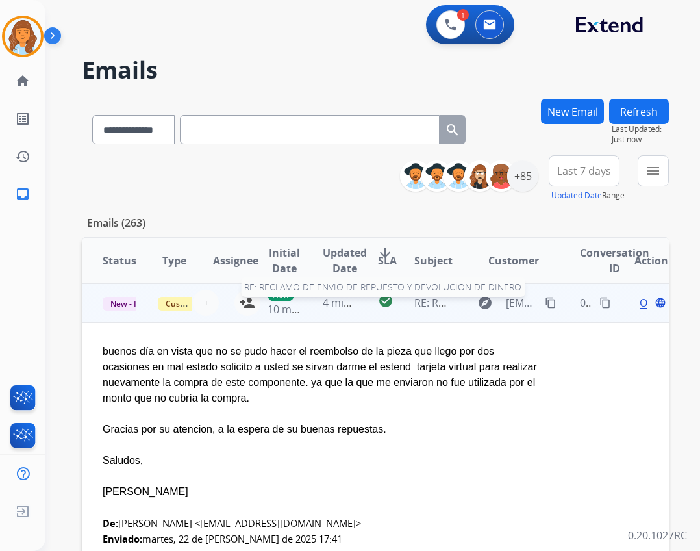
click at [437, 304] on span "RE: RECLAMO DE ENVIO DE REPUESTO Y DEVOLUCION DE DINERO" at bounding box center [574, 303] width 319 height 14
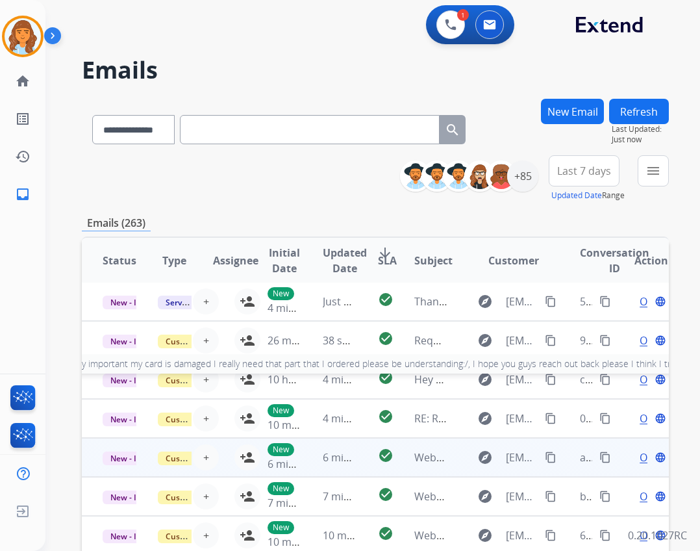
scroll to position [1, 0]
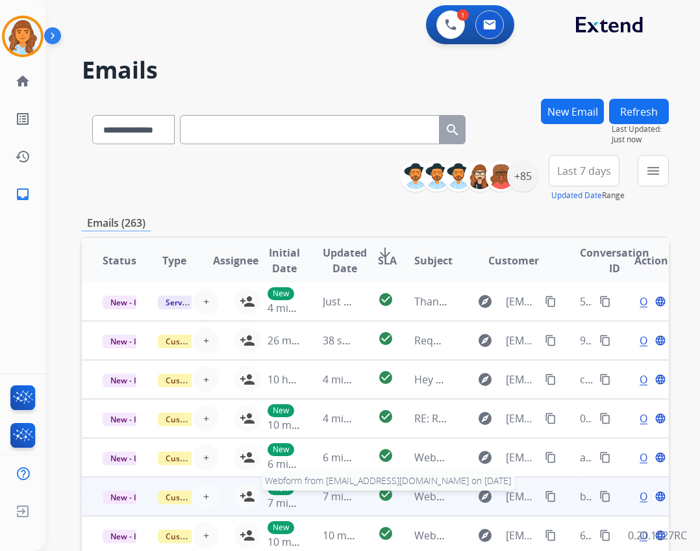
click at [424, 498] on span "Webform from [EMAIL_ADDRESS][DOMAIN_NAME] on [DATE]" at bounding box center [562, 496] width 294 height 14
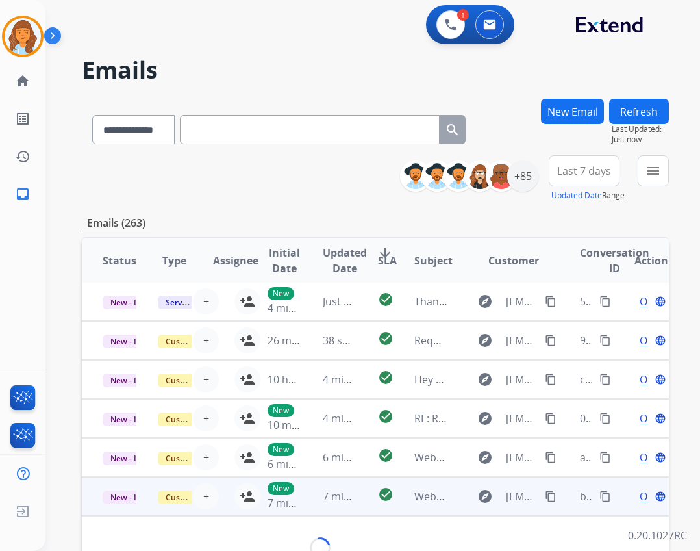
scroll to position [65, 0]
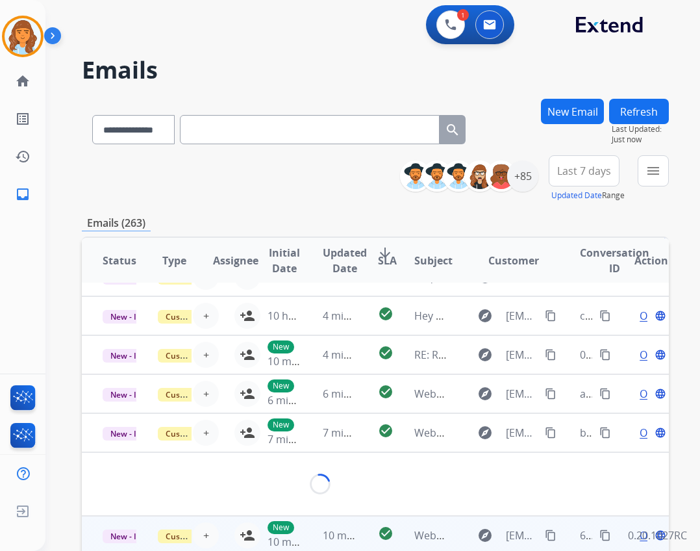
click at [408, 530] on td "Webform from [EMAIL_ADDRESS][DOMAIN_NAME] on [DATE]" at bounding box center [421, 535] width 55 height 39
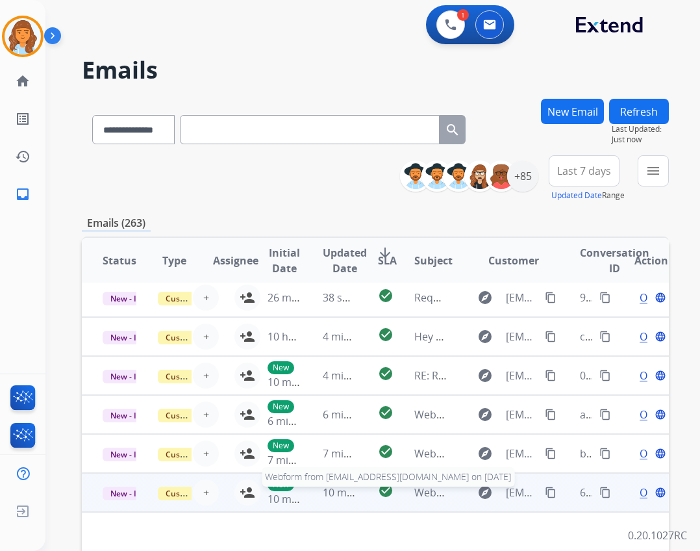
scroll to position [75, 0]
click at [409, 512] on td at bounding box center [321, 533] width 478 height 43
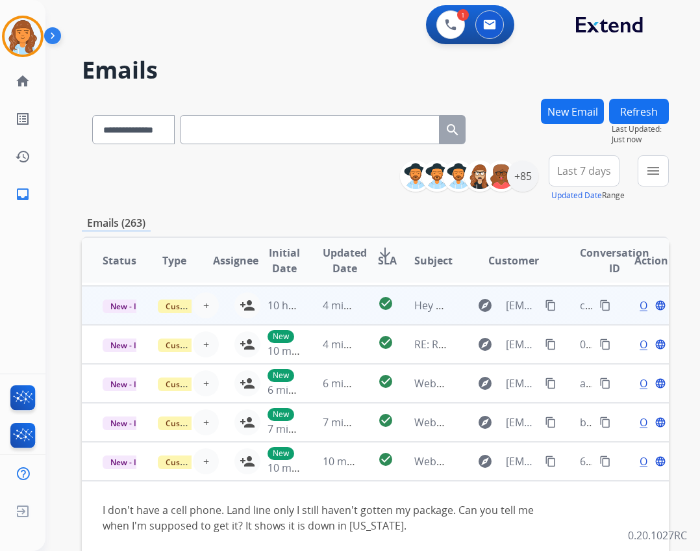
click at [449, 308] on td "explore [EMAIL_ADDRESS][DOMAIN_NAME] content_copy" at bounding box center [504, 305] width 110 height 39
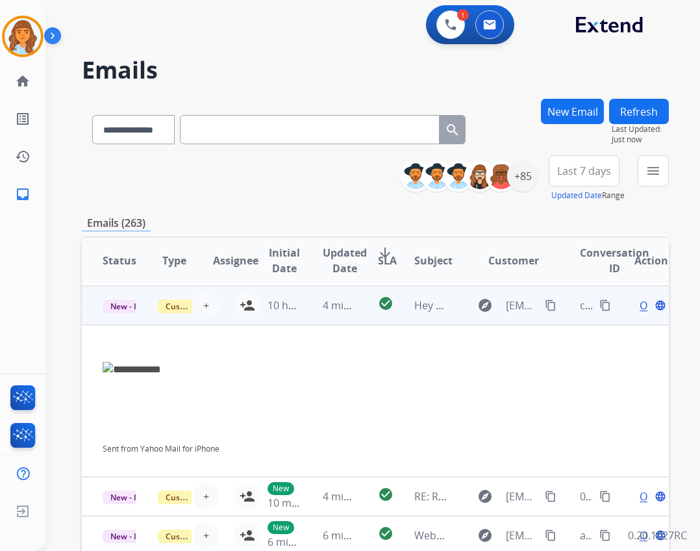
scroll to position [78, 0]
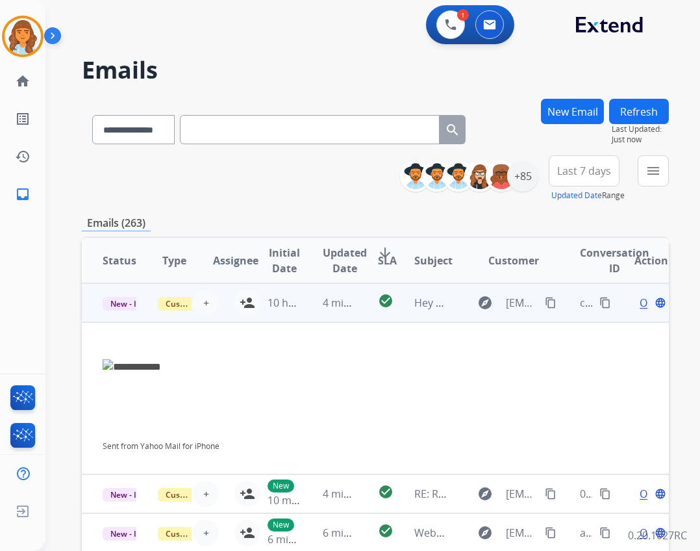
click at [441, 313] on td "Hey Extend, I didn’t receive my package. It never got delivered I checked every…" at bounding box center [421, 302] width 55 height 39
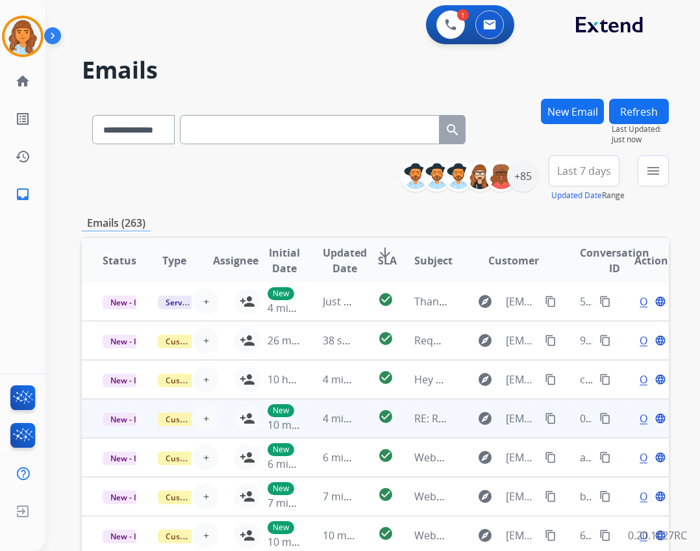
scroll to position [1, 0]
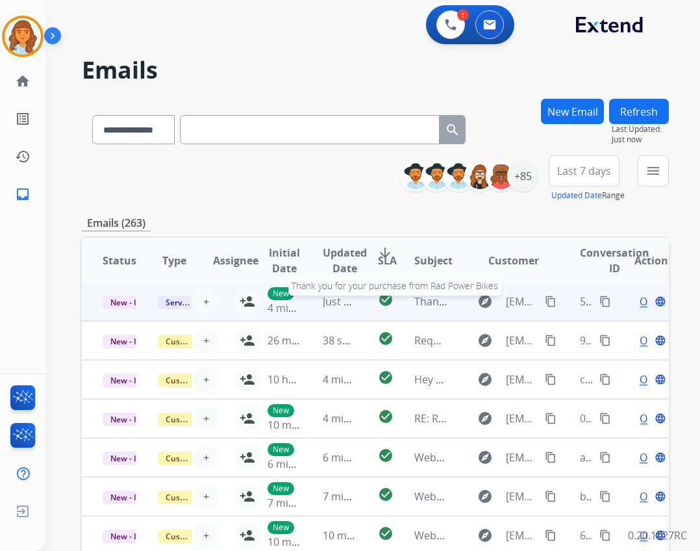
click at [435, 306] on span "Thank you for your purchase from Rad Power Bikes" at bounding box center [540, 301] width 251 height 14
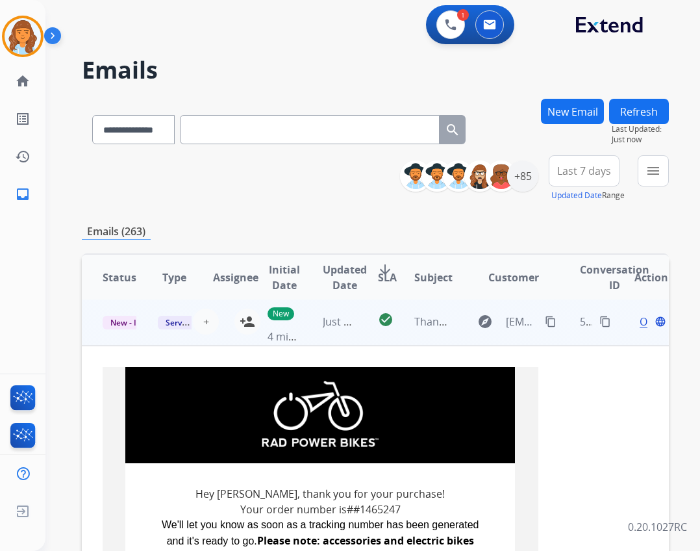
scroll to position [0, 0]
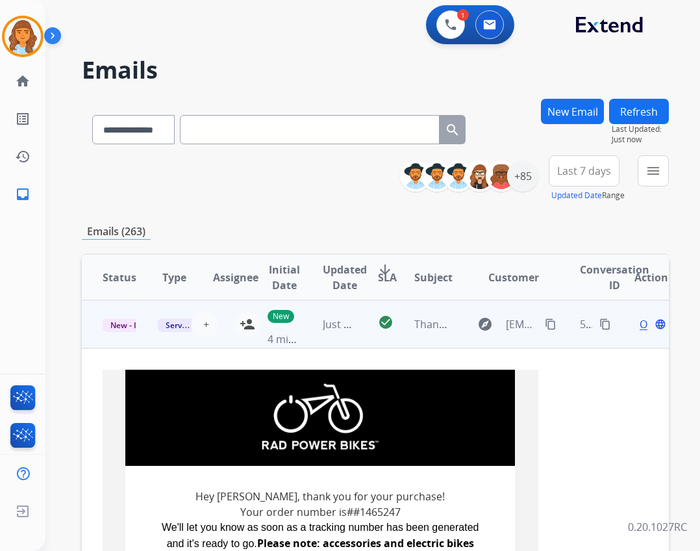
click at [435, 306] on td "Thank you for your purchase from Rad Power Bikes" at bounding box center [421, 324] width 55 height 48
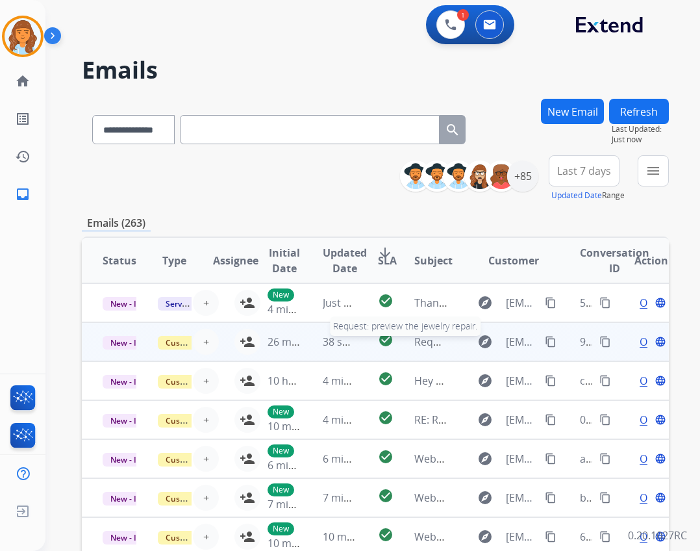
click at [430, 343] on span "Request: preview the jewelry repair." at bounding box center [502, 342] width 175 height 14
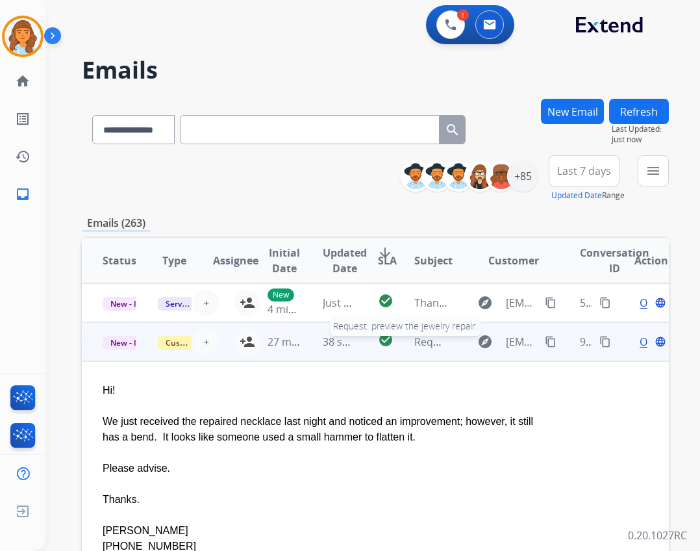
scroll to position [39, 0]
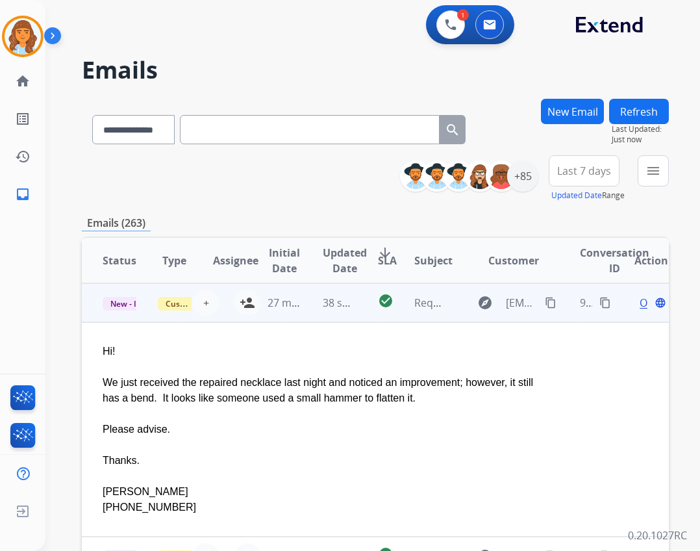
click at [452, 314] on td "explore [EMAIL_ADDRESS][DOMAIN_NAME] content_copy" at bounding box center [504, 302] width 110 height 39
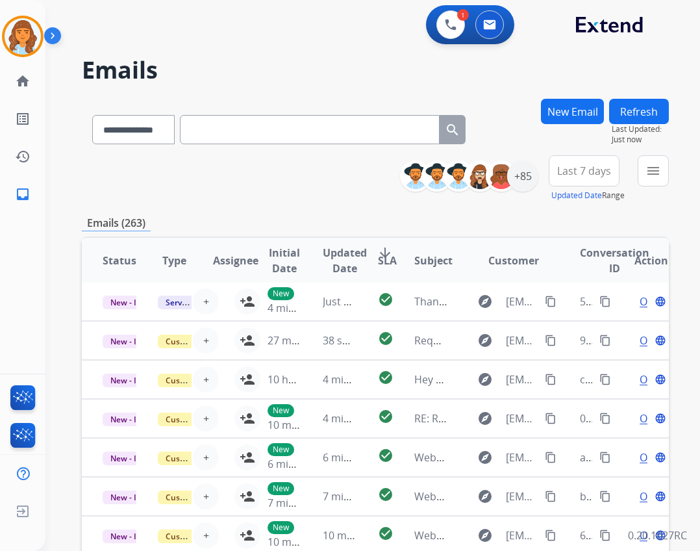
click at [645, 118] on button "Refresh" at bounding box center [639, 111] width 60 height 25
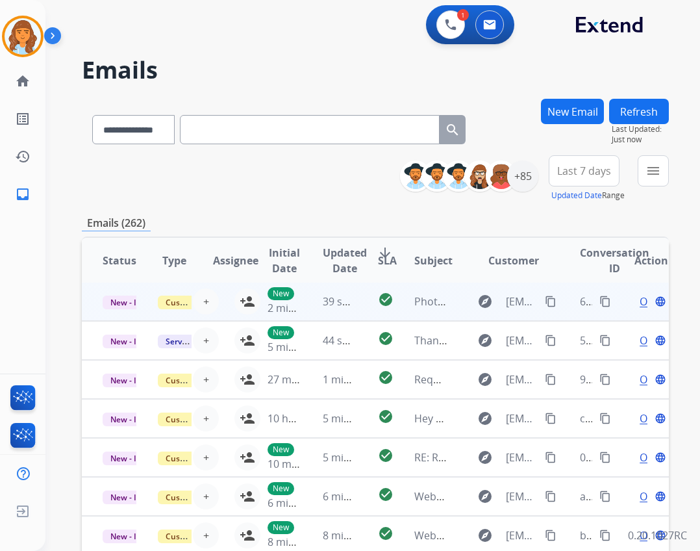
click at [394, 306] on td "Photos- [PERSON_NAME]" at bounding box center [421, 301] width 55 height 39
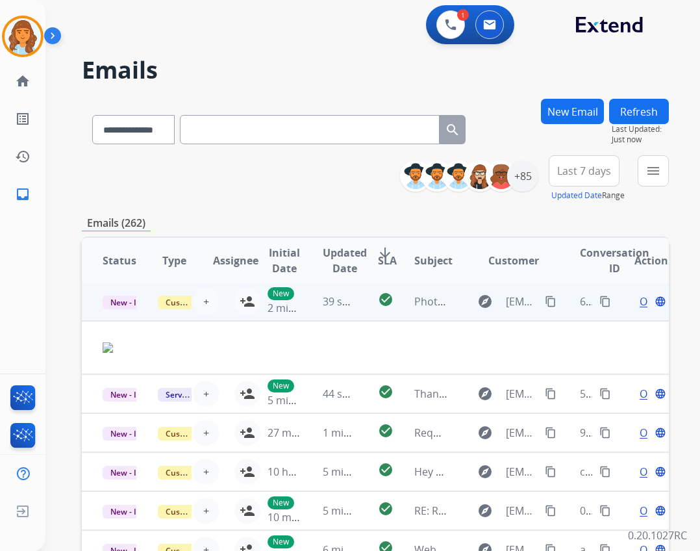
scroll to position [0, 0]
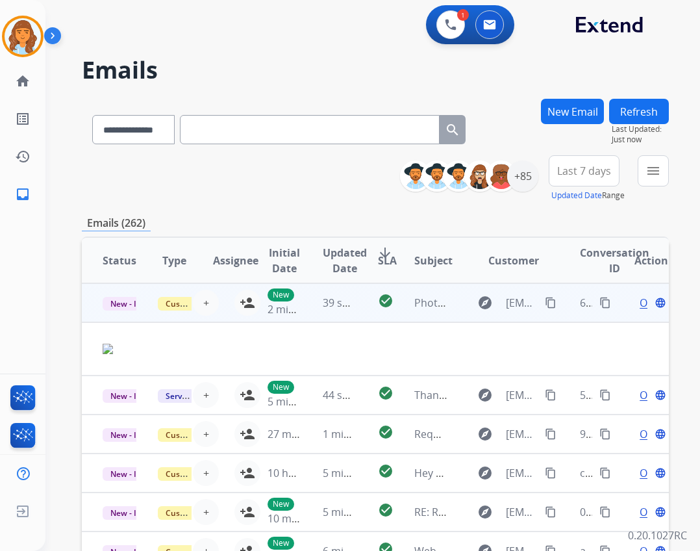
click at [640, 300] on span "Open" at bounding box center [653, 303] width 27 height 16
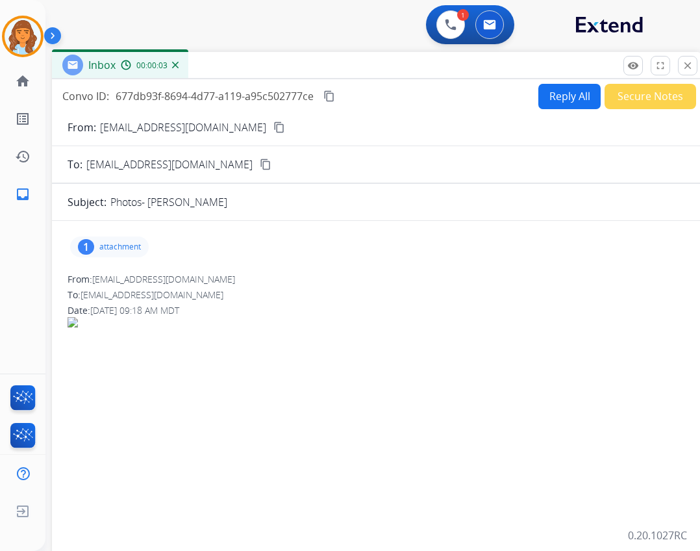
drag, startPoint x: 289, startPoint y: 105, endPoint x: 324, endPoint y: 73, distance: 46.5
click at [324, 73] on div "Inbox 00:00:03" at bounding box center [377, 65] width 650 height 27
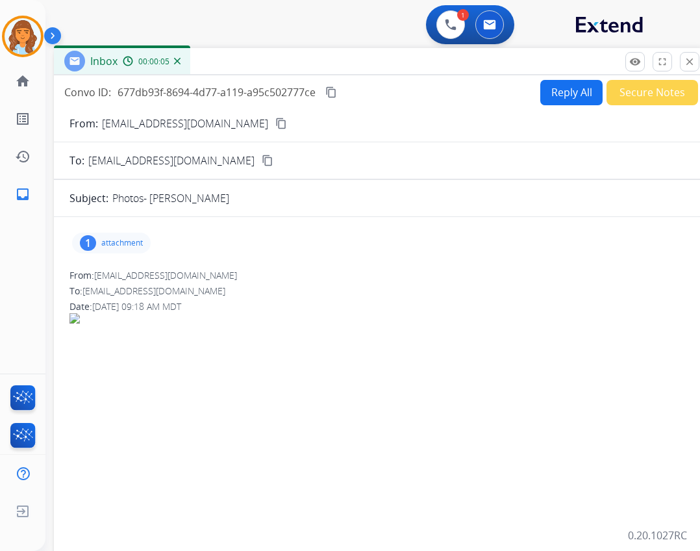
click at [125, 246] on p "attachment" at bounding box center [122, 243] width 42 height 10
click at [173, 277] on p "IMG_8326.jpeg" at bounding box center [182, 276] width 71 height 16
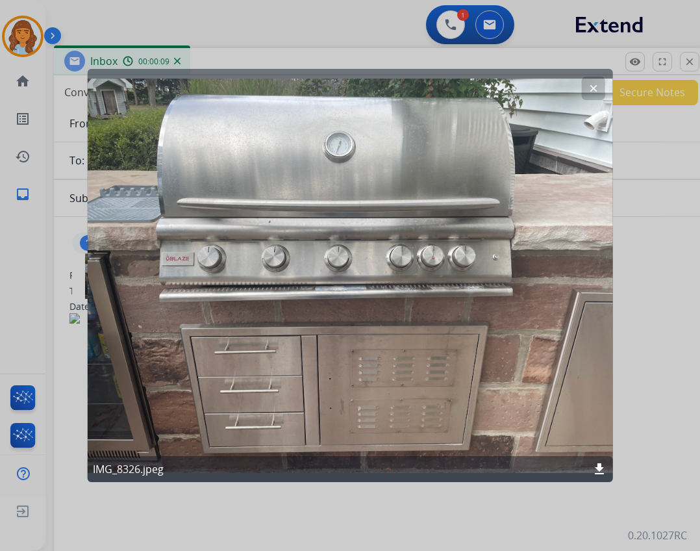
click at [598, 468] on mat-icon "download" at bounding box center [600, 469] width 16 height 16
drag, startPoint x: 184, startPoint y: 335, endPoint x: 198, endPoint y: 262, distance: 74.0
click at [602, 92] on button "clear" at bounding box center [593, 88] width 23 height 23
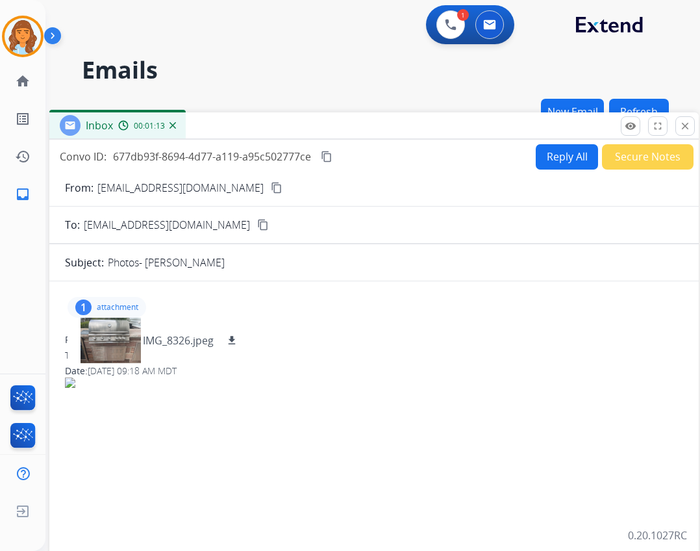
drag, startPoint x: 485, startPoint y: 70, endPoint x: 489, endPoint y: 116, distance: 46.2
click at [489, 118] on div "Inbox 00:01:13" at bounding box center [374, 125] width 650 height 27
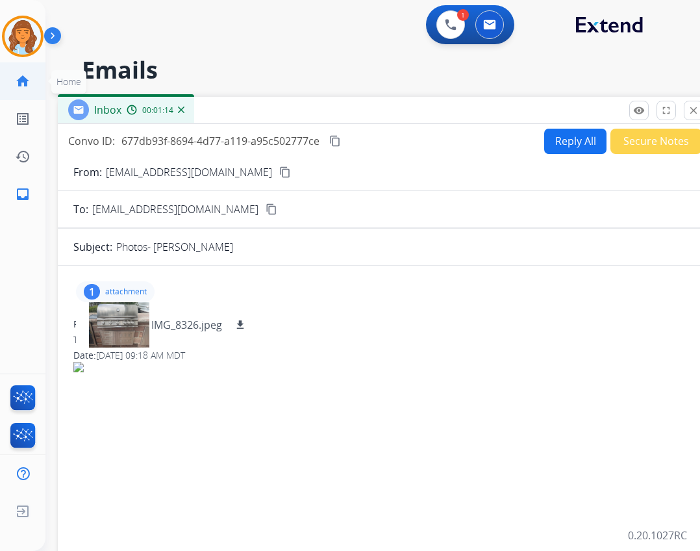
click at [13, 86] on link "home Home" at bounding box center [23, 81] width 36 height 36
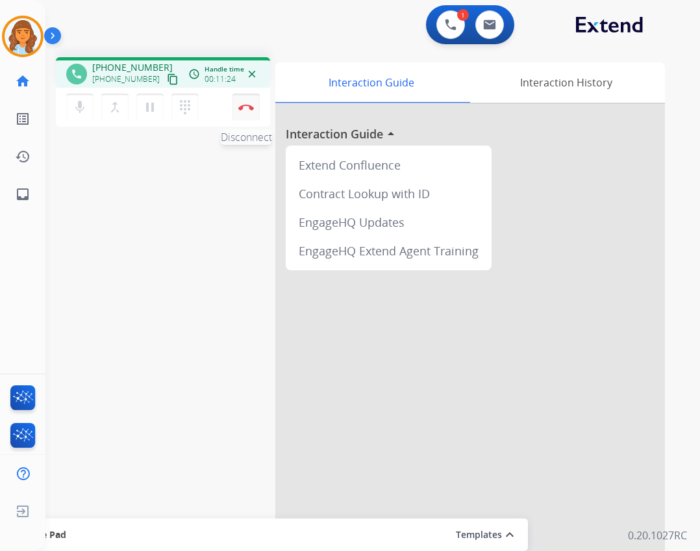
click at [248, 110] on img at bounding box center [246, 107] width 16 height 6
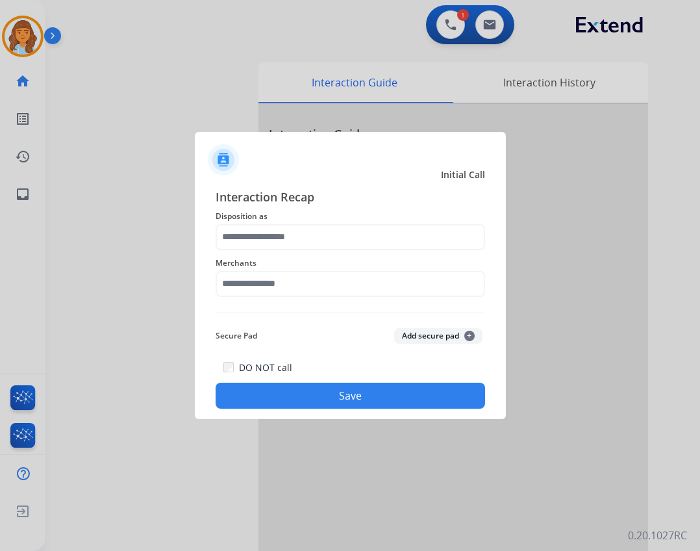
drag, startPoint x: 286, startPoint y: 301, endPoint x: 279, endPoint y: 283, distance: 19.3
click at [286, 300] on div "Merchants" at bounding box center [351, 276] width 270 height 52
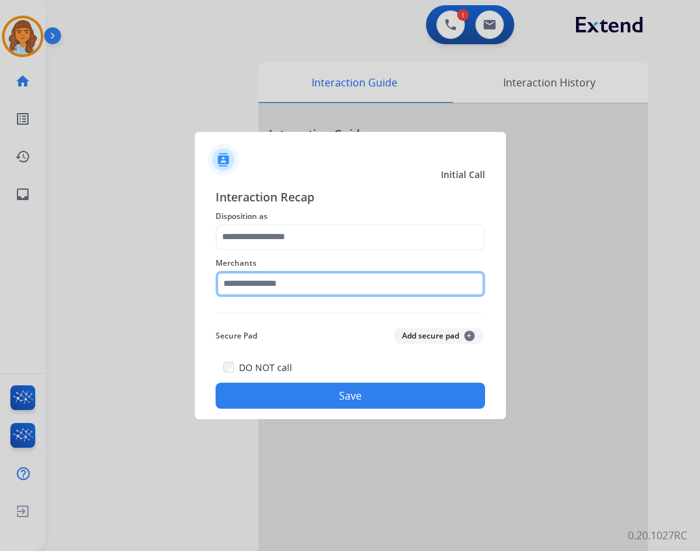
click at [279, 282] on input "text" at bounding box center [351, 284] width 270 height 26
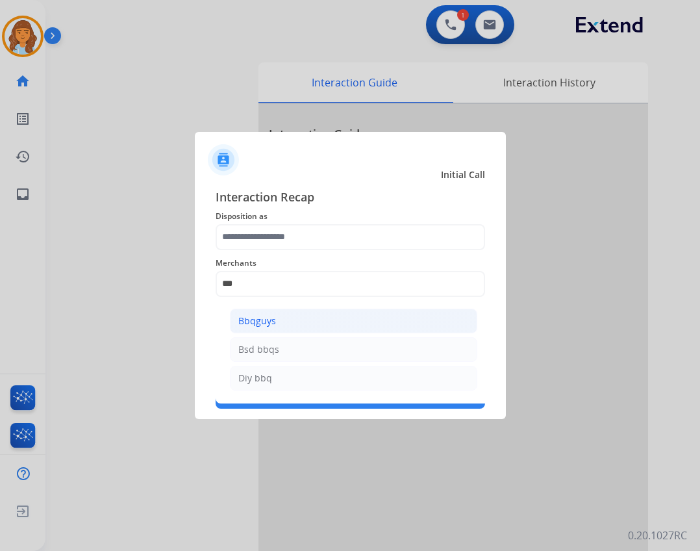
click at [291, 318] on li "Bbqguys" at bounding box center [354, 321] width 248 height 25
type input "*******"
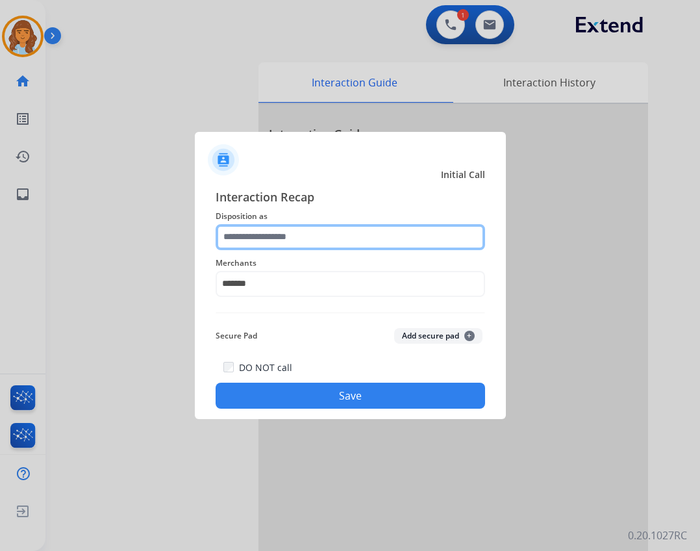
click at [277, 233] on input "text" at bounding box center [351, 237] width 270 height 26
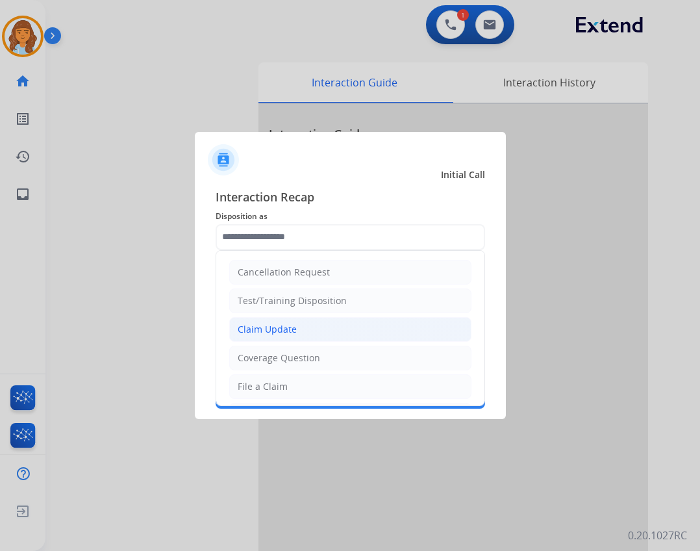
click at [266, 333] on div "Claim Update" at bounding box center [267, 329] width 59 height 13
type input "**********"
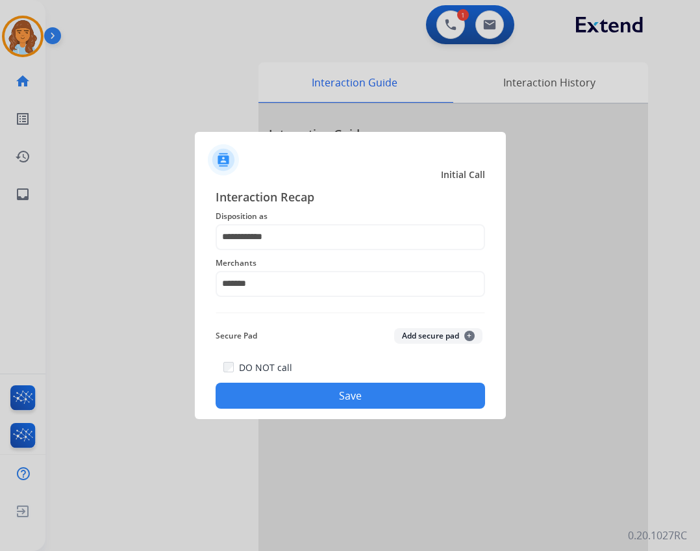
click at [342, 409] on div "**********" at bounding box center [350, 298] width 311 height 242
click at [316, 412] on div "**********" at bounding box center [350, 298] width 311 height 242
click at [331, 387] on button "Save" at bounding box center [351, 396] width 270 height 26
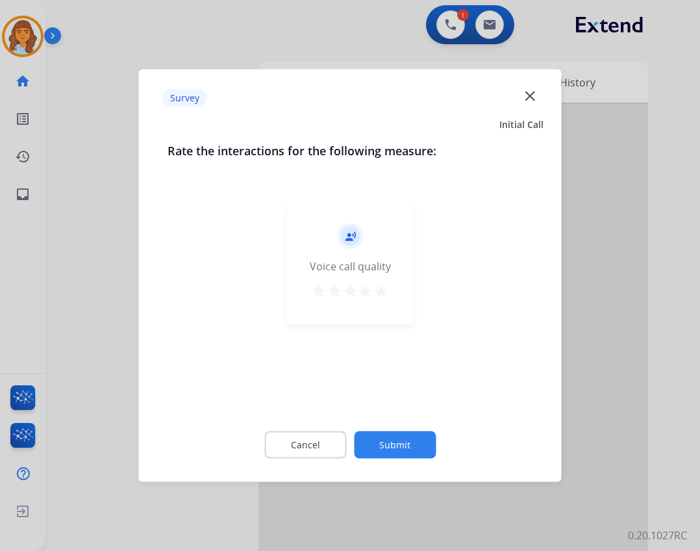
click at [418, 456] on button "Submit" at bounding box center [395, 444] width 82 height 27
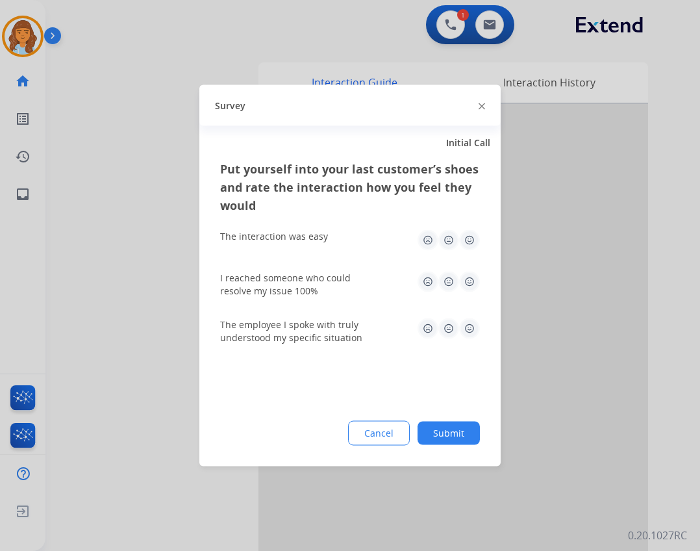
click at [442, 423] on button "Submit" at bounding box center [449, 433] width 62 height 23
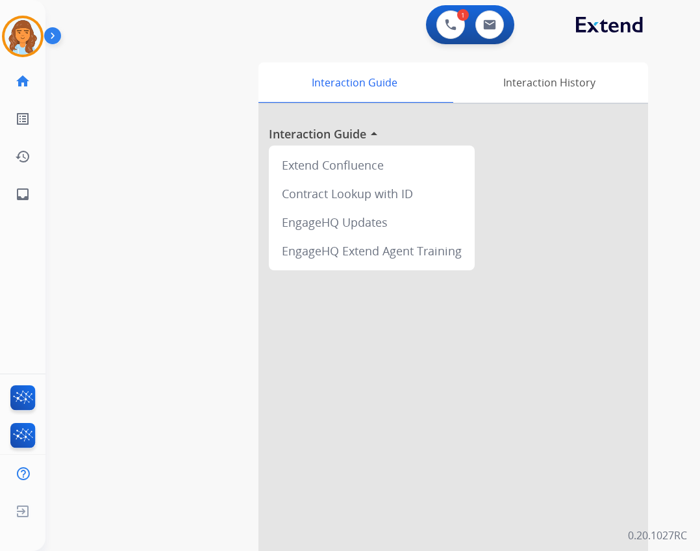
click at [45, 47] on img at bounding box center [55, 38] width 22 height 25
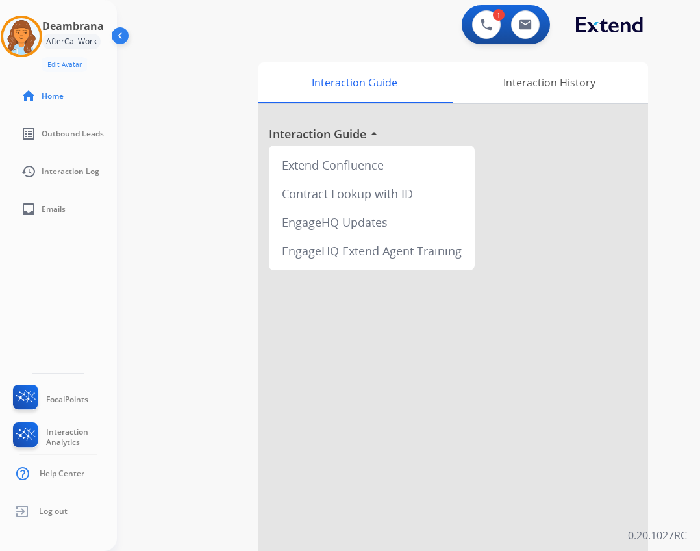
click at [54, 47] on div "AfterCallWork" at bounding box center [71, 42] width 58 height 16
click at [40, 40] on div at bounding box center [22, 37] width 42 height 42
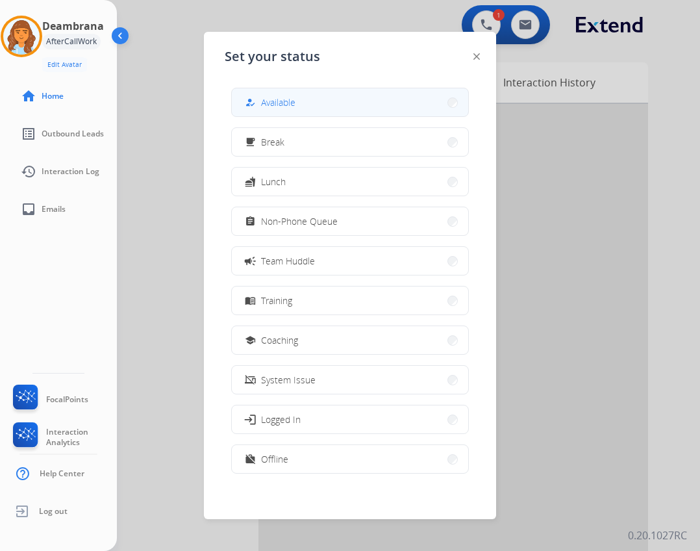
click at [368, 101] on button "how_to_reg Available" at bounding box center [350, 102] width 237 height 28
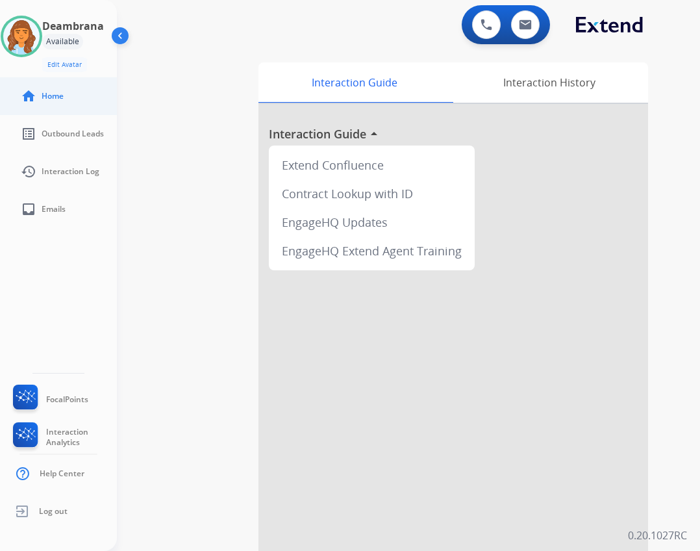
click at [83, 114] on li "home Home" at bounding box center [68, 96] width 117 height 36
click at [75, 90] on link "home Home" at bounding box center [68, 96] width 117 height 36
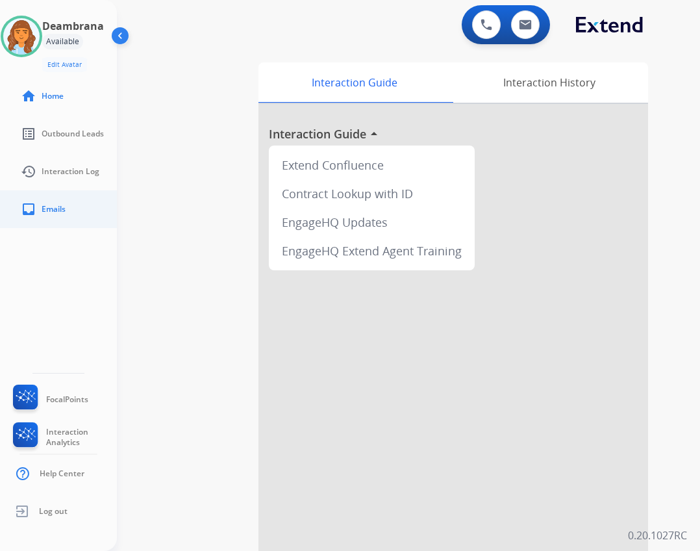
click at [71, 205] on link "inbox Emails" at bounding box center [68, 209] width 117 height 36
select select "**********"
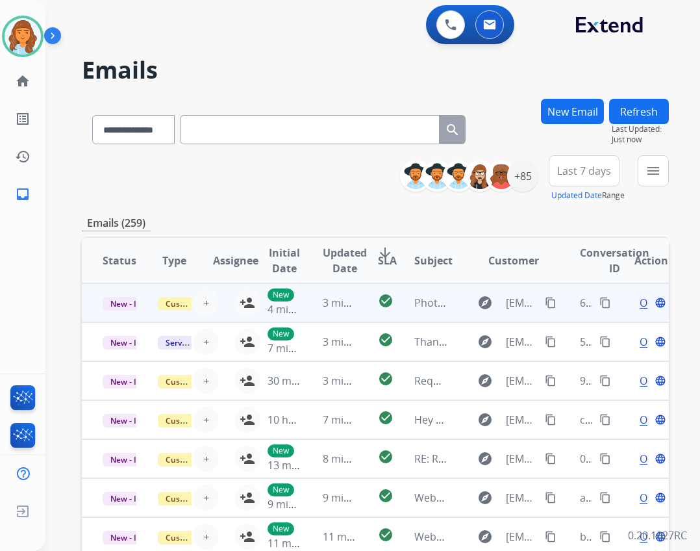
click at [249, 303] on td "New 4 minutes ago" at bounding box center [274, 302] width 55 height 39
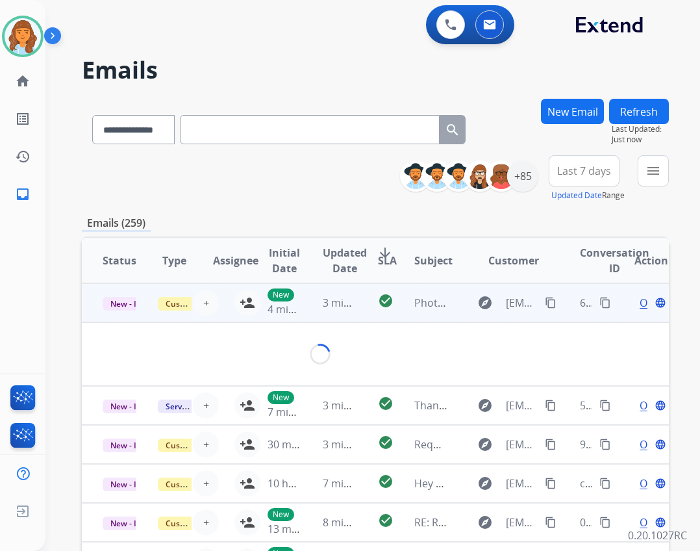
click at [247, 300] on td "New 4 minutes ago" at bounding box center [274, 302] width 55 height 39
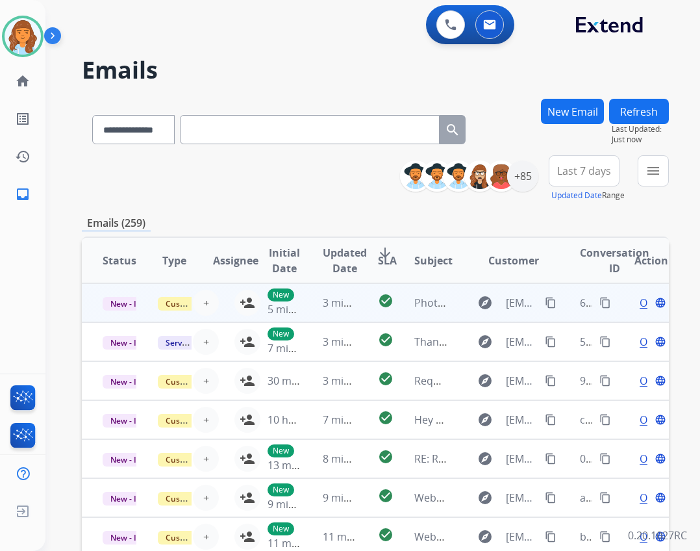
click at [238, 291] on div "+ Select agent person_add Assign to Me" at bounding box center [218, 303] width 83 height 26
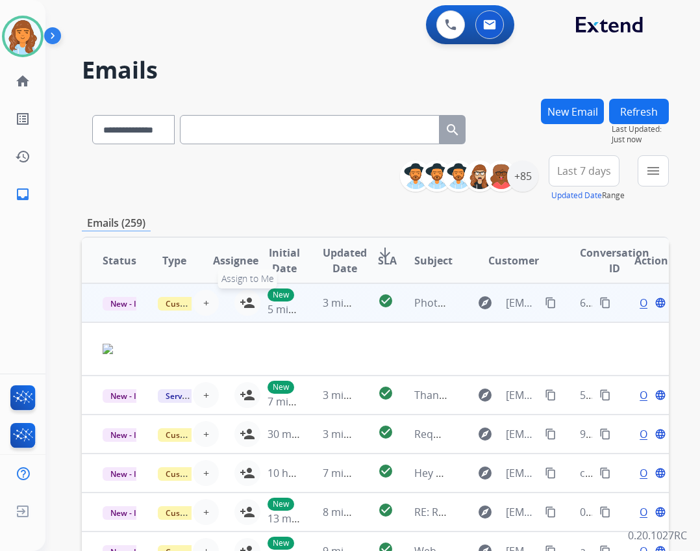
click at [243, 294] on button "person_add Assign to Me" at bounding box center [248, 303] width 26 height 26
click at [640, 306] on span "Open" at bounding box center [653, 303] width 27 height 16
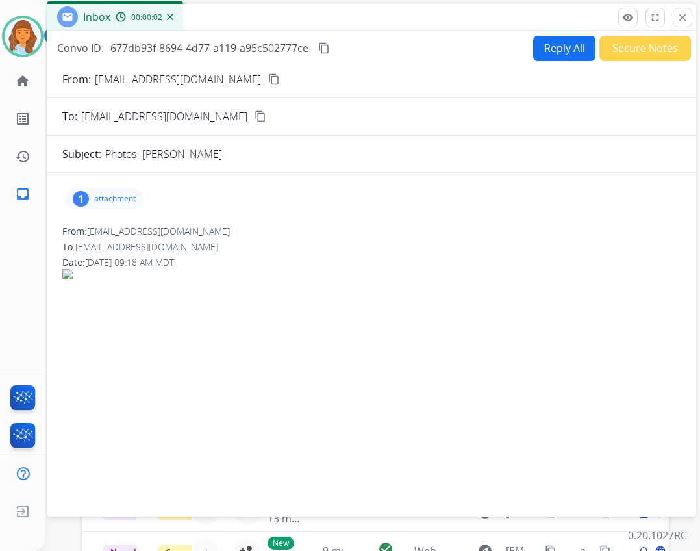
drag, startPoint x: 346, startPoint y: 97, endPoint x: 374, endPoint y: 21, distance: 80.2
click at [374, 21] on div "Inbox 00:00:02" at bounding box center [372, 17] width 650 height 27
click at [534, 46] on button "Reply All" at bounding box center [564, 48] width 62 height 25
select select "**********"
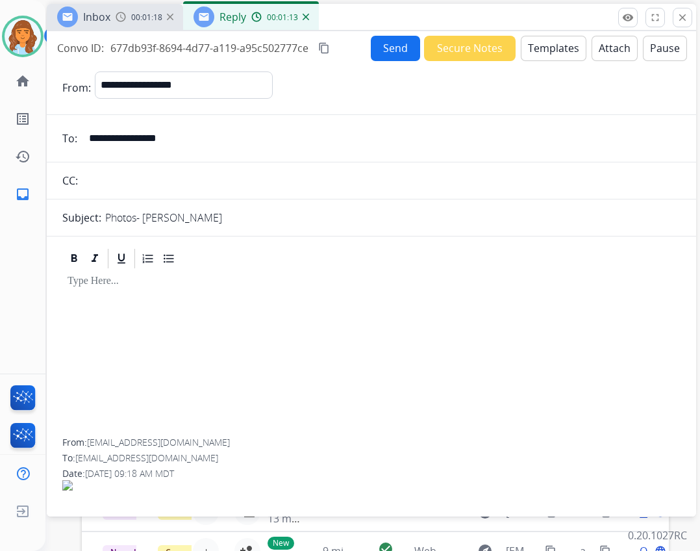
click at [330, 49] on mat-icon "content_copy" at bounding box center [324, 48] width 12 height 12
click at [433, 47] on button "Secure Notes" at bounding box center [470, 48] width 92 height 25
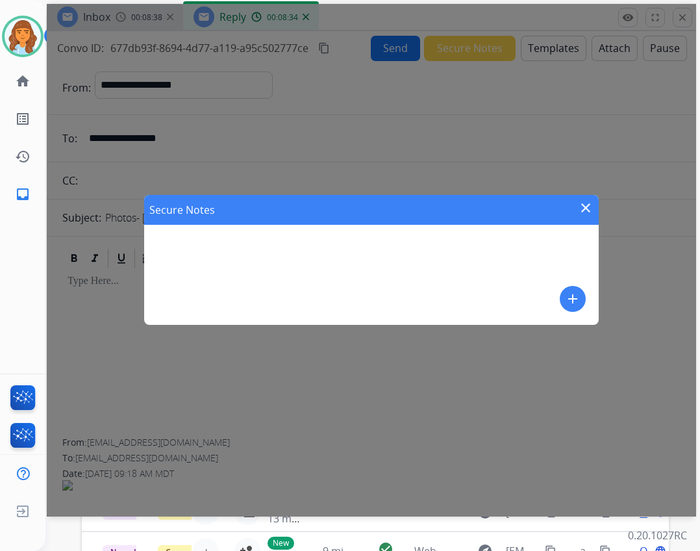
click at [565, 292] on button "add" at bounding box center [573, 299] width 26 height 26
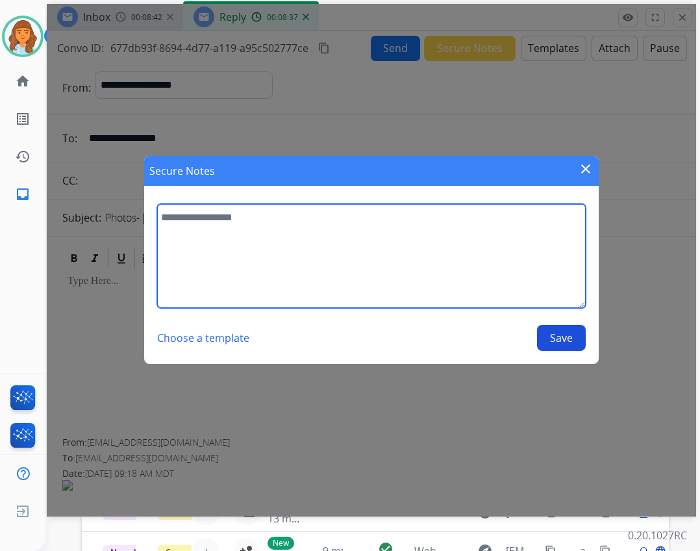
drag, startPoint x: 190, startPoint y: 241, endPoint x: 164, endPoint y: 186, distance: 60.2
click at [189, 241] on textarea at bounding box center [371, 256] width 429 height 104
type textarea "**********"
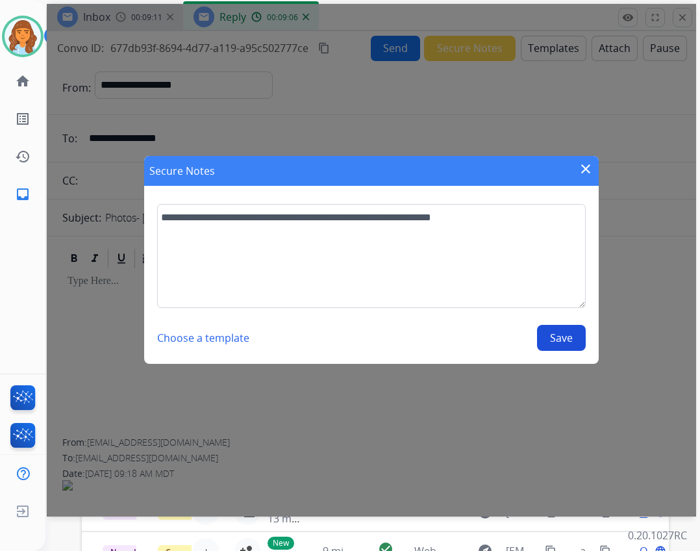
drag, startPoint x: 566, startPoint y: 339, endPoint x: 582, endPoint y: 331, distance: 17.2
click at [561, 337] on button "Save" at bounding box center [561, 338] width 49 height 26
select select "**********"
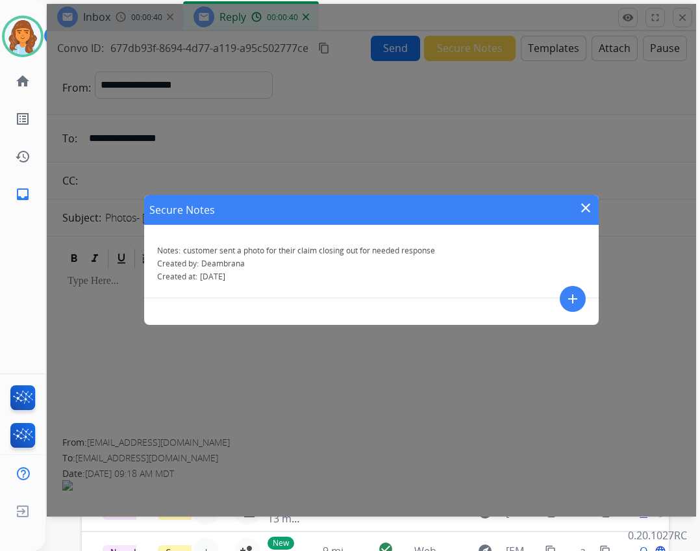
click at [587, 215] on button "close" at bounding box center [586, 209] width 16 height 19
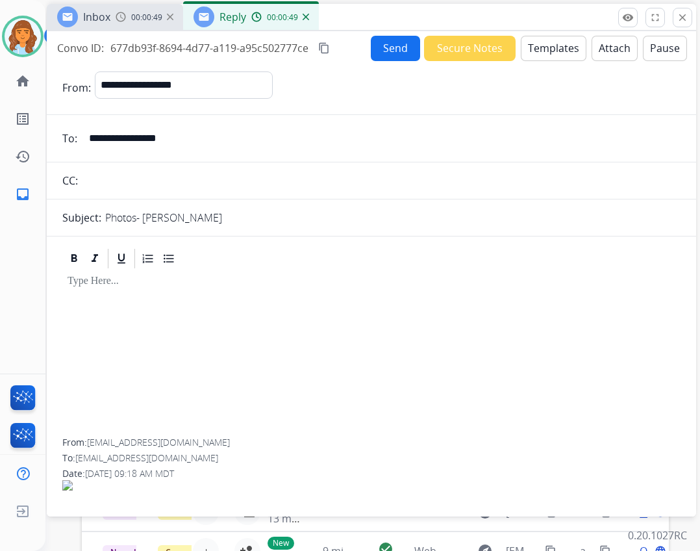
click at [398, 56] on button "Send" at bounding box center [395, 48] width 49 height 25
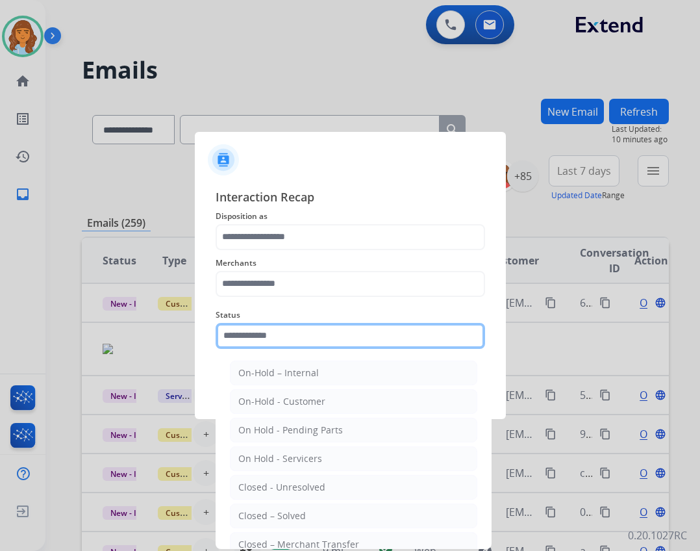
click at [342, 342] on input "text" at bounding box center [351, 336] width 270 height 26
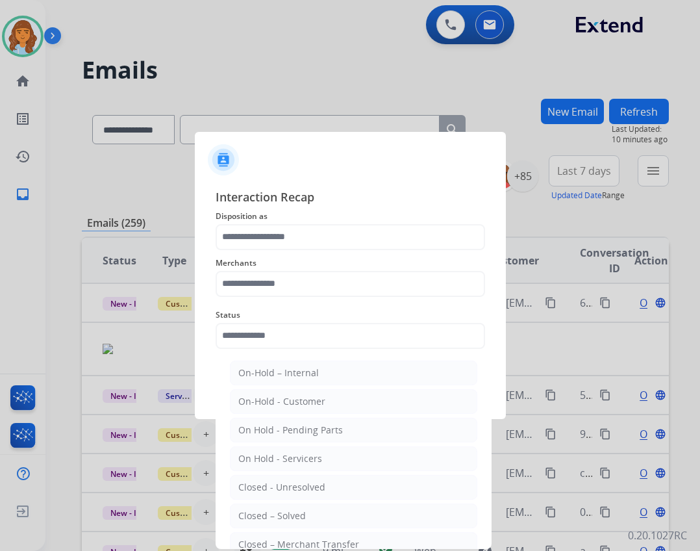
click at [308, 519] on li "Closed – Solved" at bounding box center [354, 516] width 248 height 25
type input "**********"
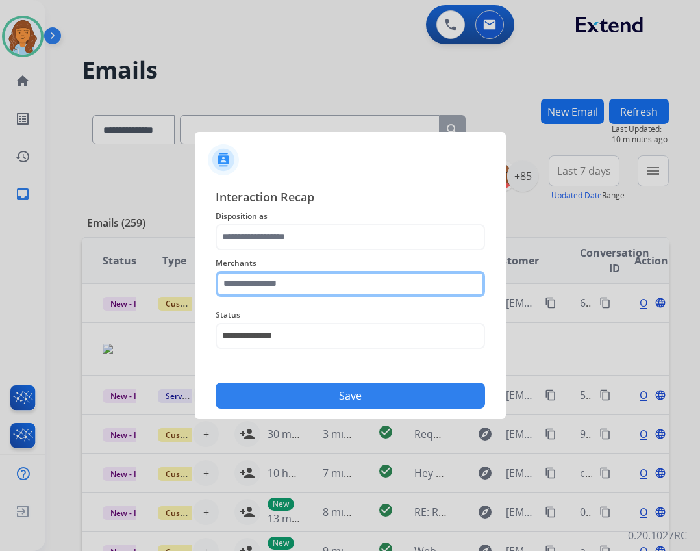
click at [274, 287] on input "text" at bounding box center [351, 284] width 270 height 26
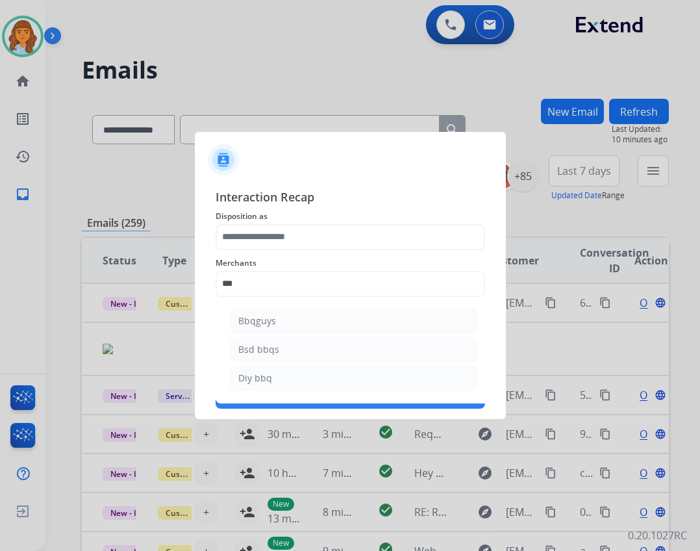
click at [317, 326] on li "Bbqguys" at bounding box center [354, 321] width 248 height 25
type input "*******"
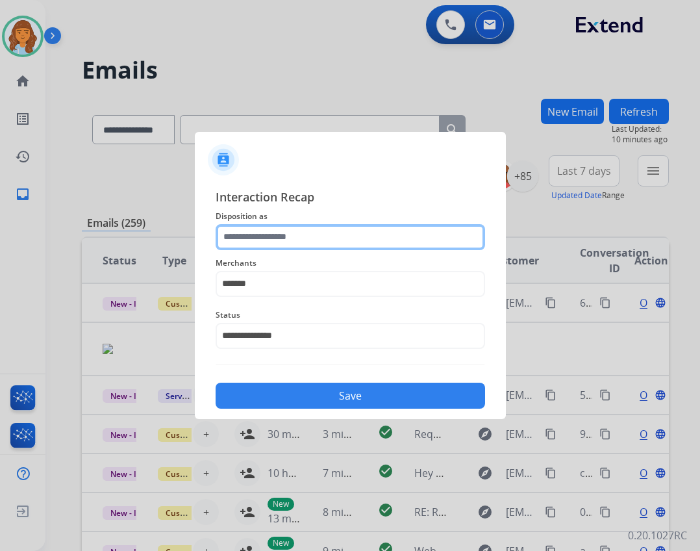
click at [326, 236] on input "text" at bounding box center [351, 237] width 270 height 26
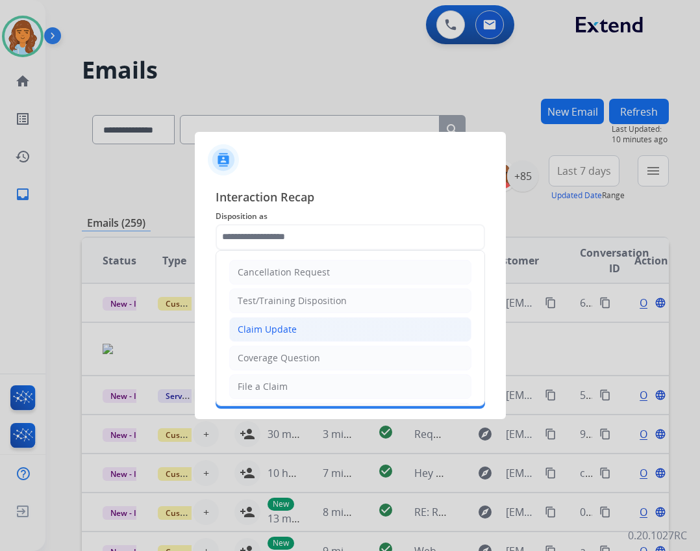
click at [300, 335] on li "Claim Update" at bounding box center [350, 329] width 242 height 25
type input "**********"
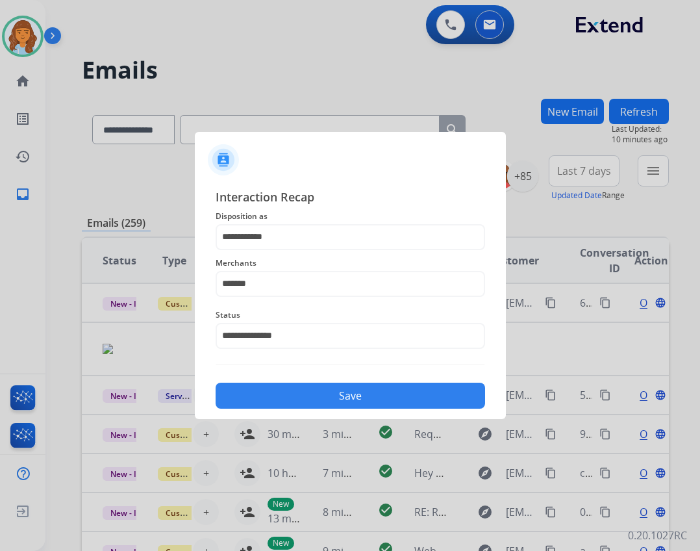
click at [376, 407] on button "Save" at bounding box center [351, 396] width 270 height 26
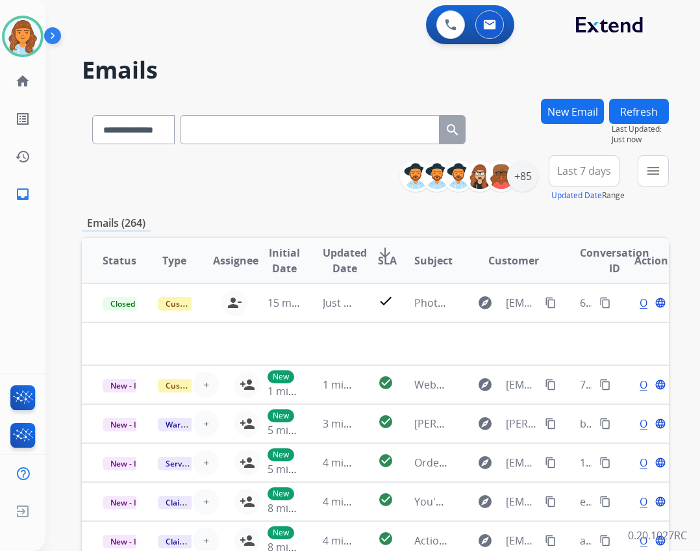
click at [674, 174] on div "**********" at bounding box center [372, 275] width 655 height 551
click at [666, 173] on button "menu Filters" at bounding box center [653, 170] width 31 height 31
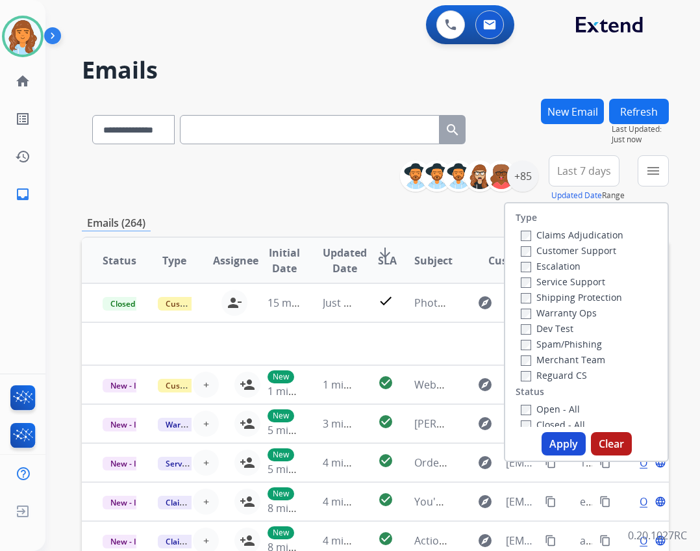
drag, startPoint x: 554, startPoint y: 406, endPoint x: 559, endPoint y: 398, distance: 9.0
click at [557, 402] on div "Open - All" at bounding box center [589, 409] width 136 height 16
click at [521, 382] on div "Reguard CS" at bounding box center [572, 375] width 103 height 16
click at [514, 384] on div "Type Claims Adjudication Customer Support Escalation Service Support Shipping P…" at bounding box center [587, 315] width 162 height 224
click at [529, 294] on label "Shipping Protection" at bounding box center [571, 297] width 101 height 12
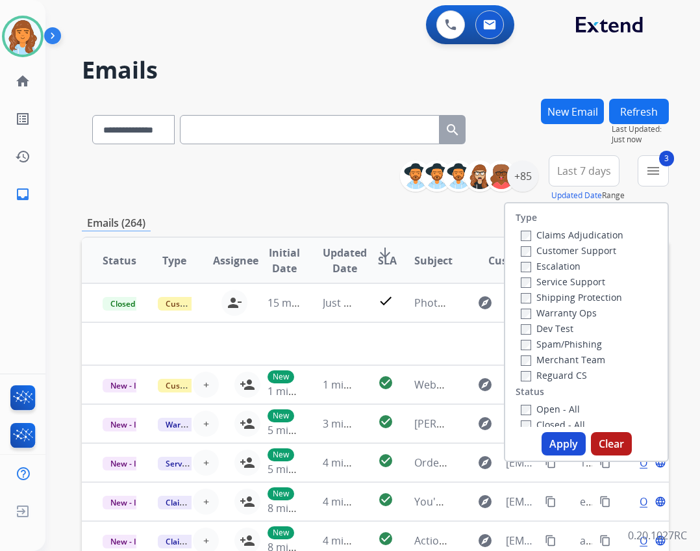
click at [533, 250] on label "Customer Support" at bounding box center [569, 250] width 96 height 12
click at [550, 438] on button "Apply" at bounding box center [564, 443] width 44 height 23
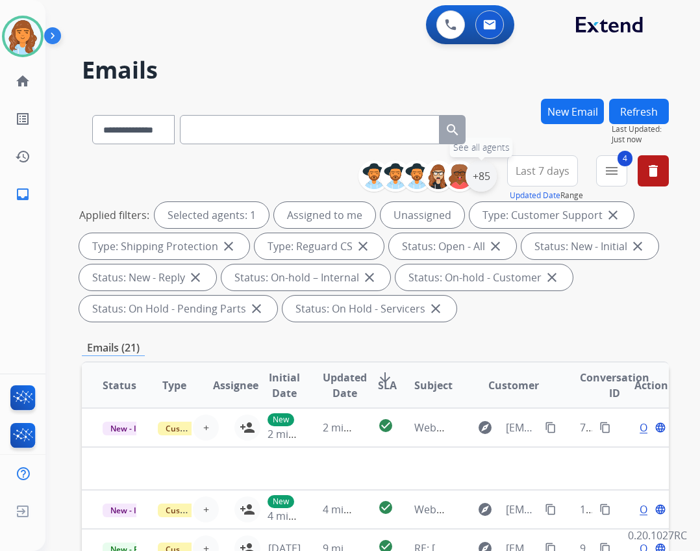
click at [474, 175] on div "+85" at bounding box center [481, 175] width 31 height 31
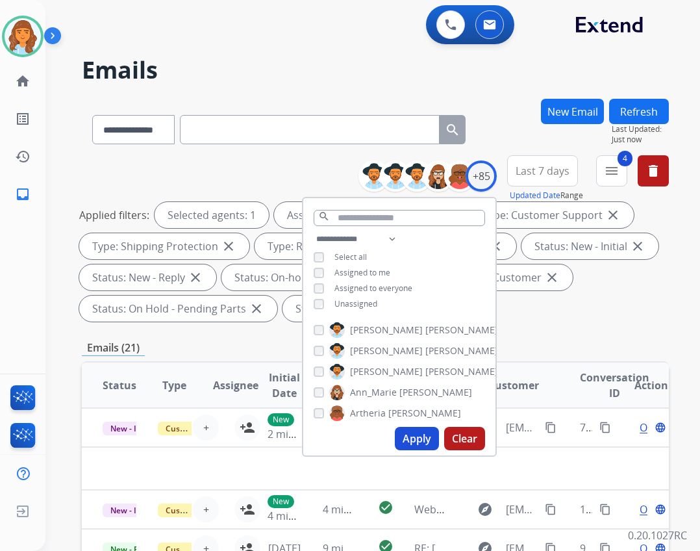
click at [362, 300] on span "Unassigned" at bounding box center [356, 303] width 43 height 11
click at [414, 431] on button "Apply" at bounding box center [417, 438] width 44 height 23
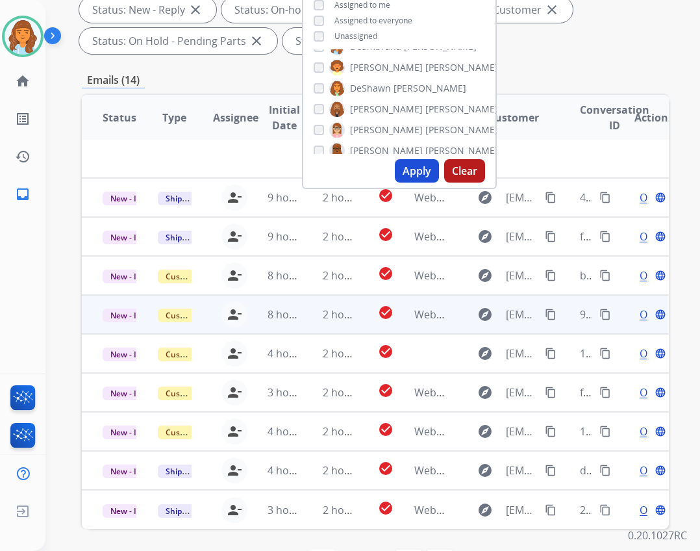
scroll to position [313, 0]
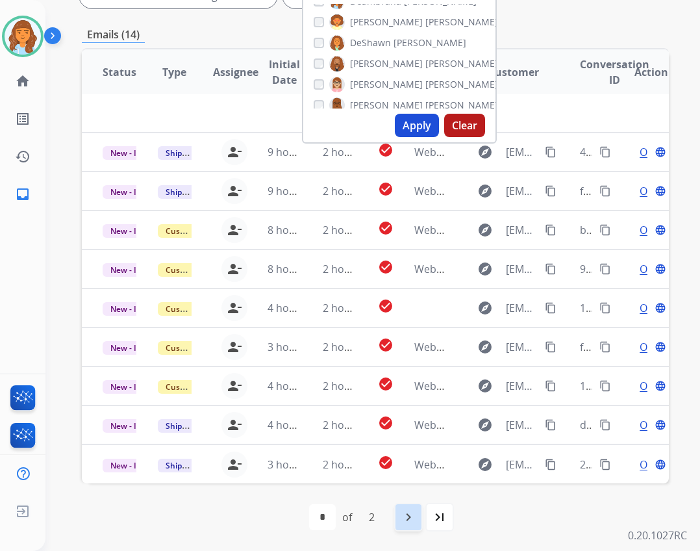
click at [396, 520] on div "navigate_next" at bounding box center [408, 517] width 29 height 29
select select "*"
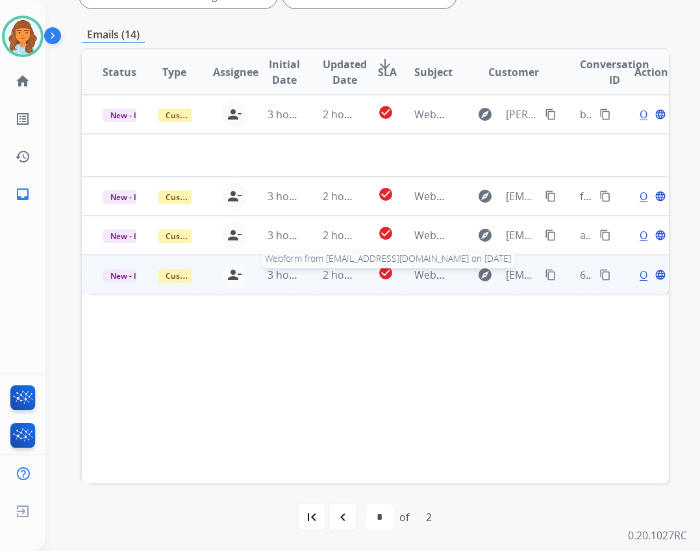
click at [415, 278] on span "Webform from [EMAIL_ADDRESS][DOMAIN_NAME] on [DATE]" at bounding box center [562, 275] width 294 height 14
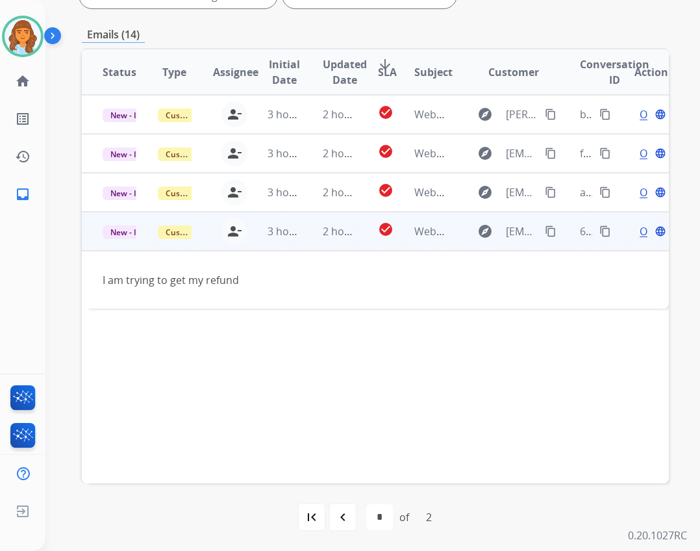
click at [546, 233] on mat-icon "content_copy" at bounding box center [551, 231] width 12 height 12
click at [635, 236] on div "Open language" at bounding box center [652, 232] width 34 height 16
click at [640, 238] on span "Open" at bounding box center [653, 232] width 27 height 16
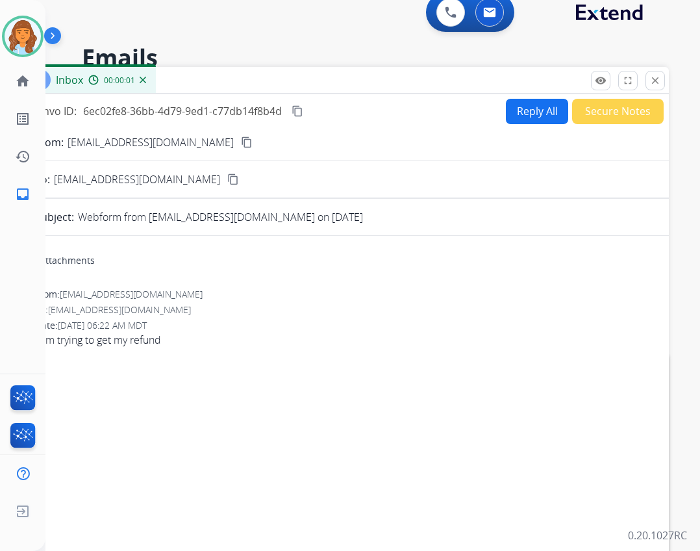
scroll to position [0, 0]
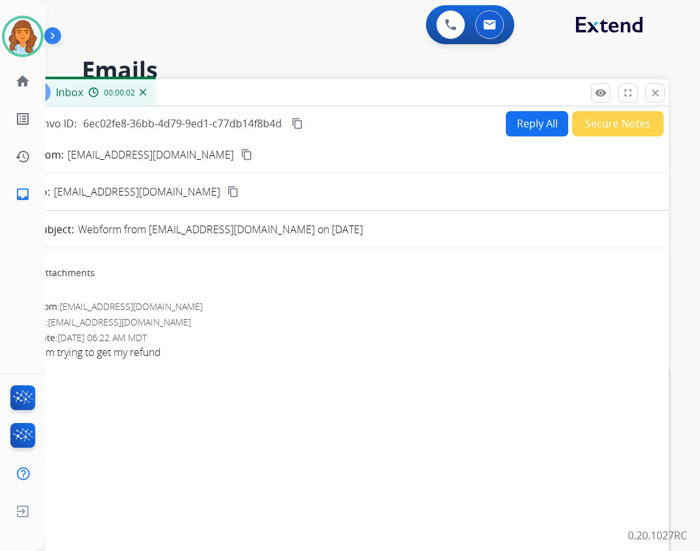
click at [554, 125] on button "Reply All" at bounding box center [537, 123] width 62 height 25
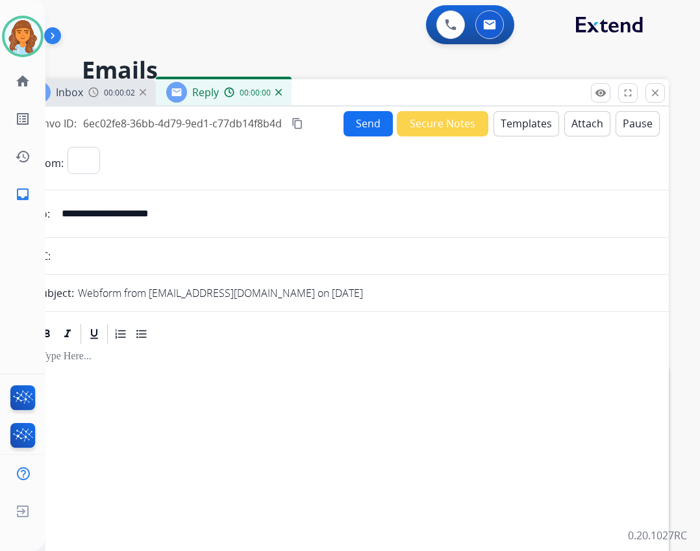
select select "**********"
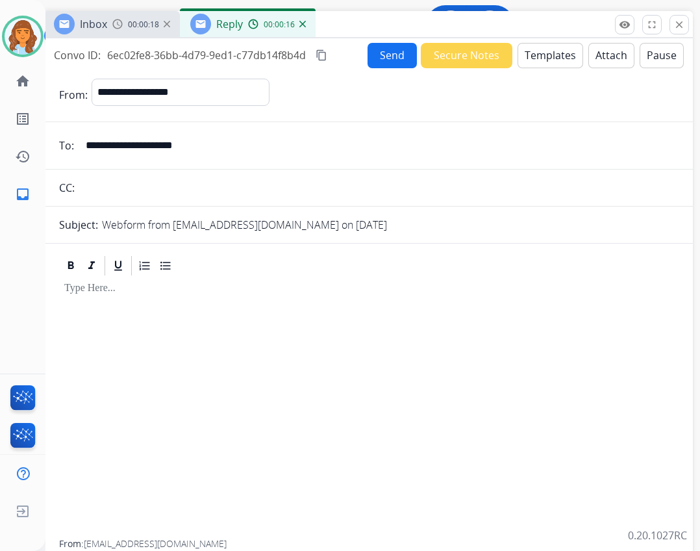
drag, startPoint x: 439, startPoint y: 88, endPoint x: 425, endPoint y: 25, distance: 64.0
click at [462, 19] on div "Inbox 00:00:18 Reply 00:00:16" at bounding box center [369, 24] width 650 height 27
drag, startPoint x: 289, startPoint y: 339, endPoint x: 283, endPoint y: 341, distance: 6.8
click at [287, 339] on div at bounding box center [367, 408] width 619 height 262
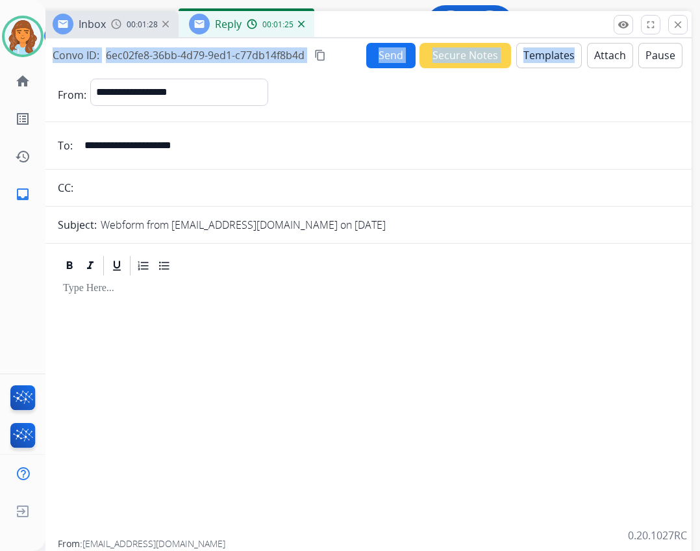
drag, startPoint x: 550, startPoint y: -8, endPoint x: 534, endPoint y: 8, distance: 23.0
click at [546, 0] on html "**********" at bounding box center [350, 275] width 700 height 551
click at [543, 63] on button "Templates" at bounding box center [550, 55] width 66 height 25
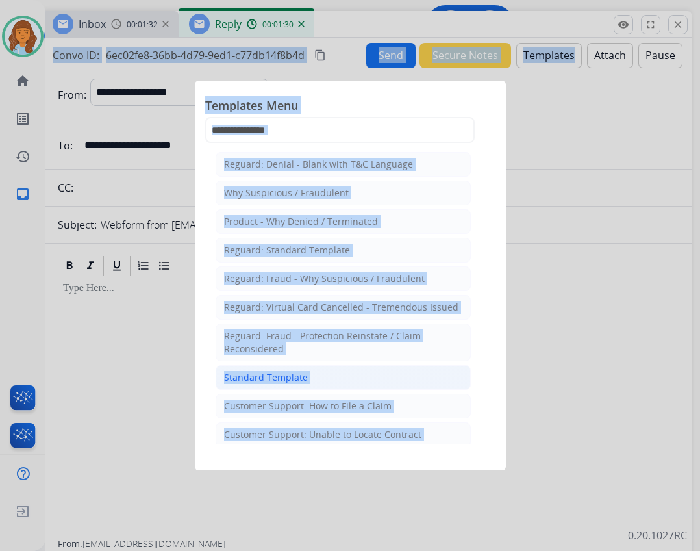
click at [296, 378] on div "Standard Template" at bounding box center [266, 377] width 84 height 13
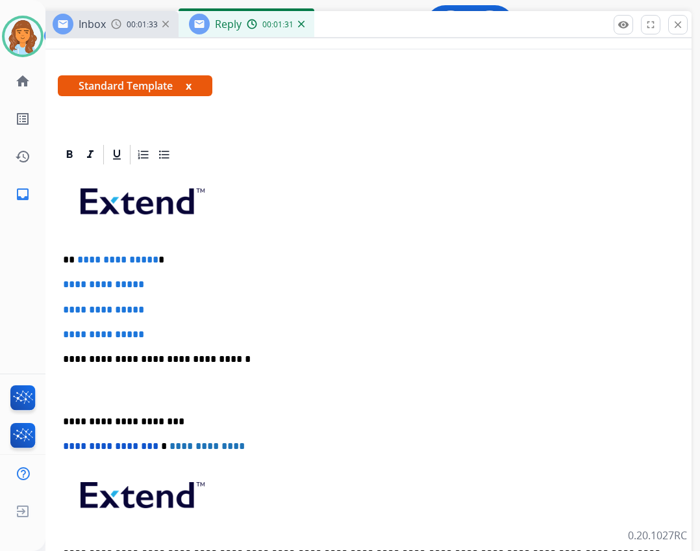
scroll to position [195, 0]
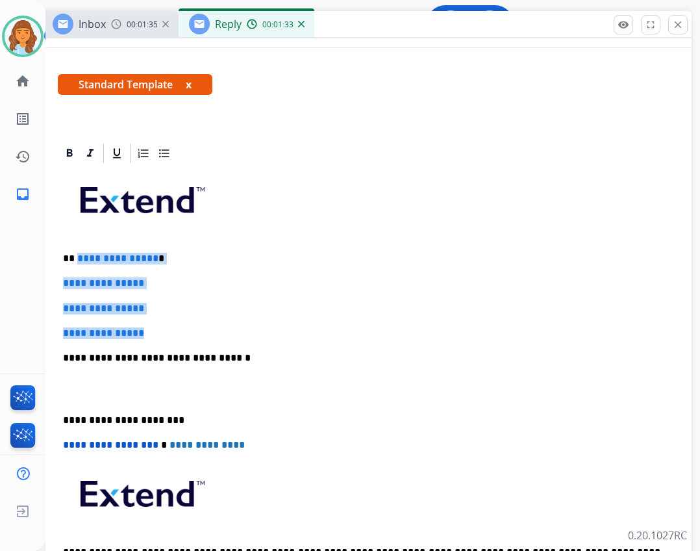
drag, startPoint x: 77, startPoint y: 258, endPoint x: 168, endPoint y: 328, distance: 114.9
click at [166, 329] on div "**********" at bounding box center [367, 388] width 619 height 447
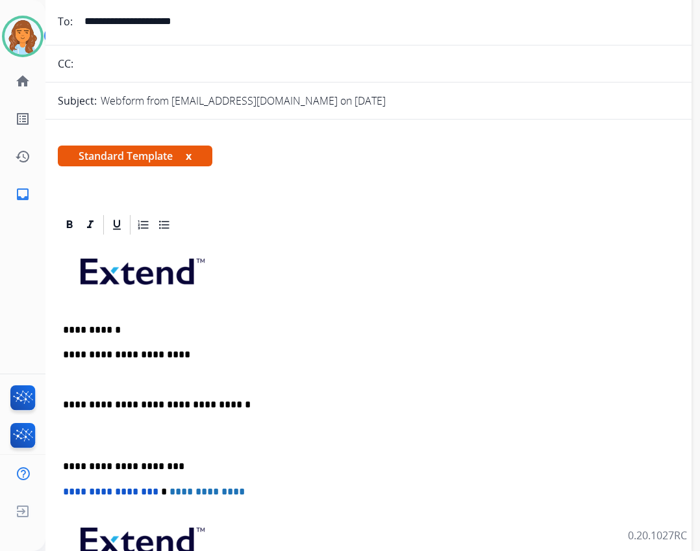
scroll to position [65, 0]
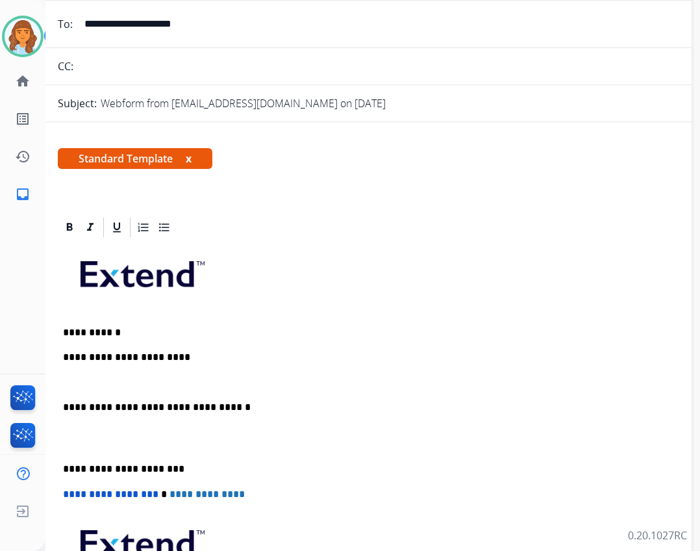
click at [207, 359] on p "**********" at bounding box center [362, 358] width 598 height 12
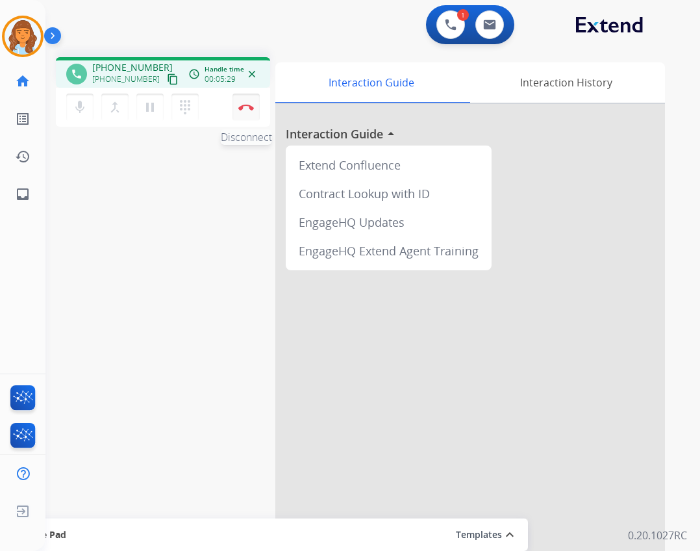
click at [252, 114] on button "Disconnect" at bounding box center [246, 107] width 27 height 27
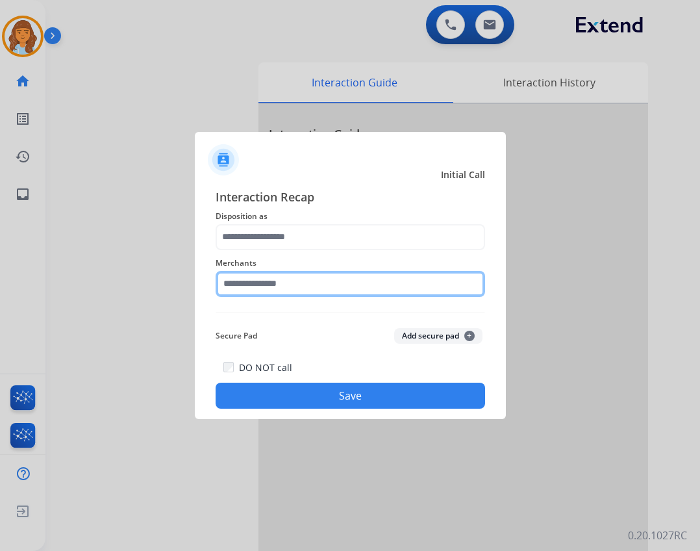
click at [301, 286] on input "text" at bounding box center [351, 284] width 270 height 26
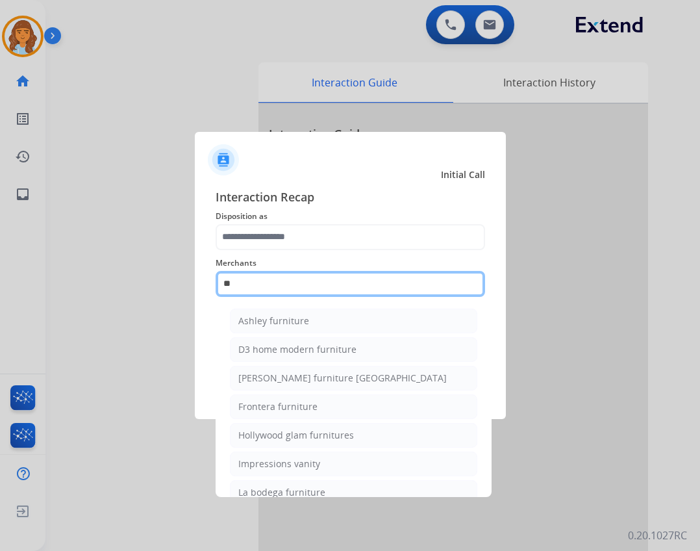
type input "*"
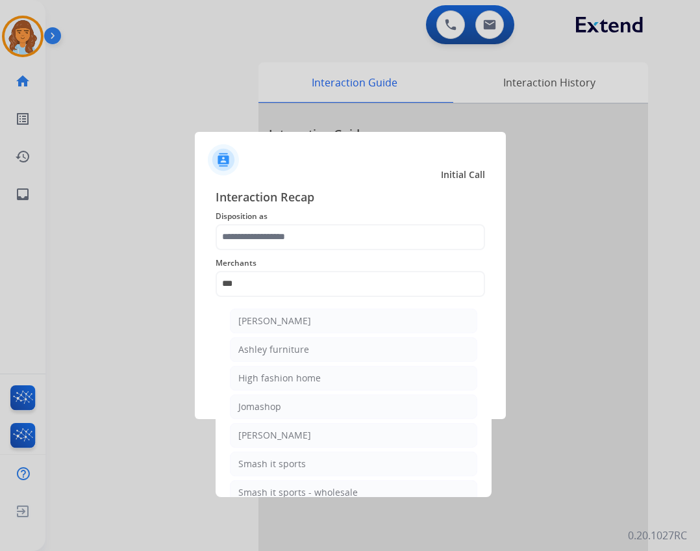
drag, startPoint x: 439, startPoint y: 357, endPoint x: 425, endPoint y: 337, distance: 23.8
click at [435, 344] on li "Ashley furniture" at bounding box center [354, 349] width 248 height 25
type input "**********"
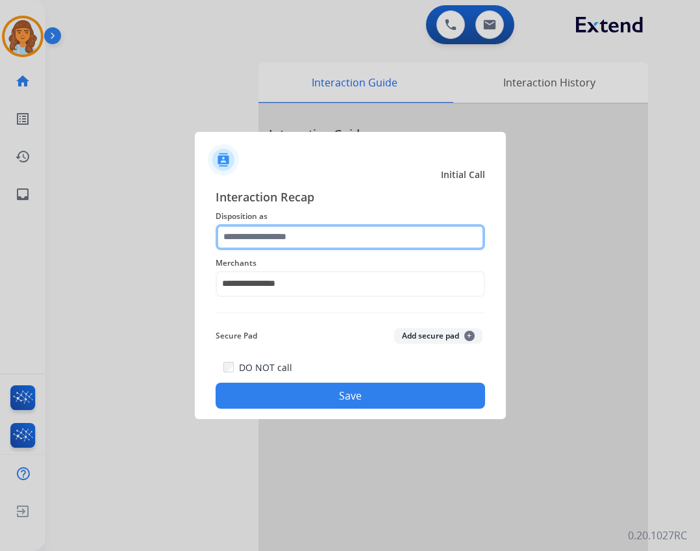
click at [335, 243] on input "text" at bounding box center [351, 237] width 270 height 26
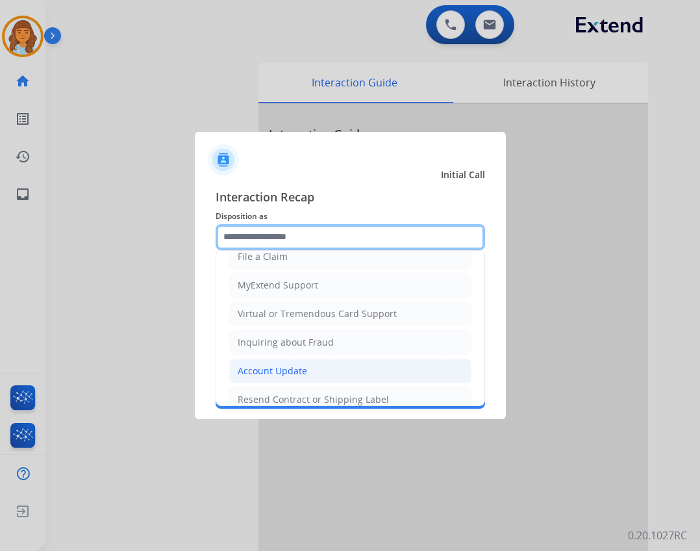
scroll to position [65, 0]
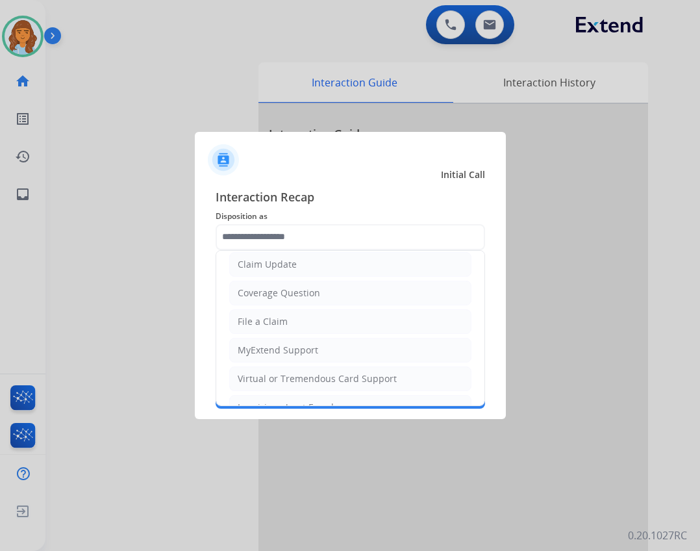
click at [324, 265] on li "Claim Update" at bounding box center [350, 264] width 242 height 25
type input "**********"
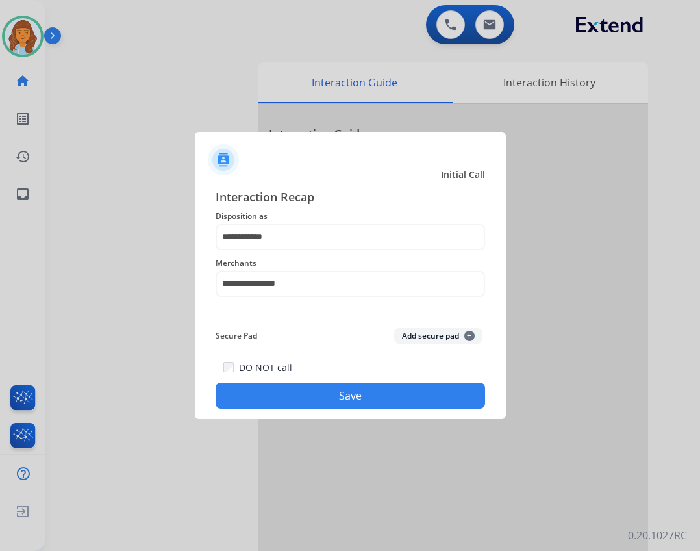
click at [347, 395] on button "Save" at bounding box center [351, 396] width 270 height 26
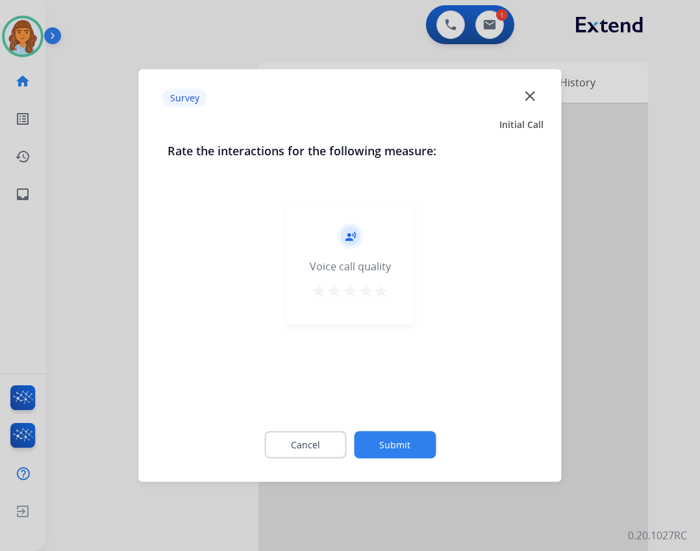
click at [392, 448] on button "Submit" at bounding box center [395, 444] width 82 height 27
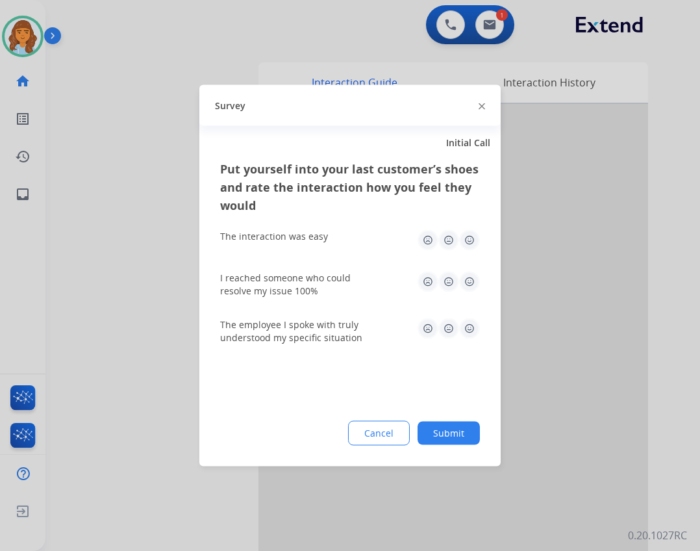
click at [440, 427] on button "Submit" at bounding box center [449, 433] width 62 height 23
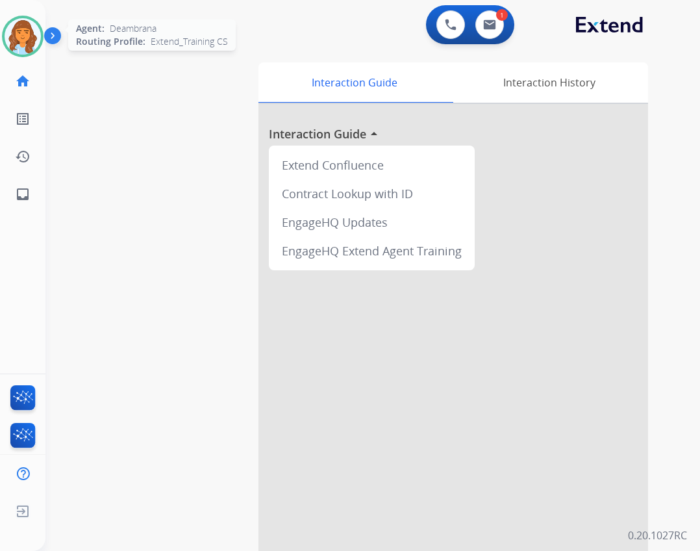
click at [32, 49] on img at bounding box center [23, 36] width 36 height 36
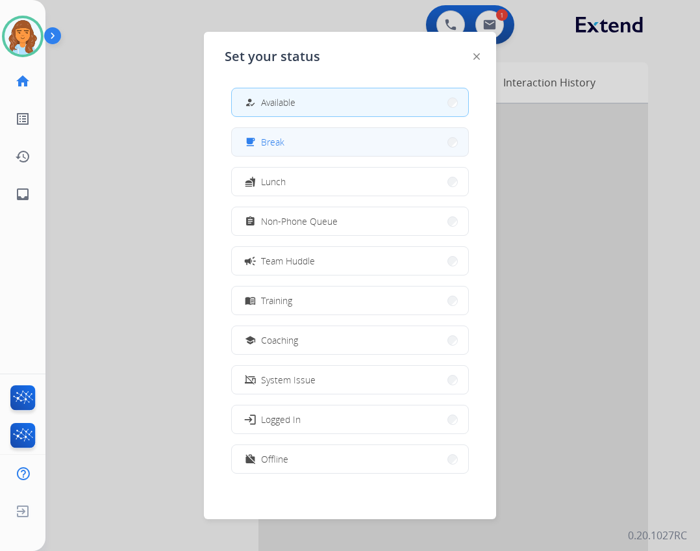
click at [302, 147] on button "free_breakfast Break" at bounding box center [350, 142] width 237 height 28
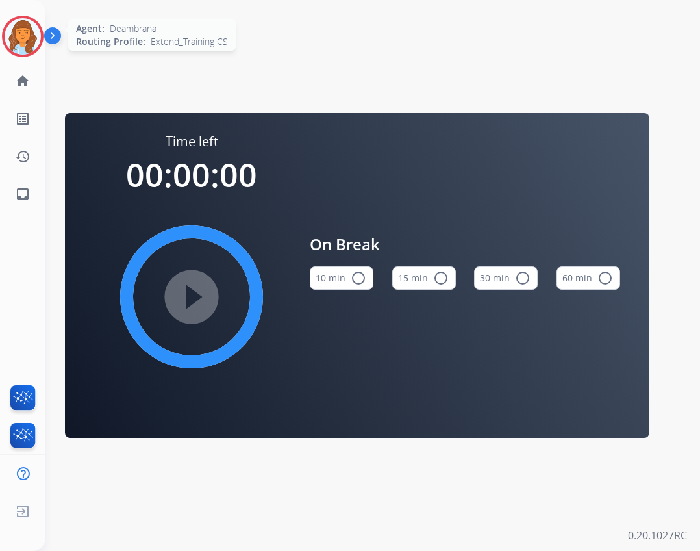
click at [31, 33] on img at bounding box center [23, 36] width 36 height 36
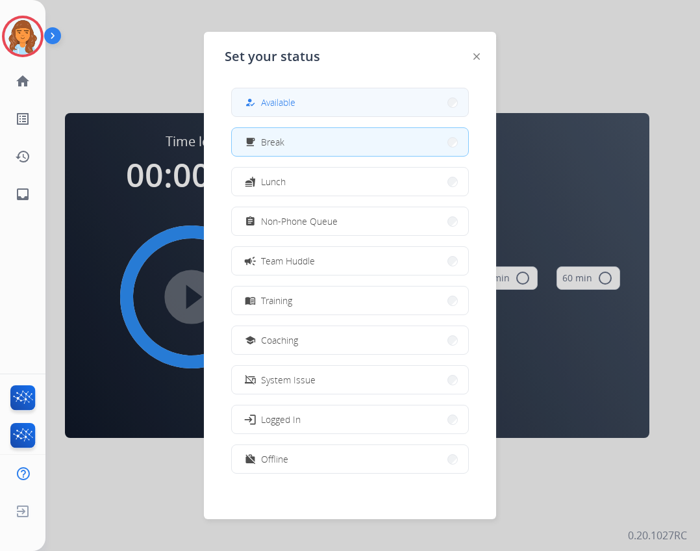
click at [288, 95] on div "how_to_reg Available" at bounding box center [268, 103] width 53 height 16
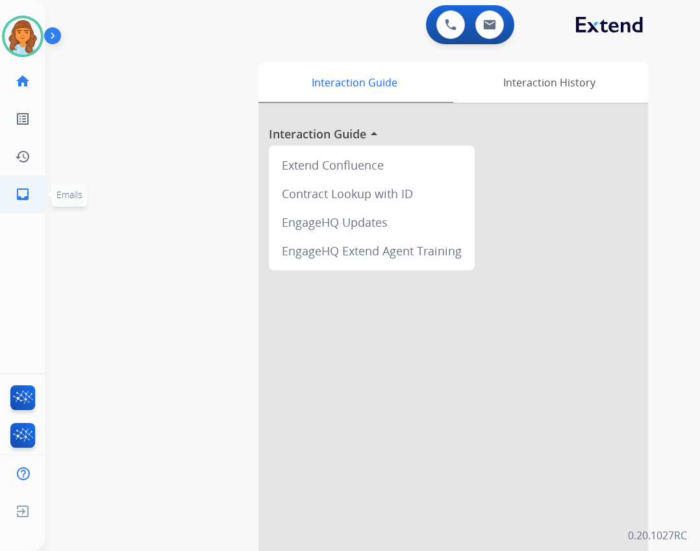
click at [34, 206] on link "inbox Emails" at bounding box center [23, 194] width 36 height 36
select select "**********"
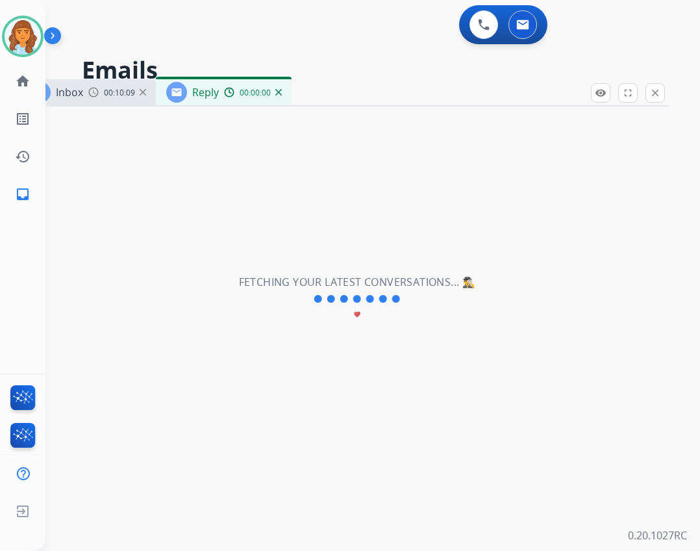
select select "**********"
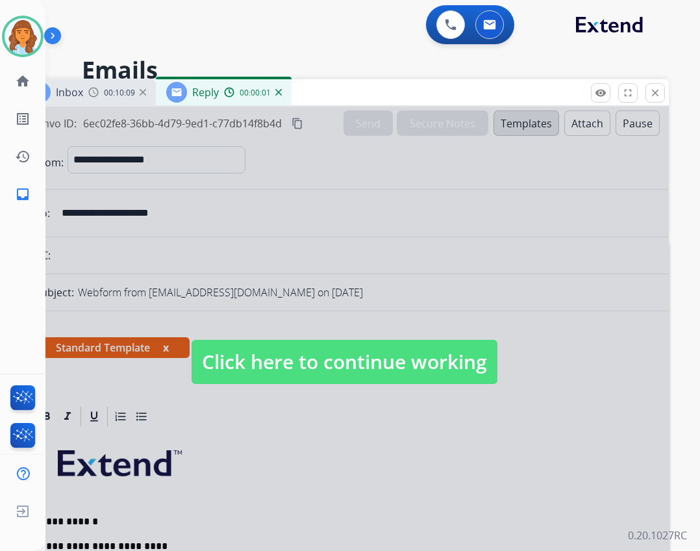
click at [388, 359] on span "Click here to continue working" at bounding box center [345, 362] width 306 height 44
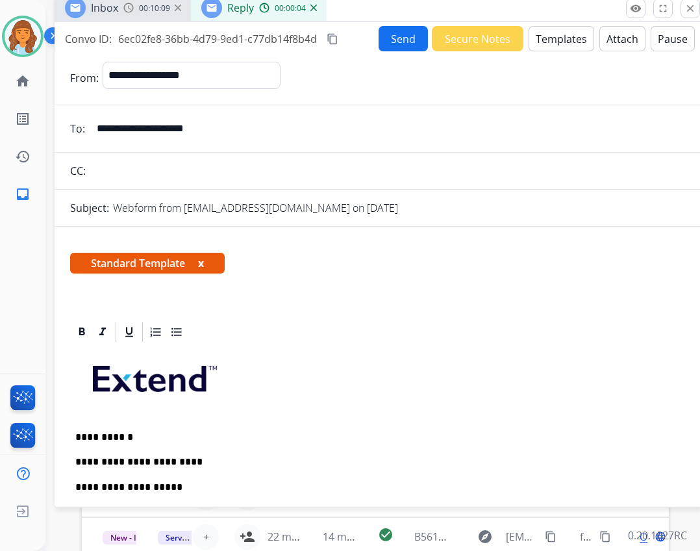
drag, startPoint x: 316, startPoint y: 102, endPoint x: 351, endPoint y: 16, distance: 92.4
click at [351, 16] on div "Inbox 00:10:09 Reply 00:00:04" at bounding box center [380, 8] width 650 height 27
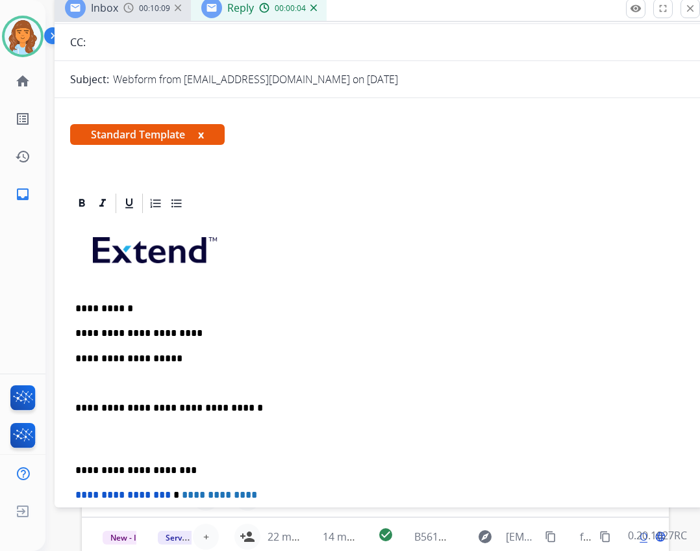
scroll to position [130, 0]
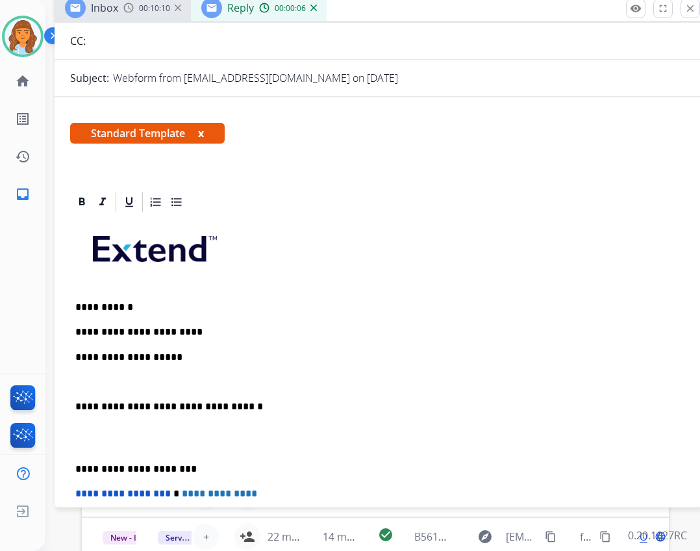
drag, startPoint x: 199, startPoint y: 363, endPoint x: 203, endPoint y: 355, distance: 8.1
click at [200, 361] on p "**********" at bounding box center [374, 358] width 598 height 12
click at [277, 358] on p "**********" at bounding box center [374, 358] width 598 height 12
click at [75, 407] on p "**********" at bounding box center [374, 407] width 598 height 12
click at [326, 357] on p "**********" at bounding box center [374, 358] width 598 height 12
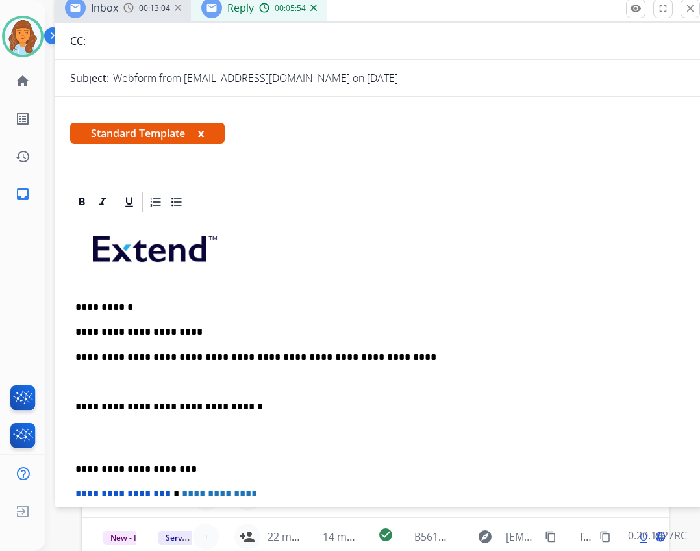
click at [377, 365] on div "**********" at bounding box center [379, 437] width 619 height 447
click at [376, 352] on p "**********" at bounding box center [374, 358] width 598 height 12
click at [349, 362] on p "**********" at bounding box center [374, 358] width 598 height 12
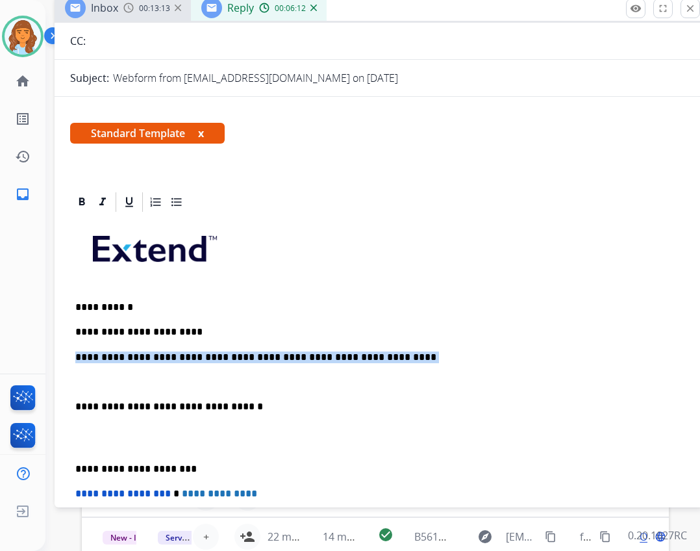
drag, startPoint x: 370, startPoint y: 354, endPoint x: 74, endPoint y: 346, distance: 296.4
click at [72, 347] on div "**********" at bounding box center [379, 437] width 619 height 447
copy p
click at [378, 353] on p "**********" at bounding box center [374, 358] width 598 height 12
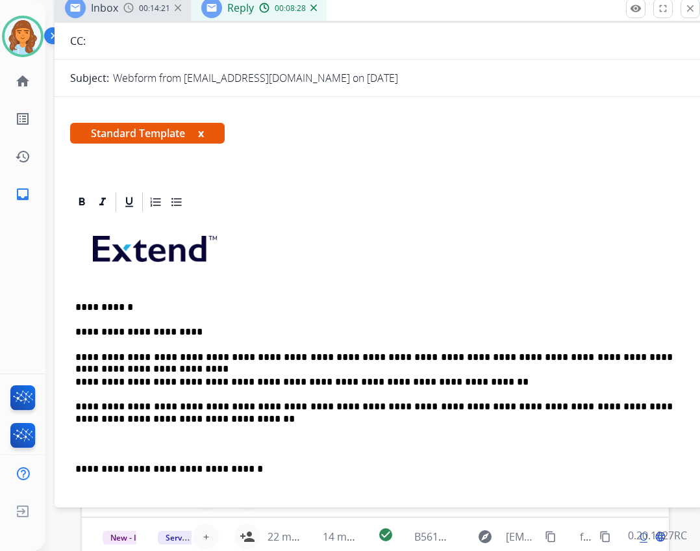
click at [73, 466] on div "**********" at bounding box center [379, 468] width 619 height 509
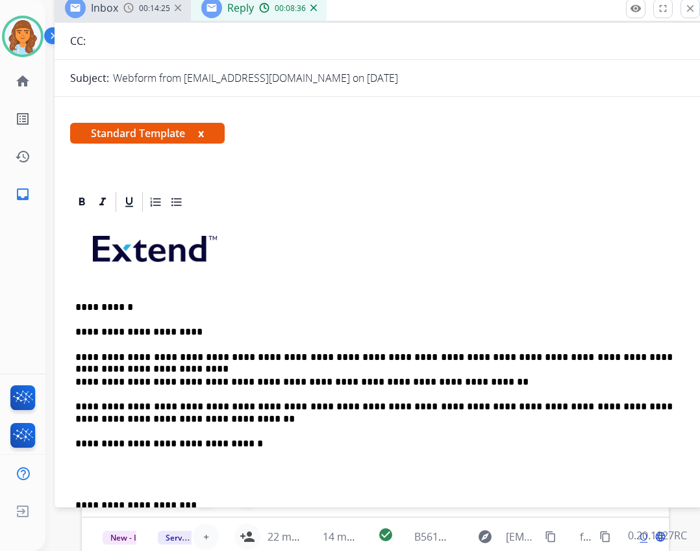
drag, startPoint x: 73, startPoint y: 505, endPoint x: 97, endPoint y: 502, distance: 24.3
click at [74, 505] on div "**********" at bounding box center [379, 456] width 619 height 484
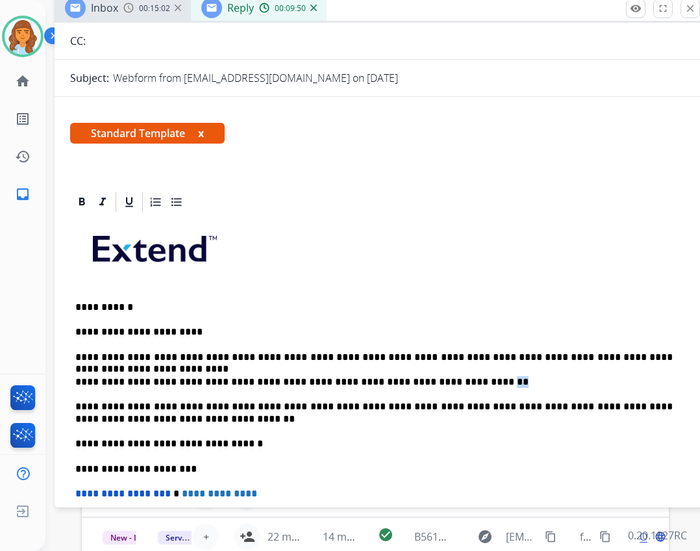
drag, startPoint x: 440, startPoint y: 382, endPoint x: 432, endPoint y: 383, distance: 7.9
click at [432, 383] on p "**********" at bounding box center [374, 382] width 598 height 12
drag, startPoint x: 345, startPoint y: 378, endPoint x: 314, endPoint y: 377, distance: 30.6
click at [314, 377] on p "**********" at bounding box center [374, 382] width 598 height 12
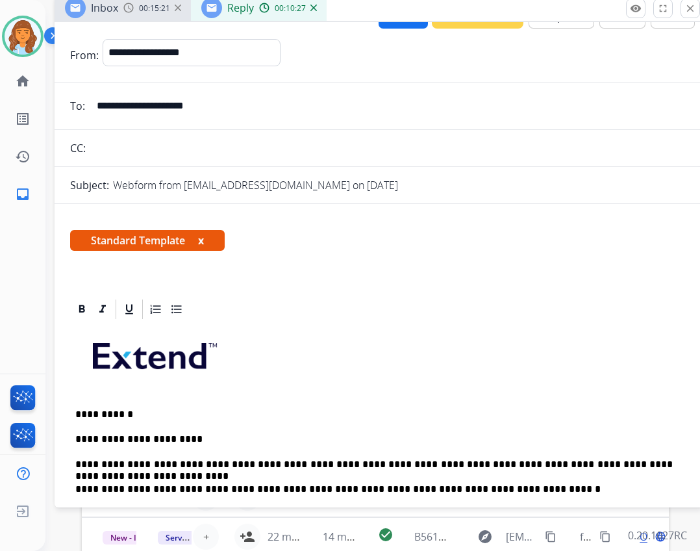
scroll to position [0, 0]
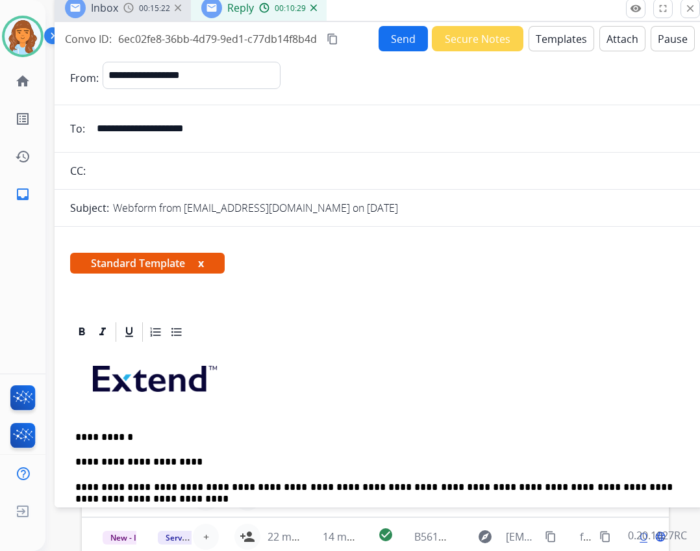
click at [406, 29] on button "Send" at bounding box center [403, 38] width 49 height 25
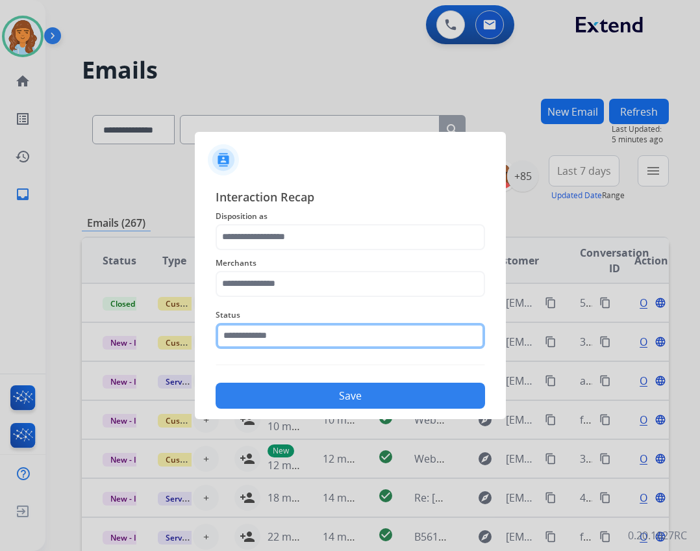
click at [346, 333] on input "text" at bounding box center [351, 336] width 270 height 26
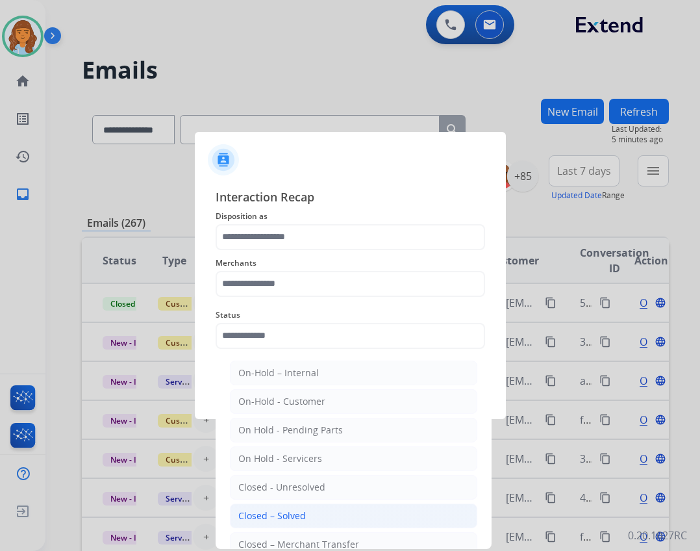
click at [290, 522] on div "Closed – Solved" at bounding box center [272, 515] width 68 height 13
type input "**********"
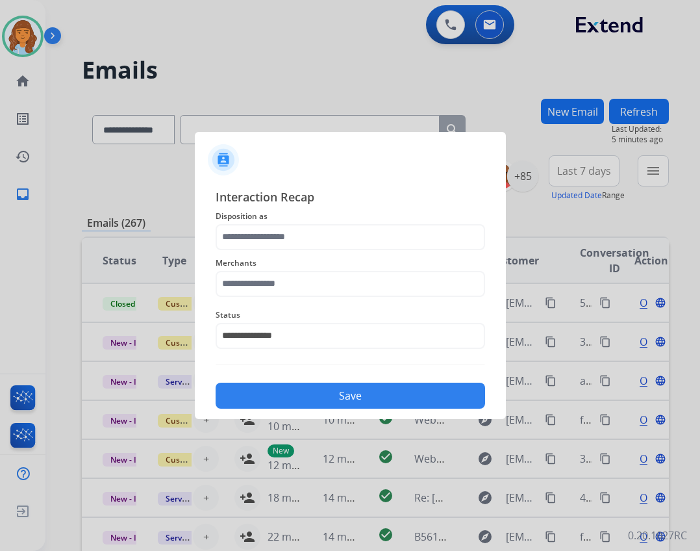
click at [277, 298] on div "Merchants" at bounding box center [351, 276] width 270 height 52
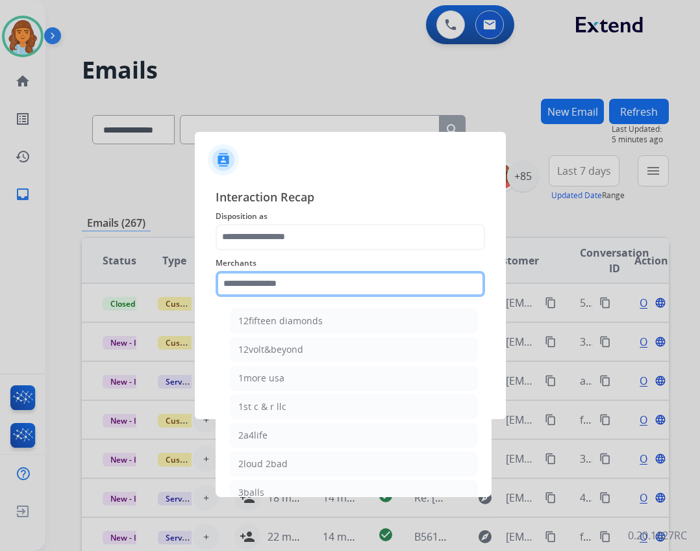
click at [274, 290] on input "text" at bounding box center [351, 284] width 270 height 26
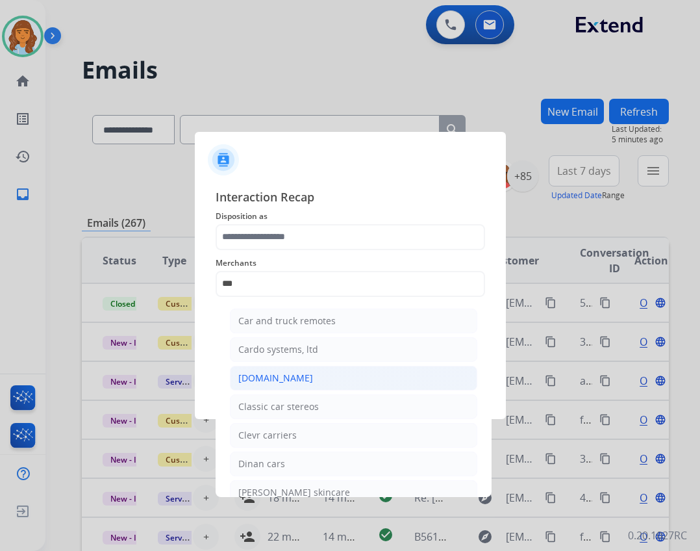
click at [268, 378] on div "[DOMAIN_NAME]" at bounding box center [275, 378] width 75 height 13
type input "**********"
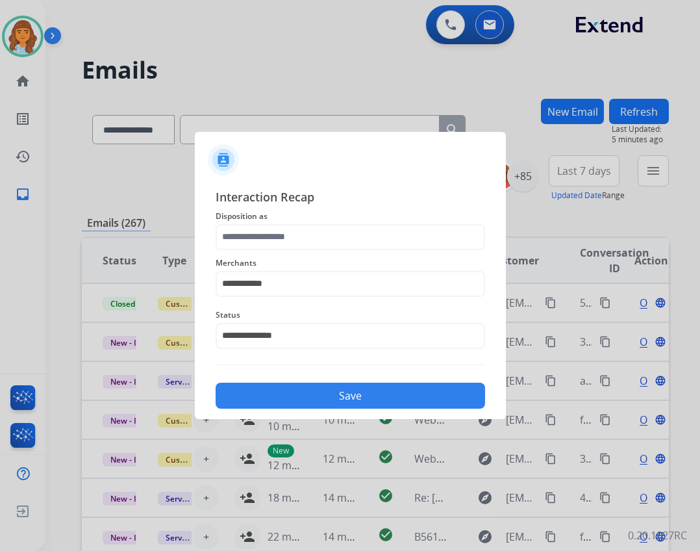
click at [277, 257] on span "Merchants" at bounding box center [351, 263] width 270 height 16
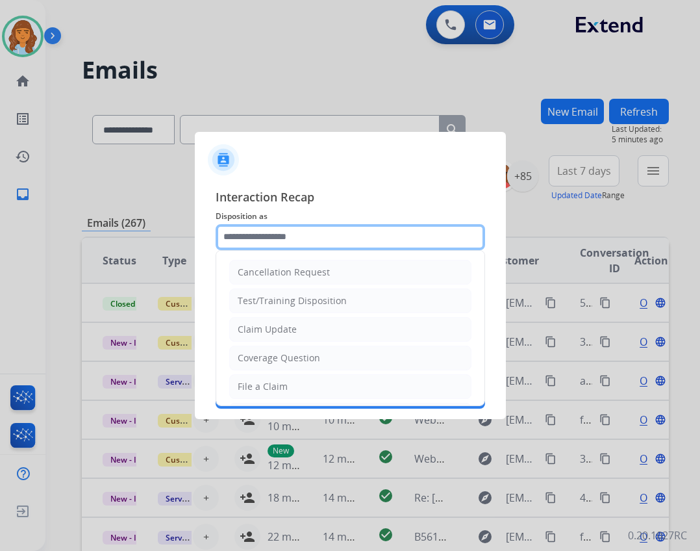
click at [280, 248] on input "text" at bounding box center [351, 237] width 270 height 26
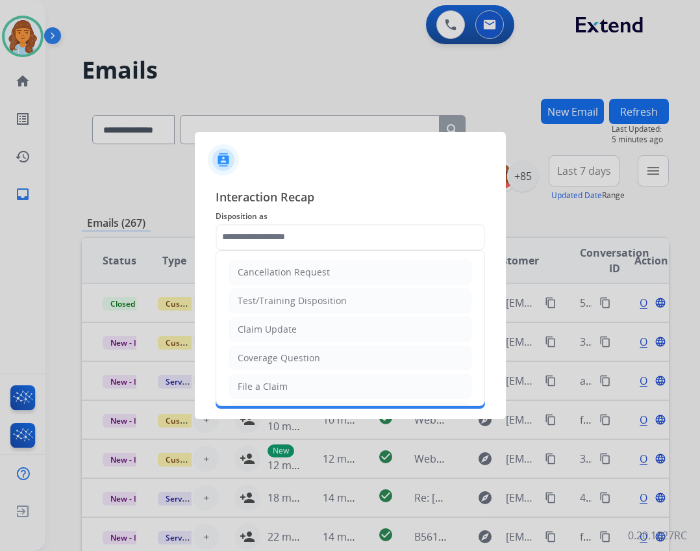
click at [282, 333] on div "Claim Update" at bounding box center [267, 329] width 59 height 13
type input "**********"
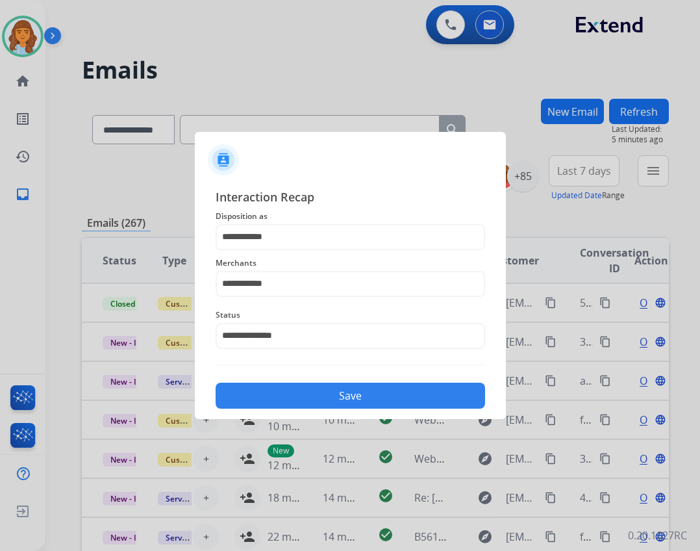
click at [290, 401] on button "Save" at bounding box center [351, 396] width 270 height 26
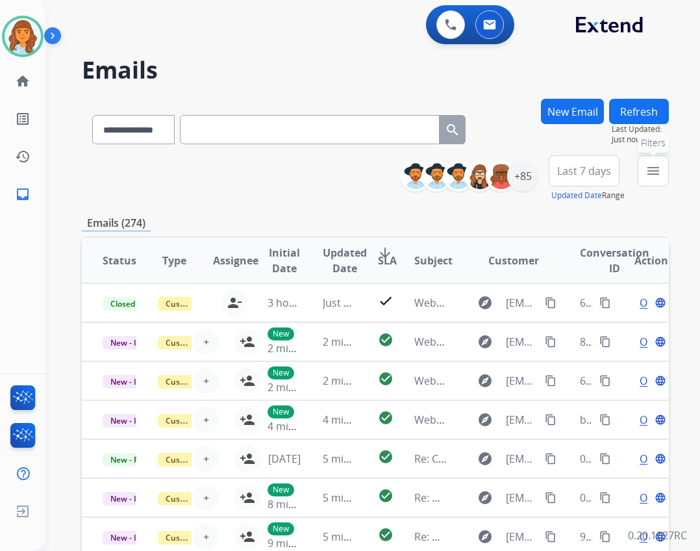
click at [652, 173] on mat-icon "menu" at bounding box center [654, 171] width 16 height 16
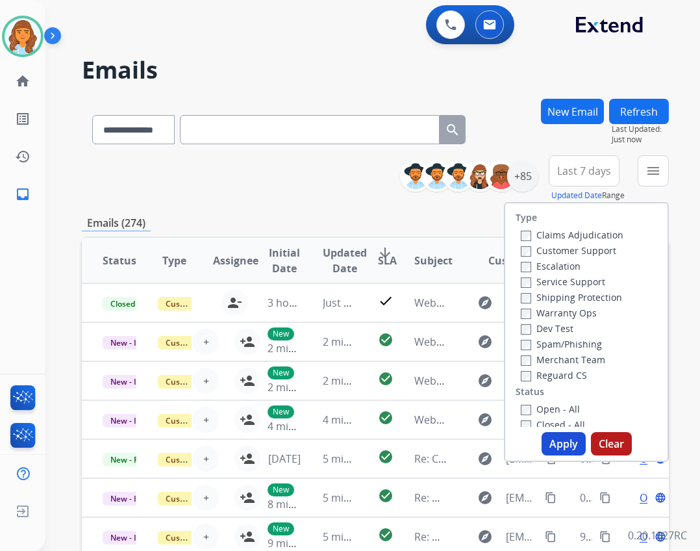
click at [548, 378] on label "Reguard CS" at bounding box center [554, 375] width 66 height 12
click at [551, 405] on label "Open - All" at bounding box center [550, 409] width 59 height 12
click at [550, 296] on label "Shipping Protection" at bounding box center [571, 297] width 101 height 12
click at [559, 251] on label "Customer Support" at bounding box center [569, 250] width 96 height 12
click at [542, 443] on button "Apply" at bounding box center [564, 443] width 44 height 23
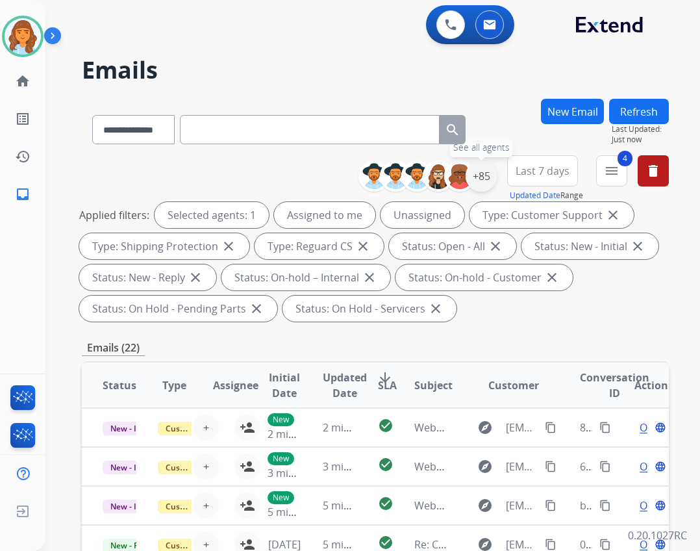
click at [487, 177] on div "+85" at bounding box center [481, 175] width 31 height 31
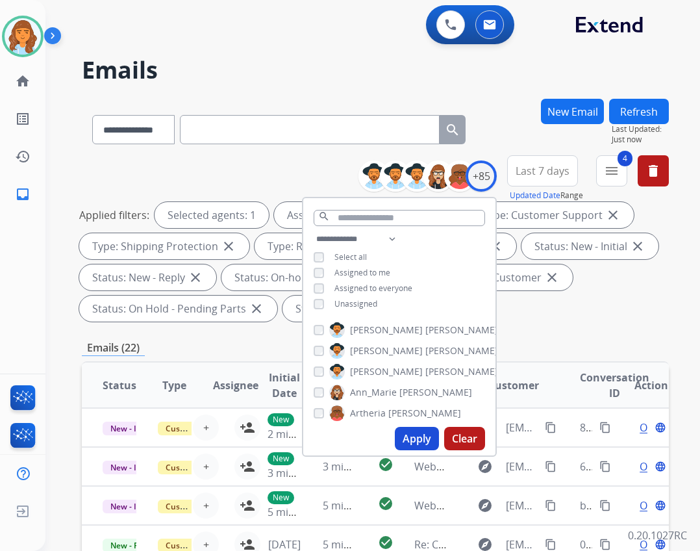
click at [348, 304] on span "Unassigned" at bounding box center [356, 303] width 43 height 11
click at [421, 437] on button "Apply" at bounding box center [417, 438] width 44 height 23
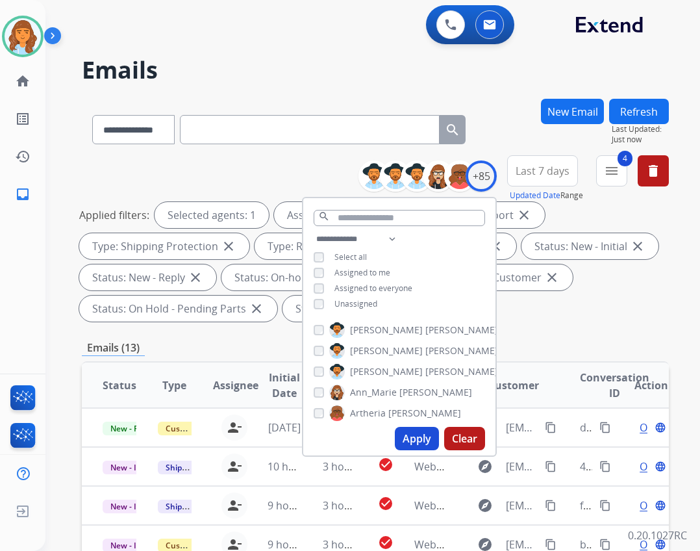
click at [583, 342] on div "Emails (13)" at bounding box center [375, 348] width 587 height 16
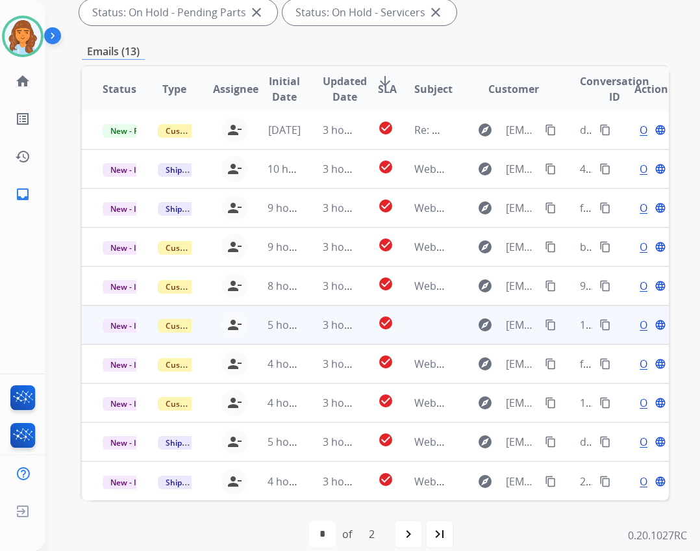
scroll to position [313, 0]
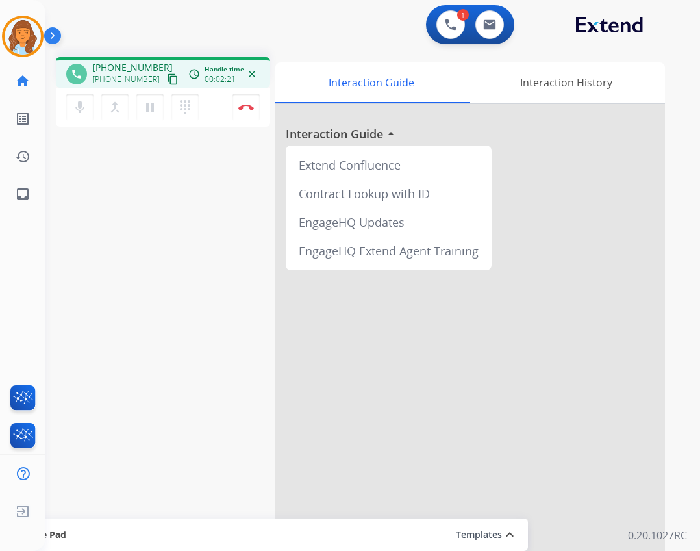
click at [167, 75] on mat-icon "content_copy" at bounding box center [173, 79] width 12 height 12
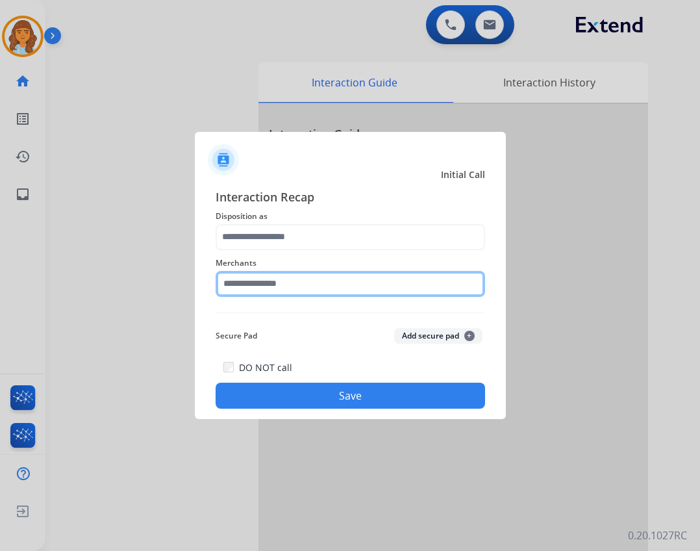
click at [357, 287] on input "text" at bounding box center [351, 284] width 270 height 26
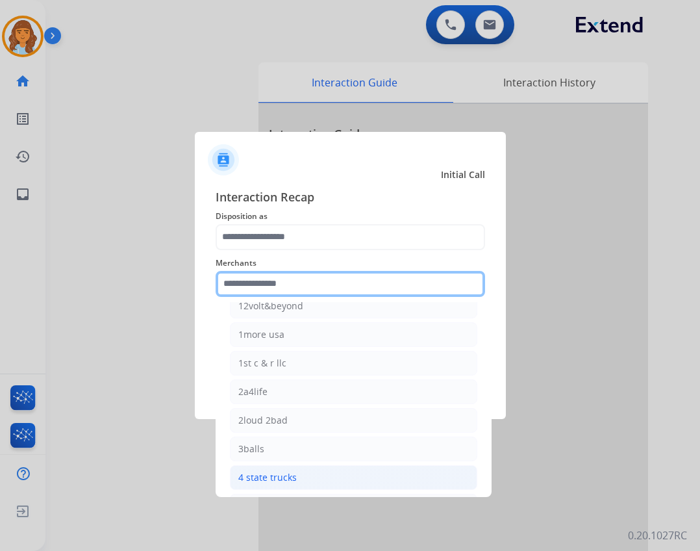
scroll to position [65, 0]
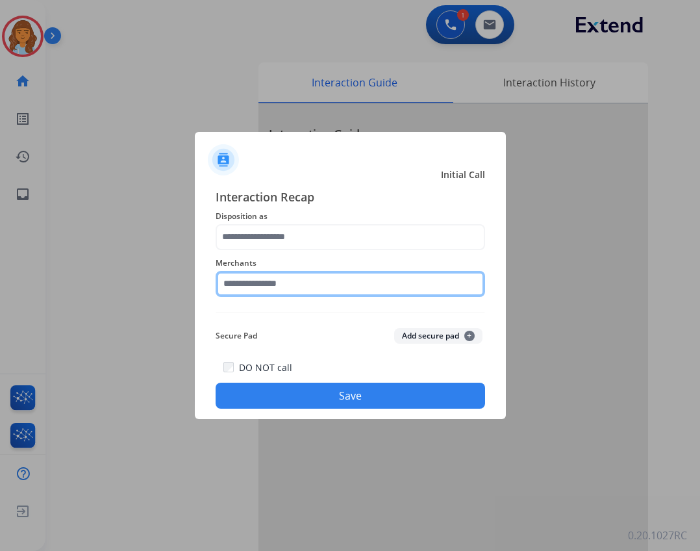
click at [320, 295] on input "text" at bounding box center [351, 284] width 270 height 26
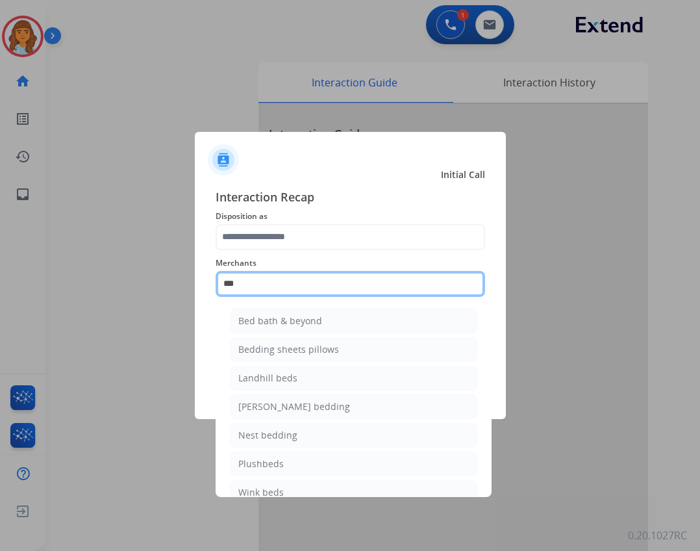
type input "***"
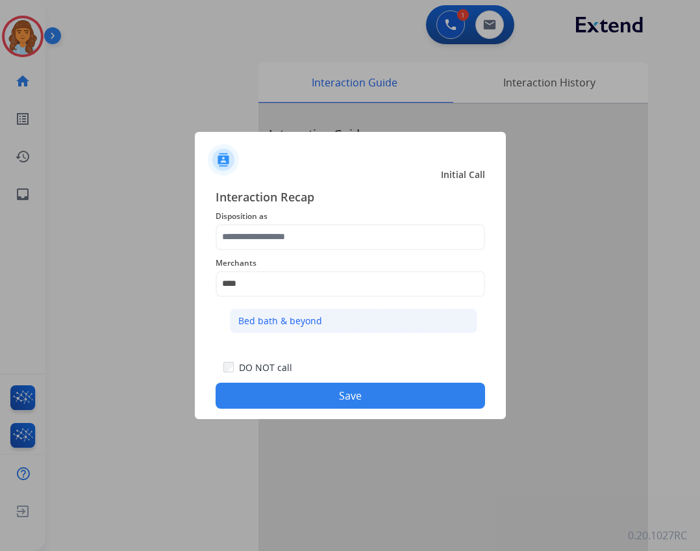
click at [283, 320] on div "Bed bath & beyond" at bounding box center [280, 320] width 84 height 13
type input "**********"
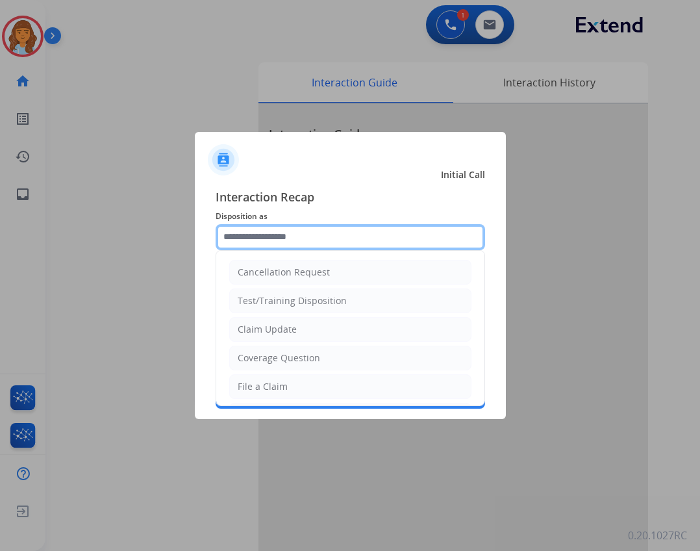
drag, startPoint x: 306, startPoint y: 224, endPoint x: 298, endPoint y: 235, distance: 13.5
click at [304, 225] on input "text" at bounding box center [351, 237] width 270 height 26
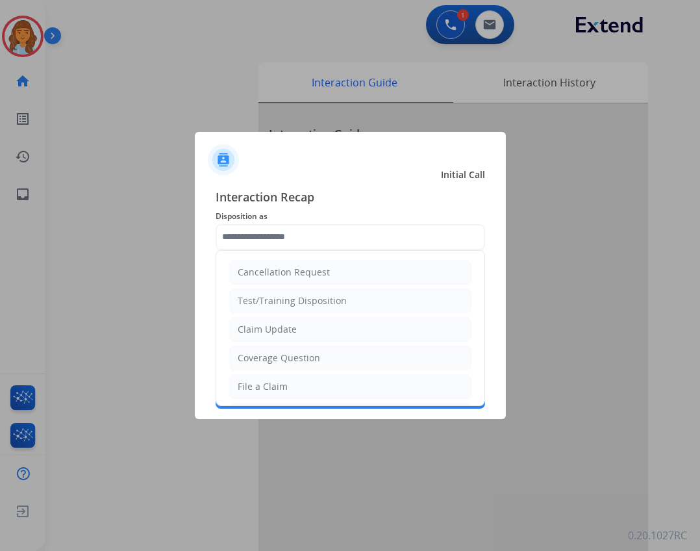
click at [326, 333] on li "Claim Update" at bounding box center [350, 329] width 242 height 25
type input "**********"
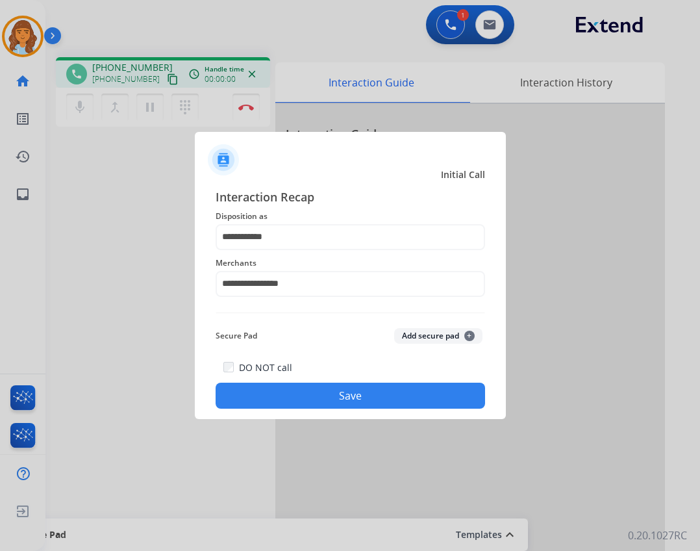
click at [344, 388] on button "Save" at bounding box center [351, 396] width 270 height 26
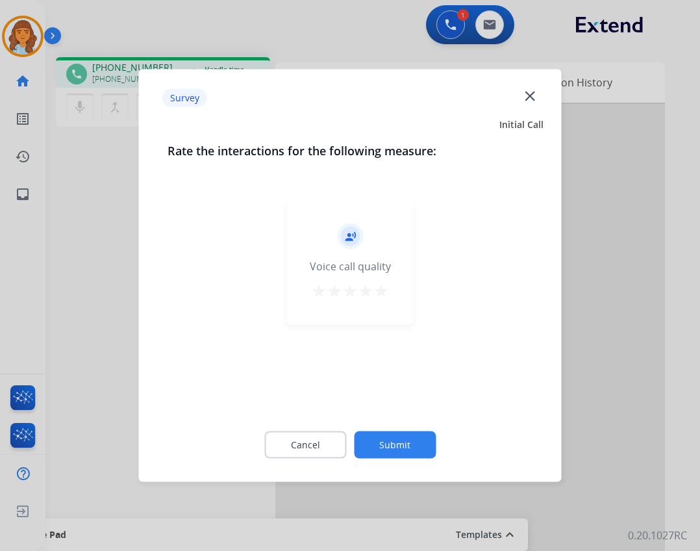
click at [374, 442] on button "Submit" at bounding box center [395, 444] width 82 height 27
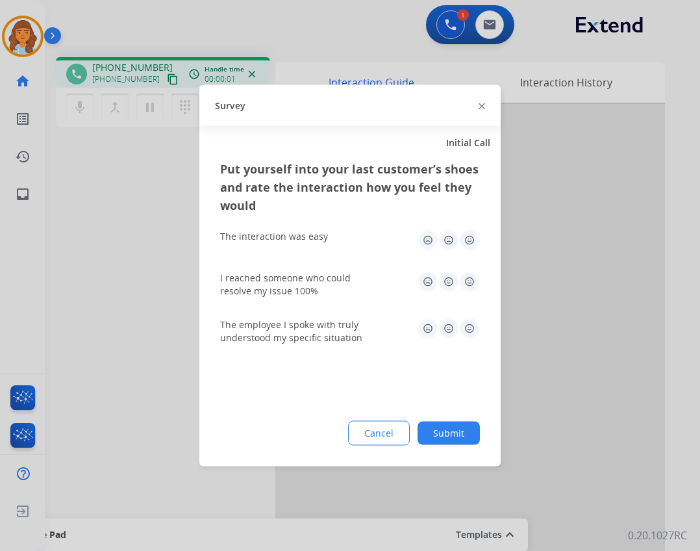
drag, startPoint x: 456, startPoint y: 425, endPoint x: 364, endPoint y: 454, distance: 96.8
click at [442, 441] on button "Submit" at bounding box center [449, 433] width 62 height 23
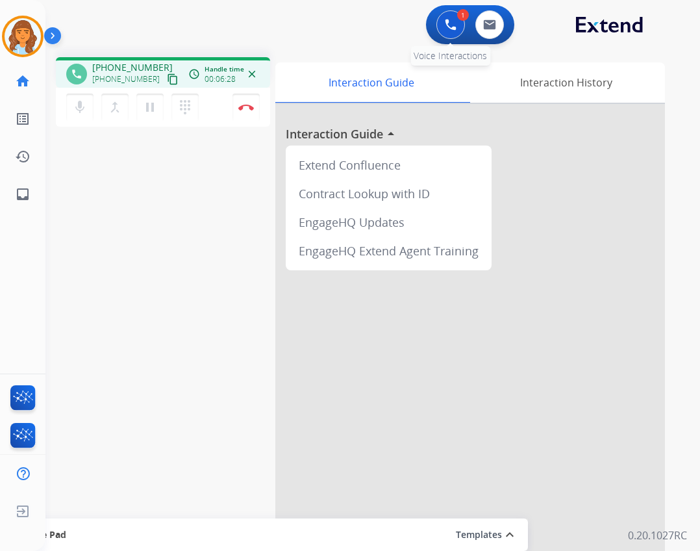
click at [448, 32] on button at bounding box center [451, 24] width 29 height 29
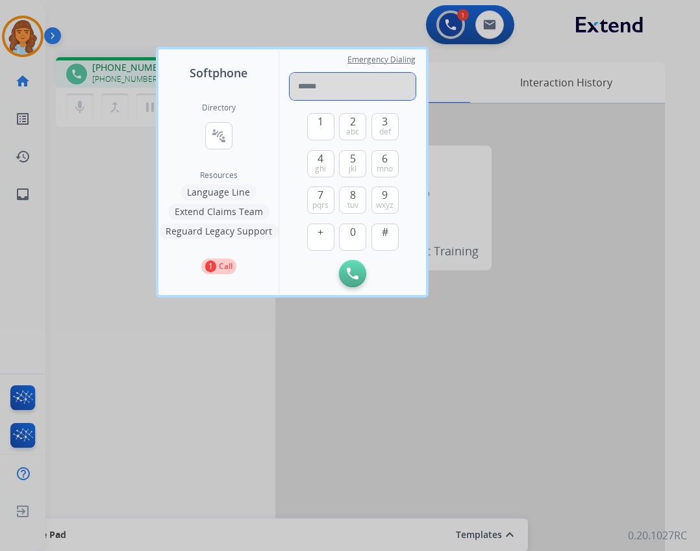
click at [327, 88] on input "tel" at bounding box center [353, 86] width 126 height 27
click at [314, 90] on input "tel" at bounding box center [353, 86] width 126 height 27
paste input "**********"
type input "**********"
click at [237, 370] on div at bounding box center [350, 275] width 700 height 551
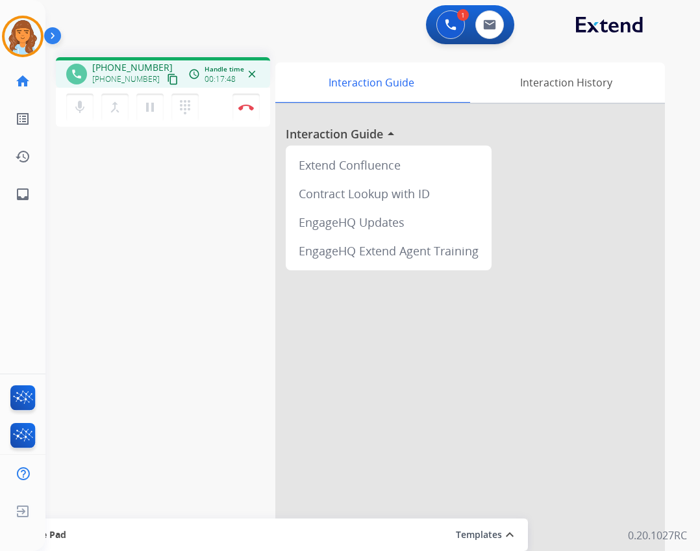
click at [166, 79] on button "content_copy" at bounding box center [173, 79] width 16 height 16
click at [75, 102] on mat-icon "mic" at bounding box center [80, 107] width 16 height 16
click at [248, 99] on button "Disconnect" at bounding box center [246, 107] width 27 height 27
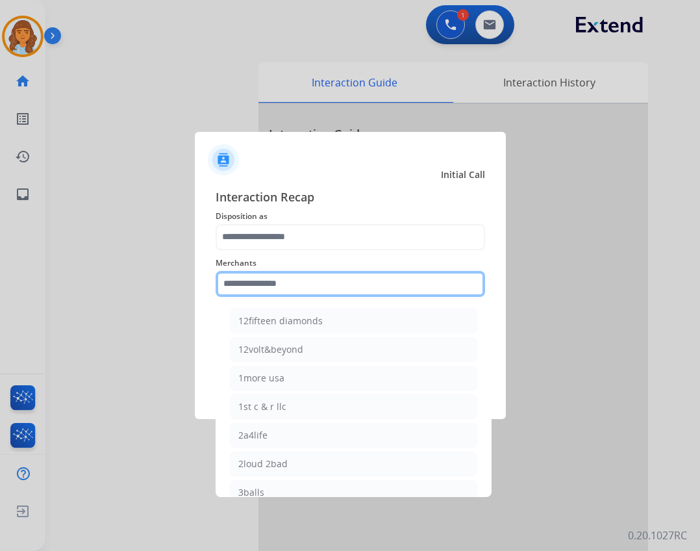
click at [296, 283] on input "text" at bounding box center [351, 284] width 270 height 26
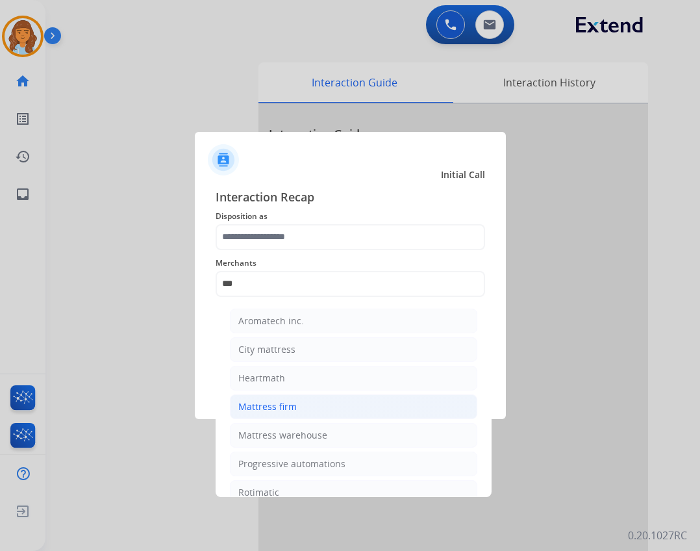
click at [270, 415] on li "Mattress firm" at bounding box center [354, 406] width 248 height 25
type input "**********"
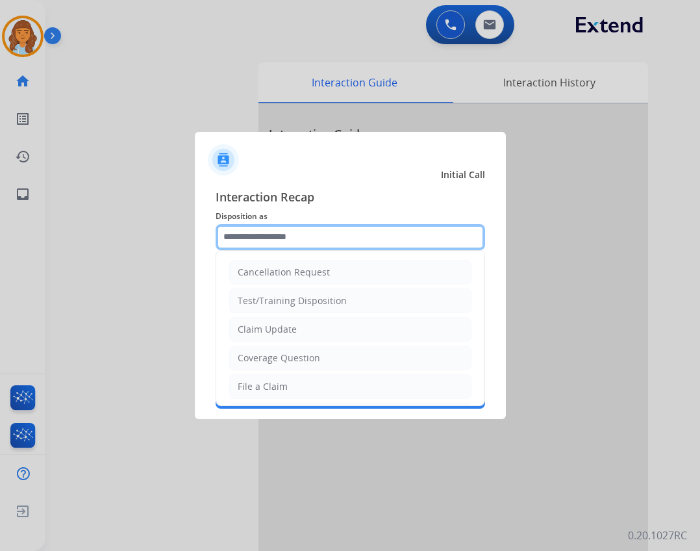
click at [317, 248] on input "text" at bounding box center [351, 237] width 270 height 26
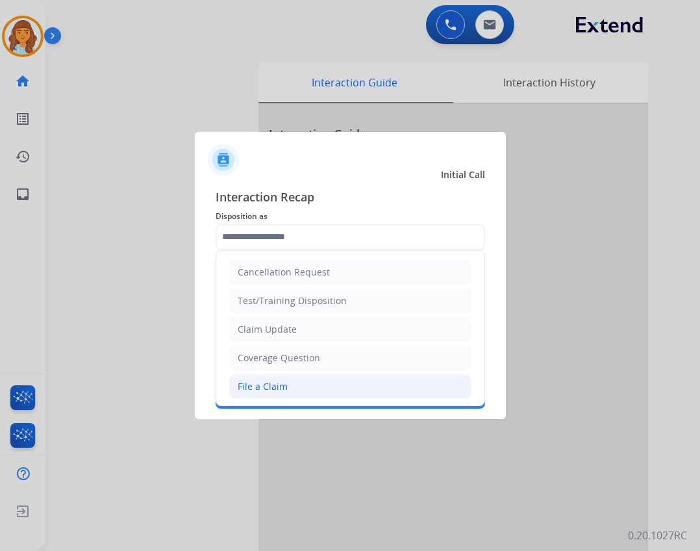
click at [298, 383] on li "File a Claim" at bounding box center [350, 386] width 242 height 25
type input "**********"
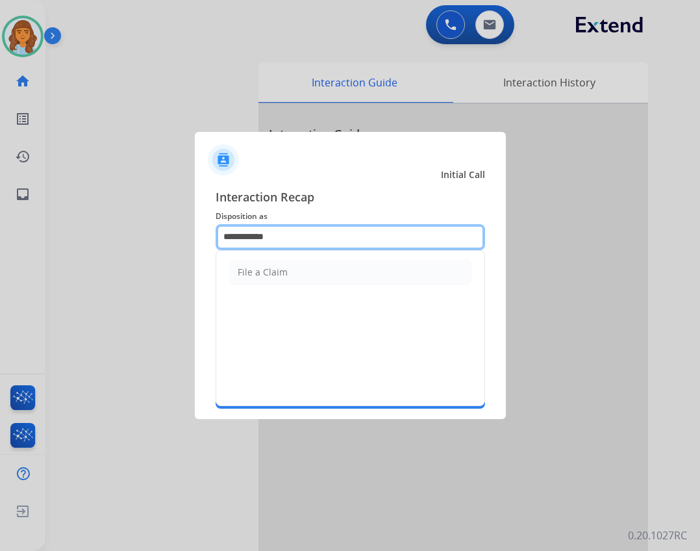
drag, startPoint x: 340, startPoint y: 242, endPoint x: 133, endPoint y: 227, distance: 207.8
click at [0, 227] on app-contact-recap-modal "**********" at bounding box center [0, 275] width 0 height 551
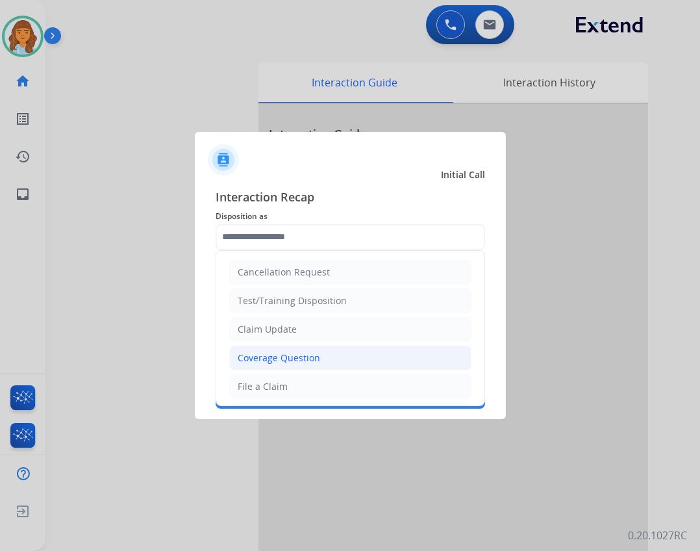
click at [381, 352] on li "Coverage Question" at bounding box center [350, 358] width 242 height 25
type input "**********"
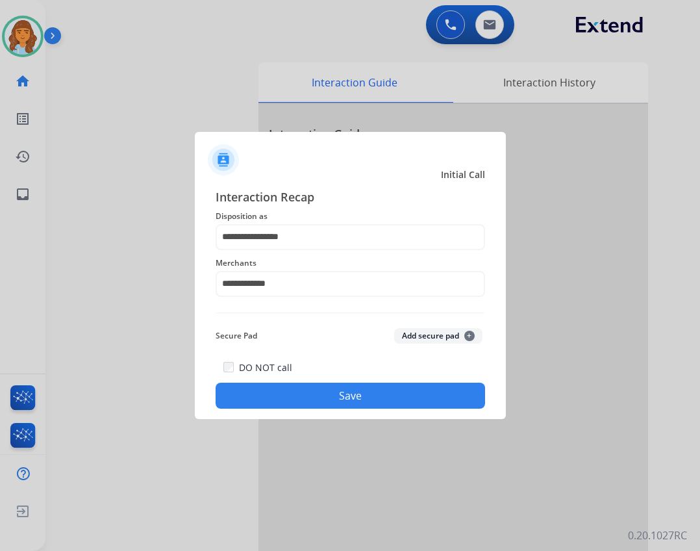
click at [378, 385] on button "Save" at bounding box center [351, 396] width 270 height 26
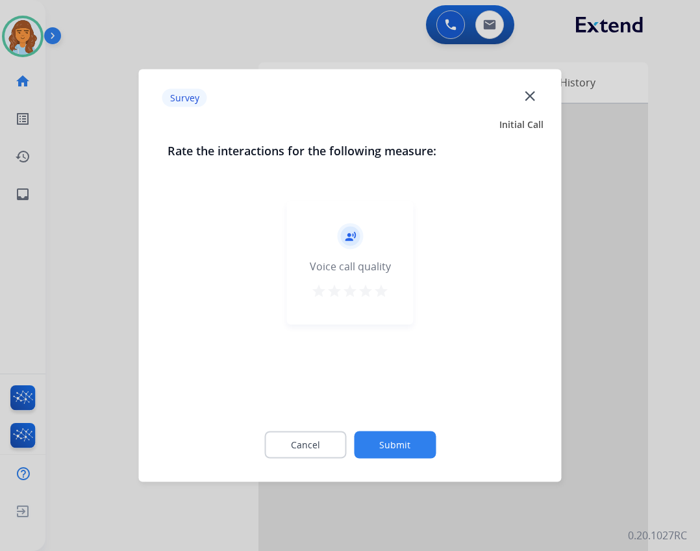
click at [393, 442] on button "Submit" at bounding box center [395, 444] width 82 height 27
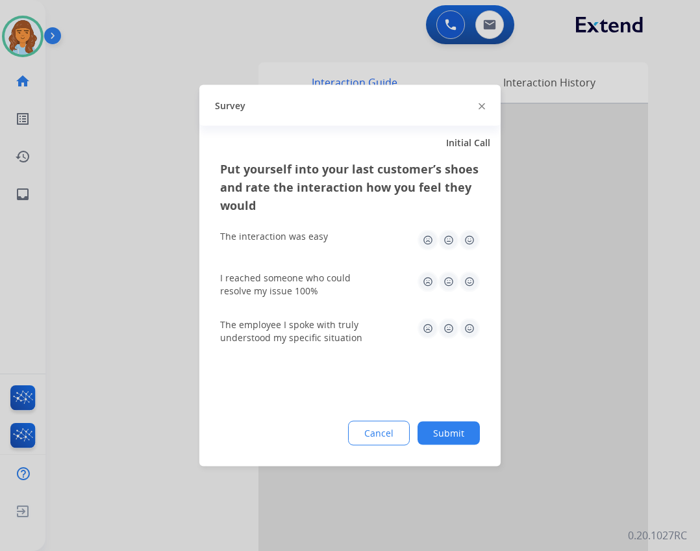
click at [456, 437] on button "Submit" at bounding box center [449, 433] width 62 height 23
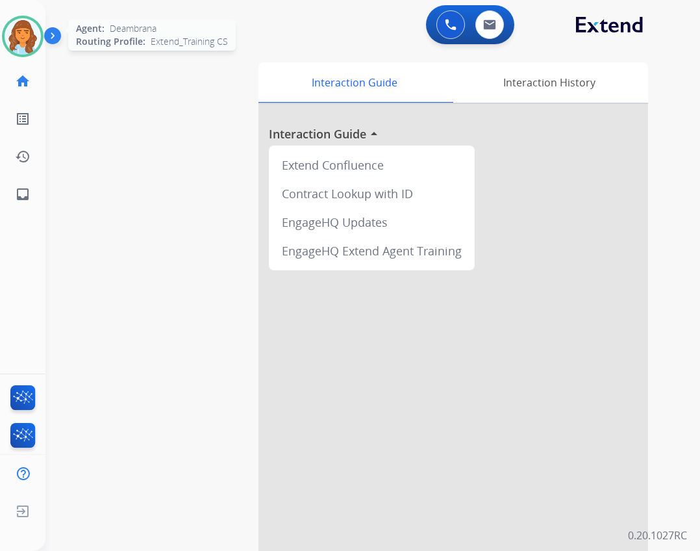
click at [38, 29] on img at bounding box center [23, 36] width 36 height 36
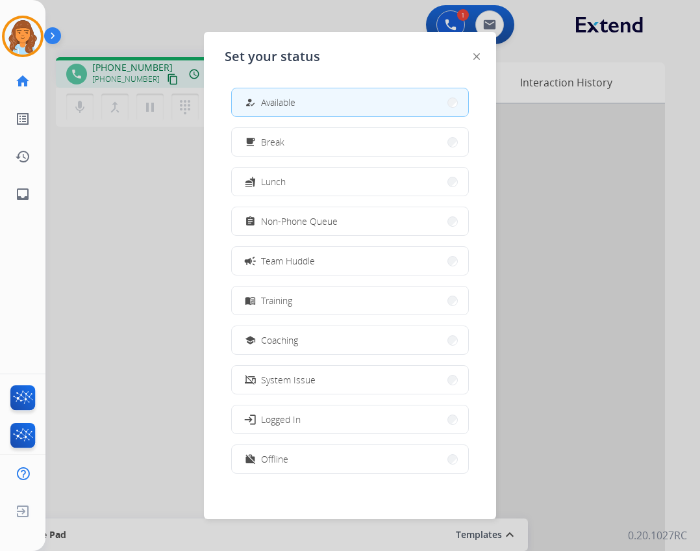
click at [101, 165] on div at bounding box center [350, 275] width 700 height 551
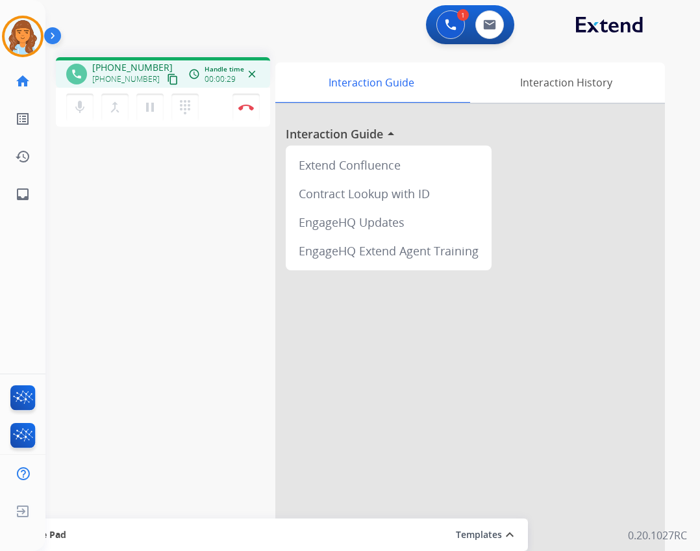
click at [167, 83] on mat-icon "content_copy" at bounding box center [173, 79] width 12 height 12
click at [243, 110] on img at bounding box center [246, 107] width 16 height 6
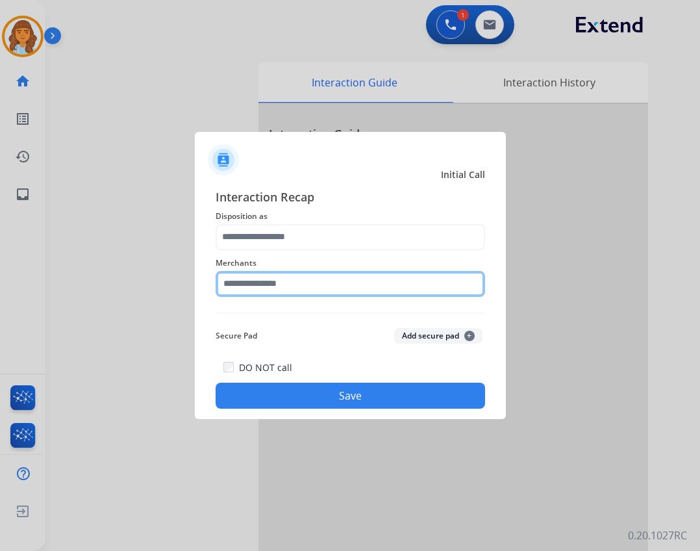
click at [316, 284] on input "text" at bounding box center [351, 284] width 270 height 26
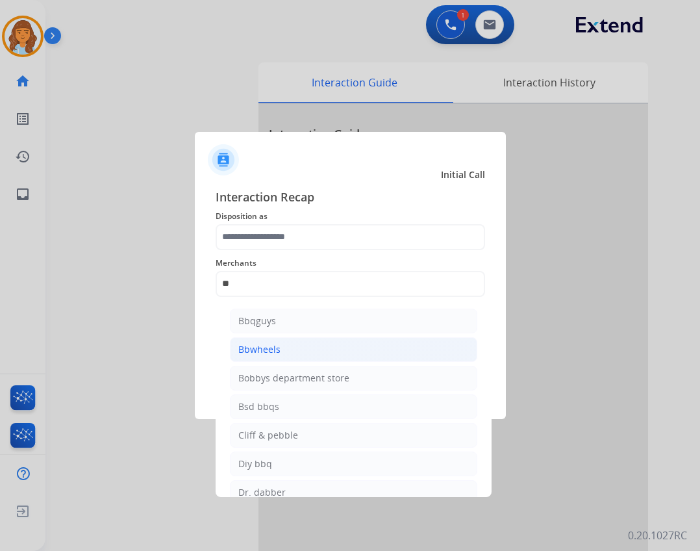
click at [298, 351] on li "Bbwheels" at bounding box center [354, 349] width 248 height 25
type input "********"
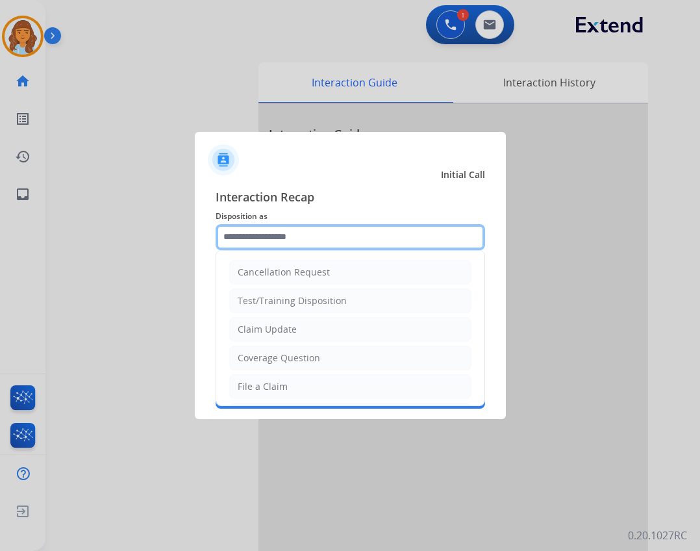
click at [317, 243] on input "text" at bounding box center [351, 237] width 270 height 26
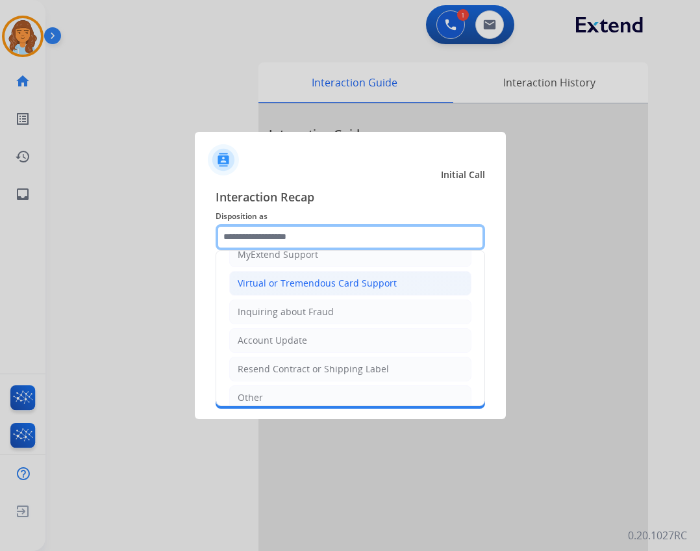
scroll to position [138, 0]
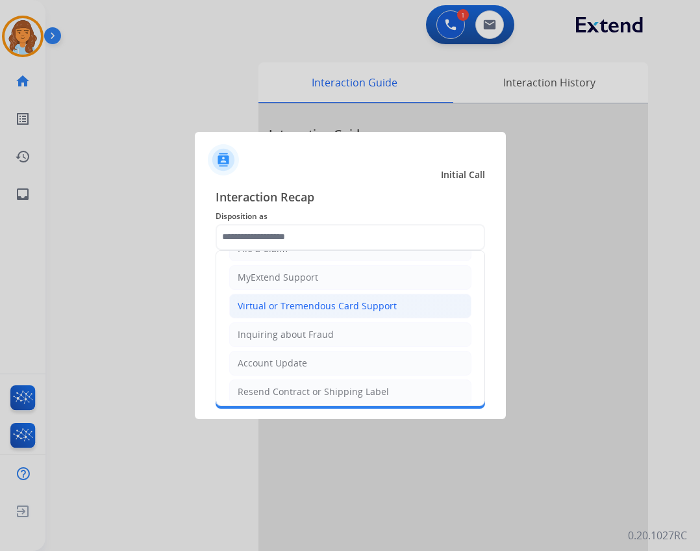
click at [328, 301] on div "Virtual or Tremendous Card Support" at bounding box center [317, 306] width 159 height 13
type input "**********"
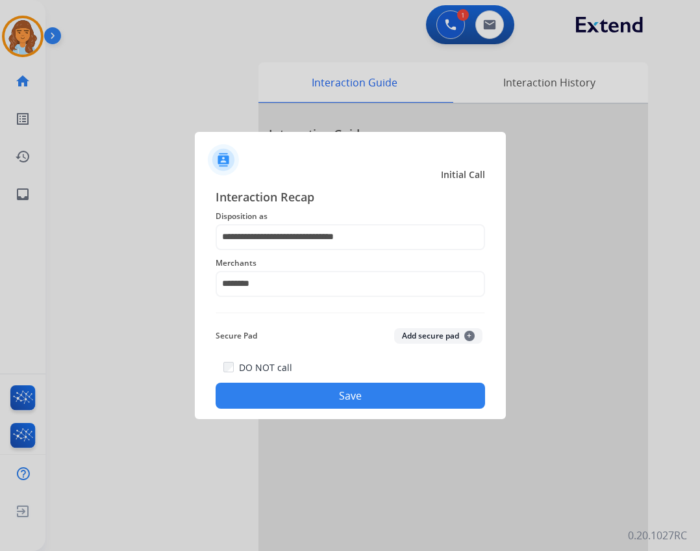
click at [324, 389] on button "Save" at bounding box center [351, 396] width 270 height 26
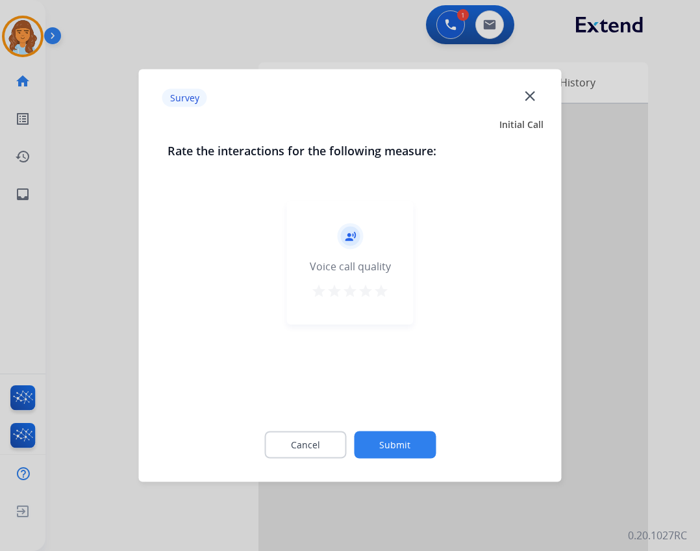
click at [361, 447] on button "Submit" at bounding box center [395, 444] width 82 height 27
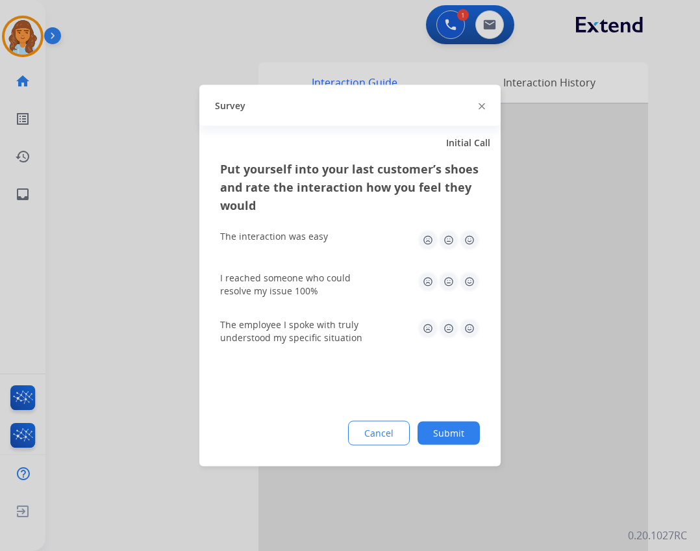
click at [448, 436] on button "Submit" at bounding box center [449, 433] width 62 height 23
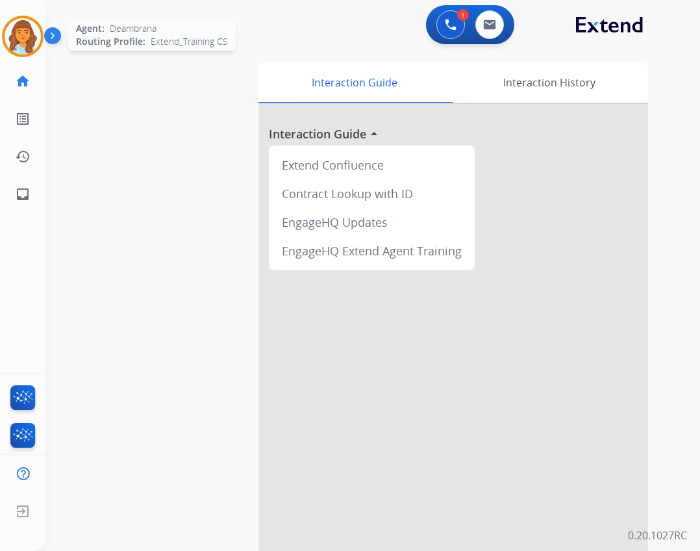
click at [15, 47] on img at bounding box center [23, 36] width 36 height 36
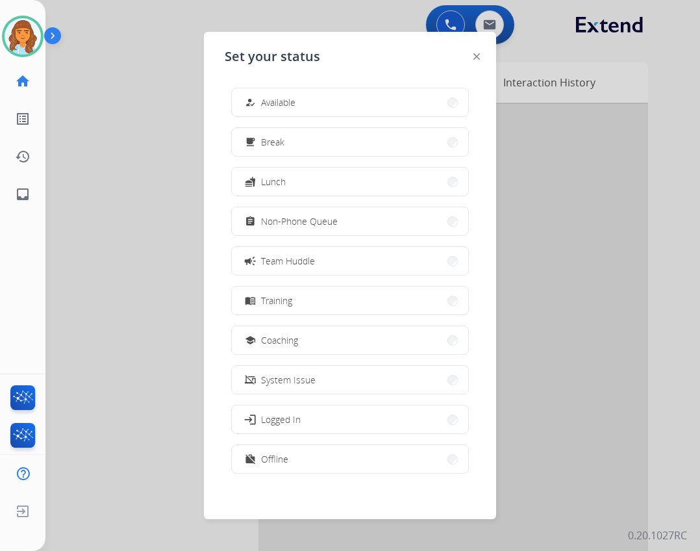
click at [301, 342] on button "school Coaching" at bounding box center [350, 340] width 237 height 28
